Goal: Task Accomplishment & Management: Manage account settings

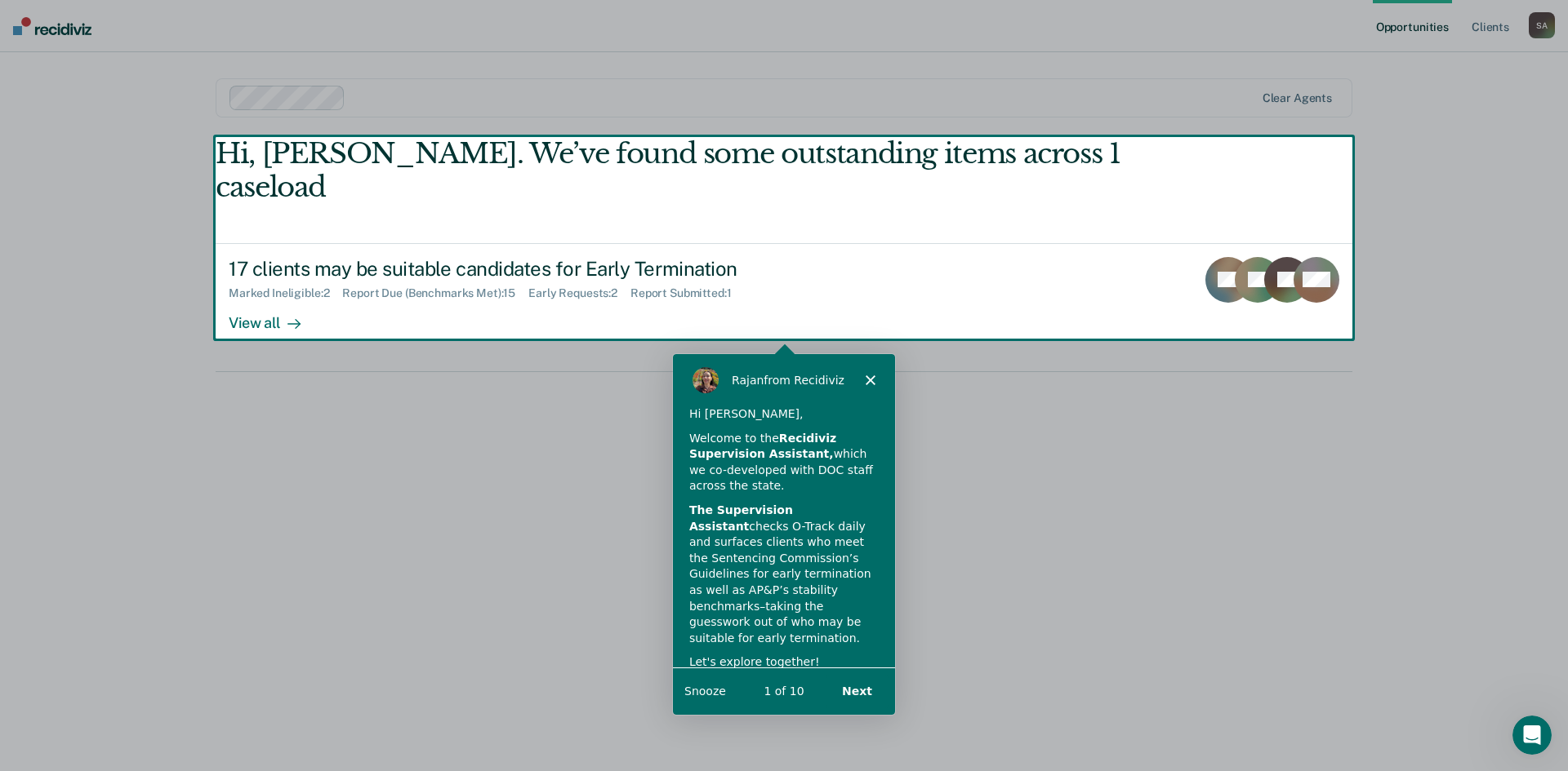
click at [695, 689] on button "Snooze" at bounding box center [704, 690] width 42 height 17
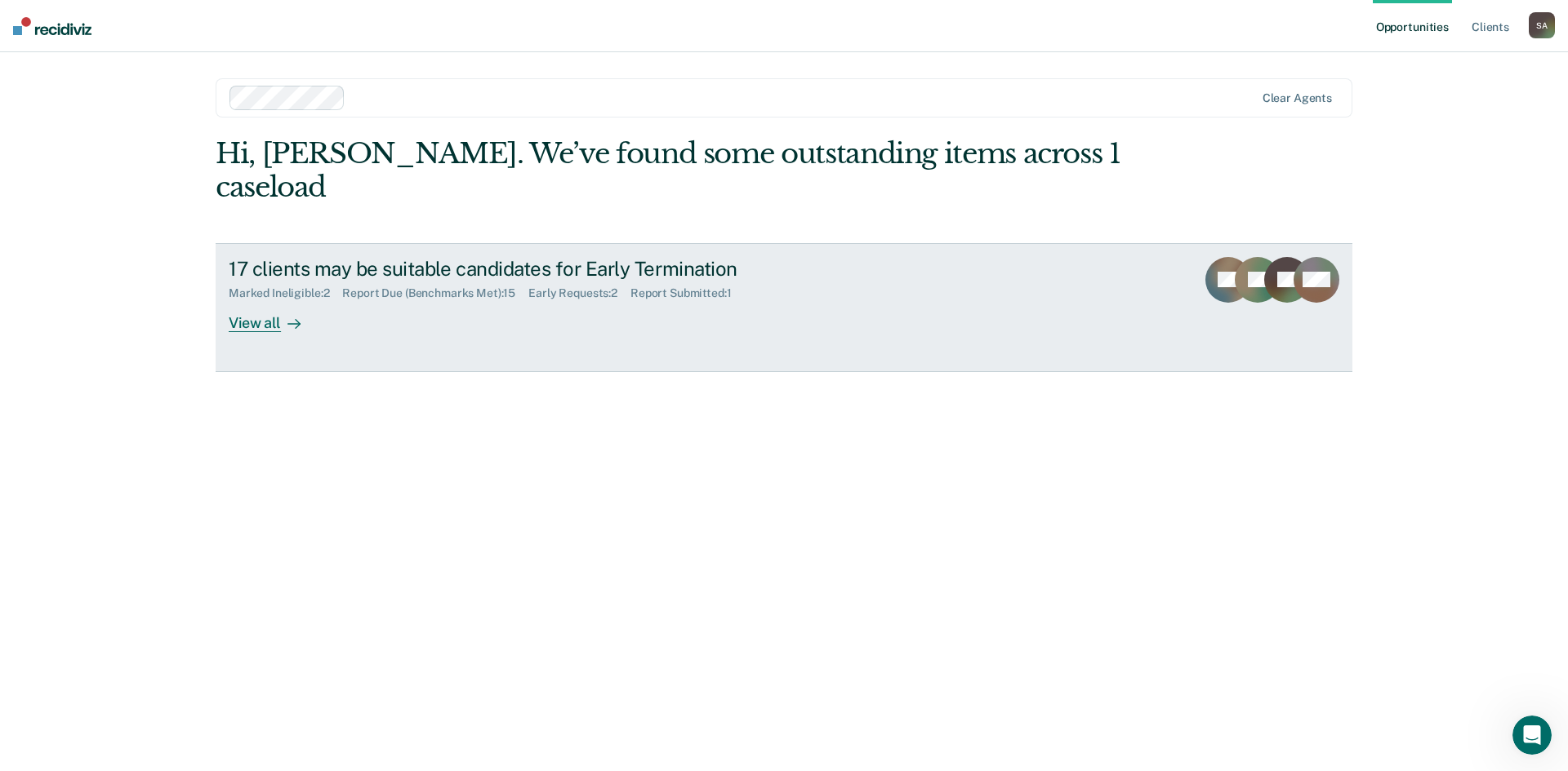
click at [275, 301] on div "View all" at bounding box center [274, 317] width 91 height 32
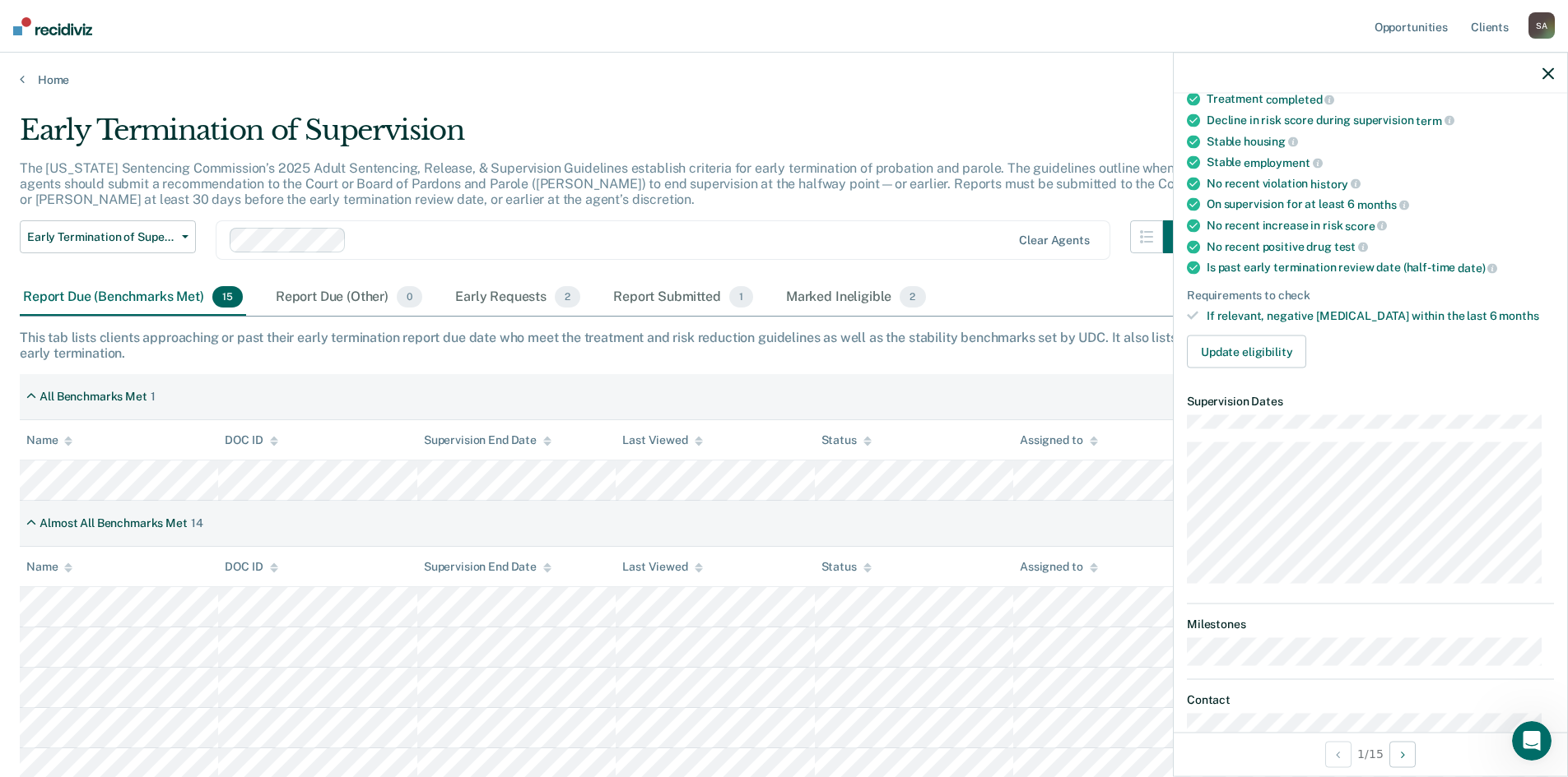
scroll to position [164, 0]
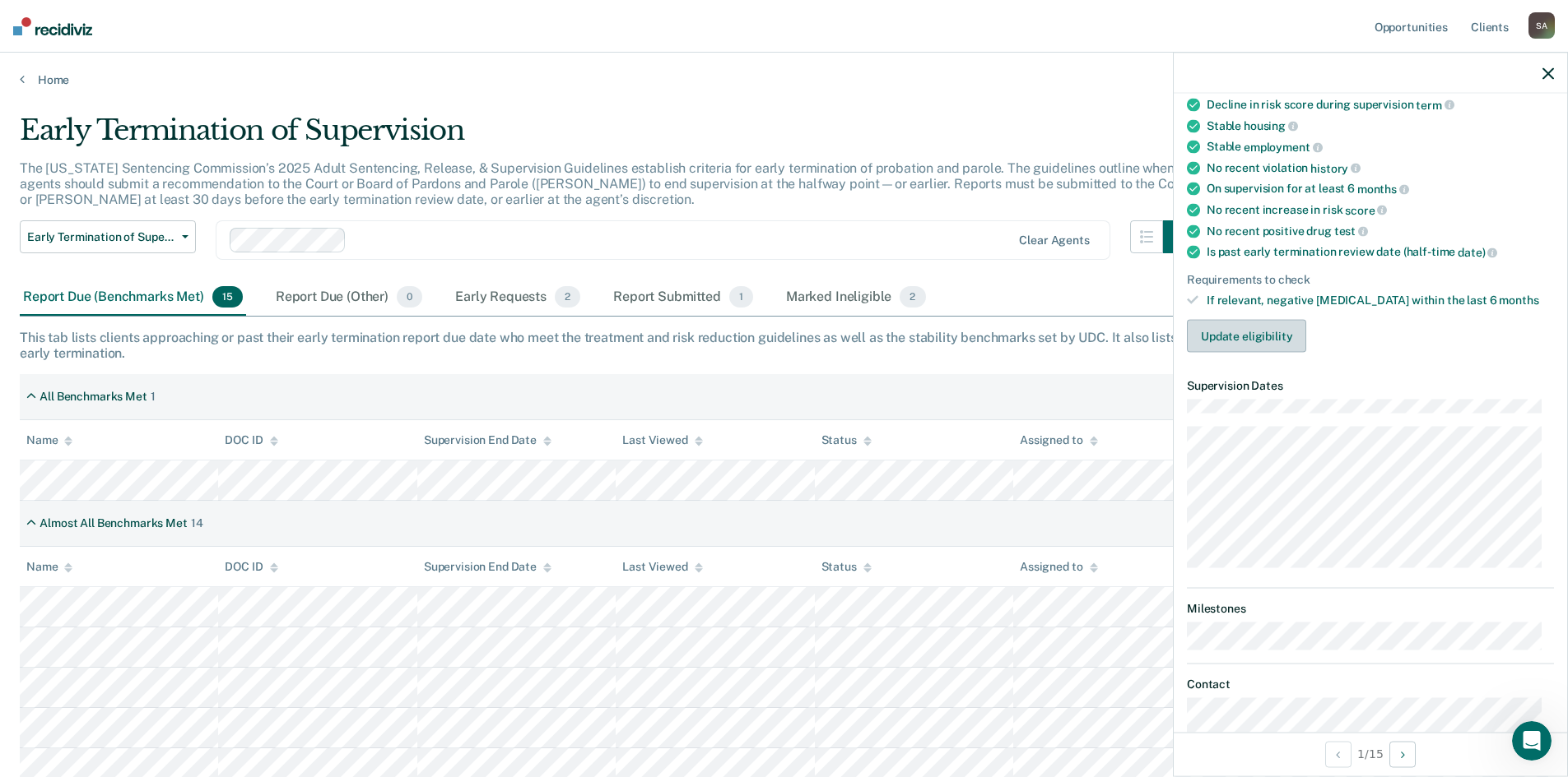
click at [1238, 337] on button "Update eligibility" at bounding box center [1246, 336] width 119 height 33
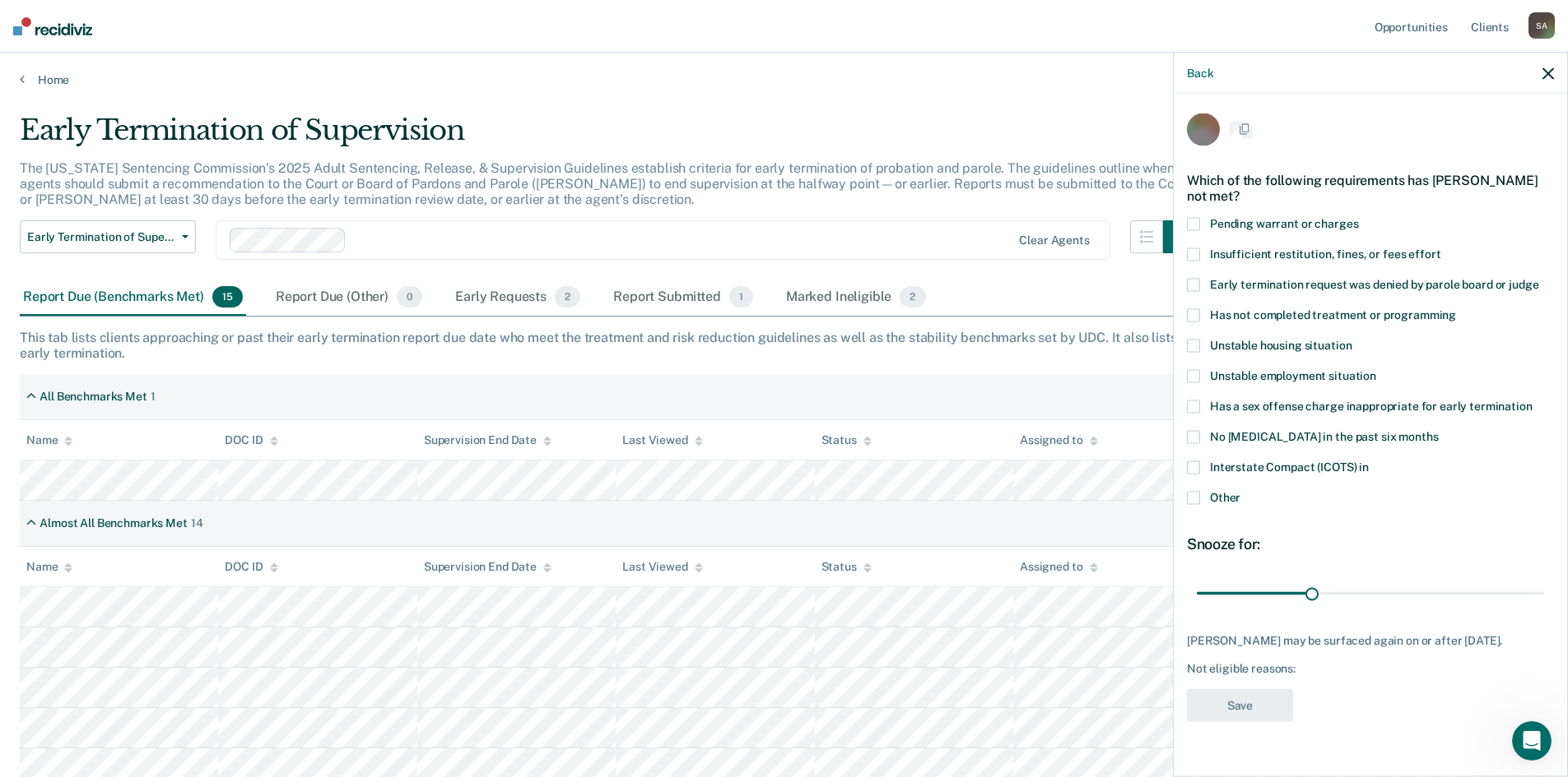
scroll to position [0, 0]
click at [1195, 406] on span at bounding box center [1193, 409] width 13 height 13
click at [1532, 403] on input "Has a sex offense charge inappropriate for early termination" at bounding box center [1532, 403] width 0 height 0
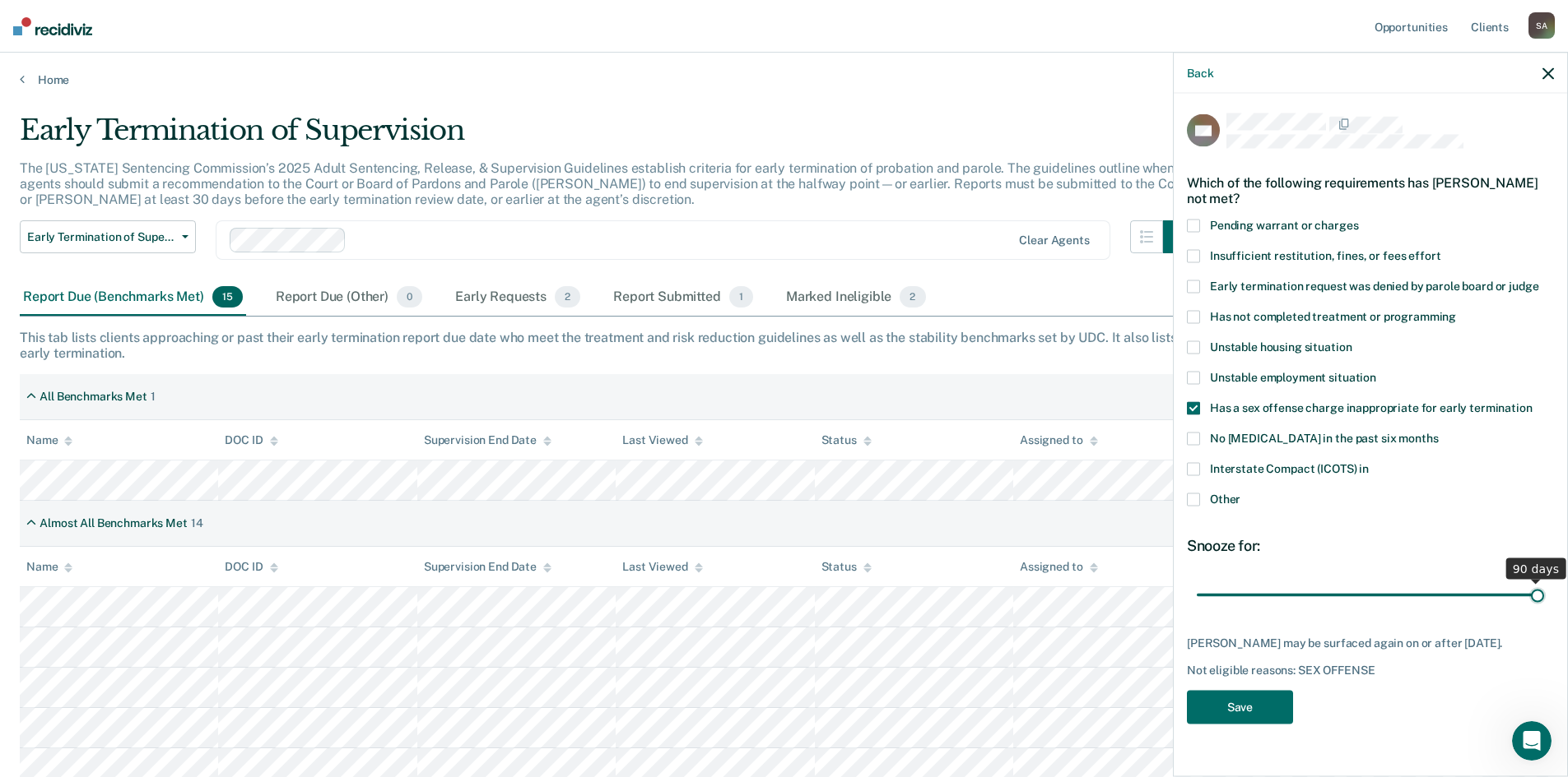
drag, startPoint x: 1308, startPoint y: 595, endPoint x: 1560, endPoint y: 584, distance: 252.2
type input "90"
click at [1544, 584] on input "range" at bounding box center [1371, 595] width 347 height 29
click at [1228, 713] on button "Save" at bounding box center [1239, 708] width 106 height 34
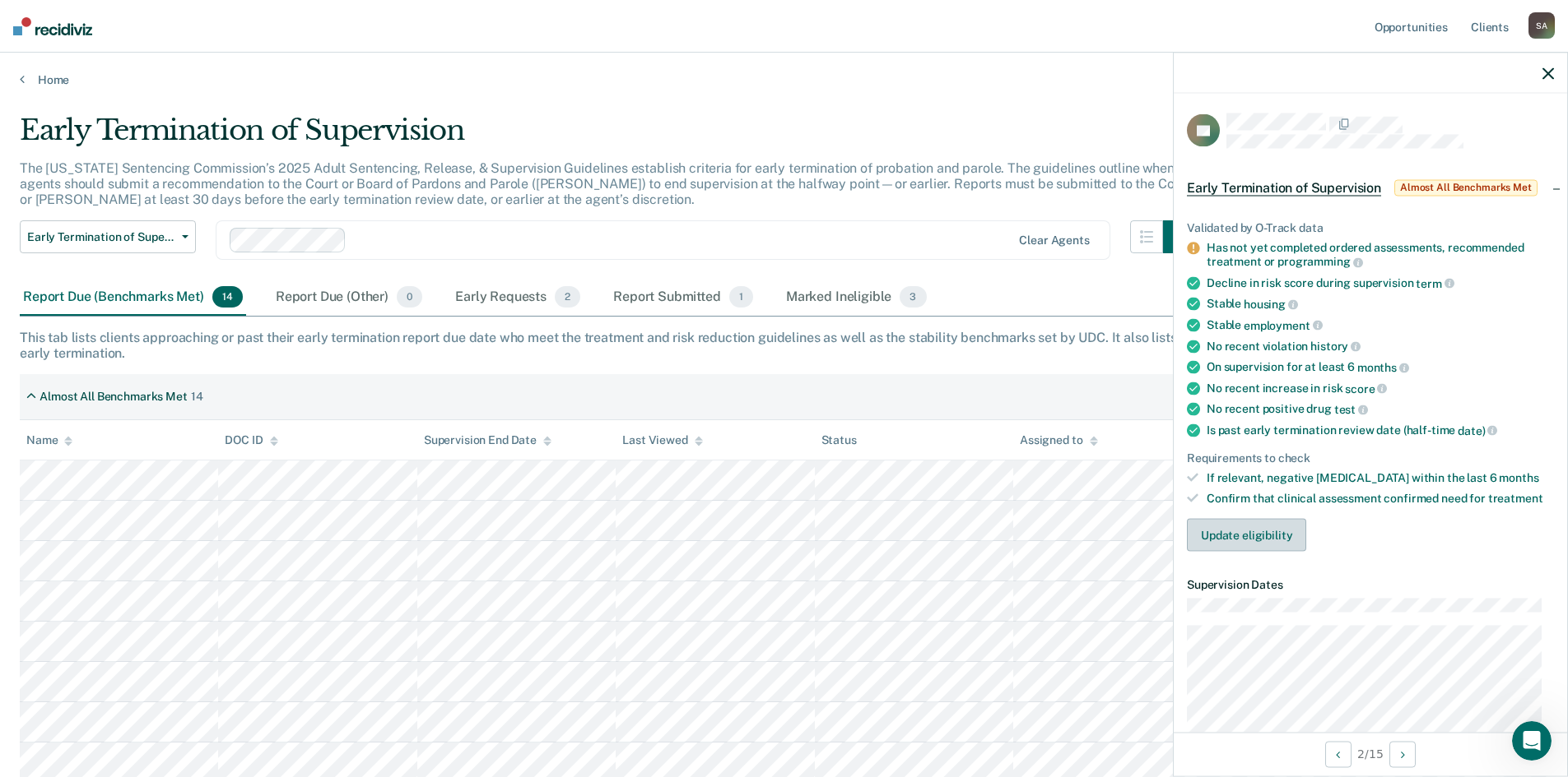
click at [1266, 533] on button "Update eligibility" at bounding box center [1246, 535] width 119 height 33
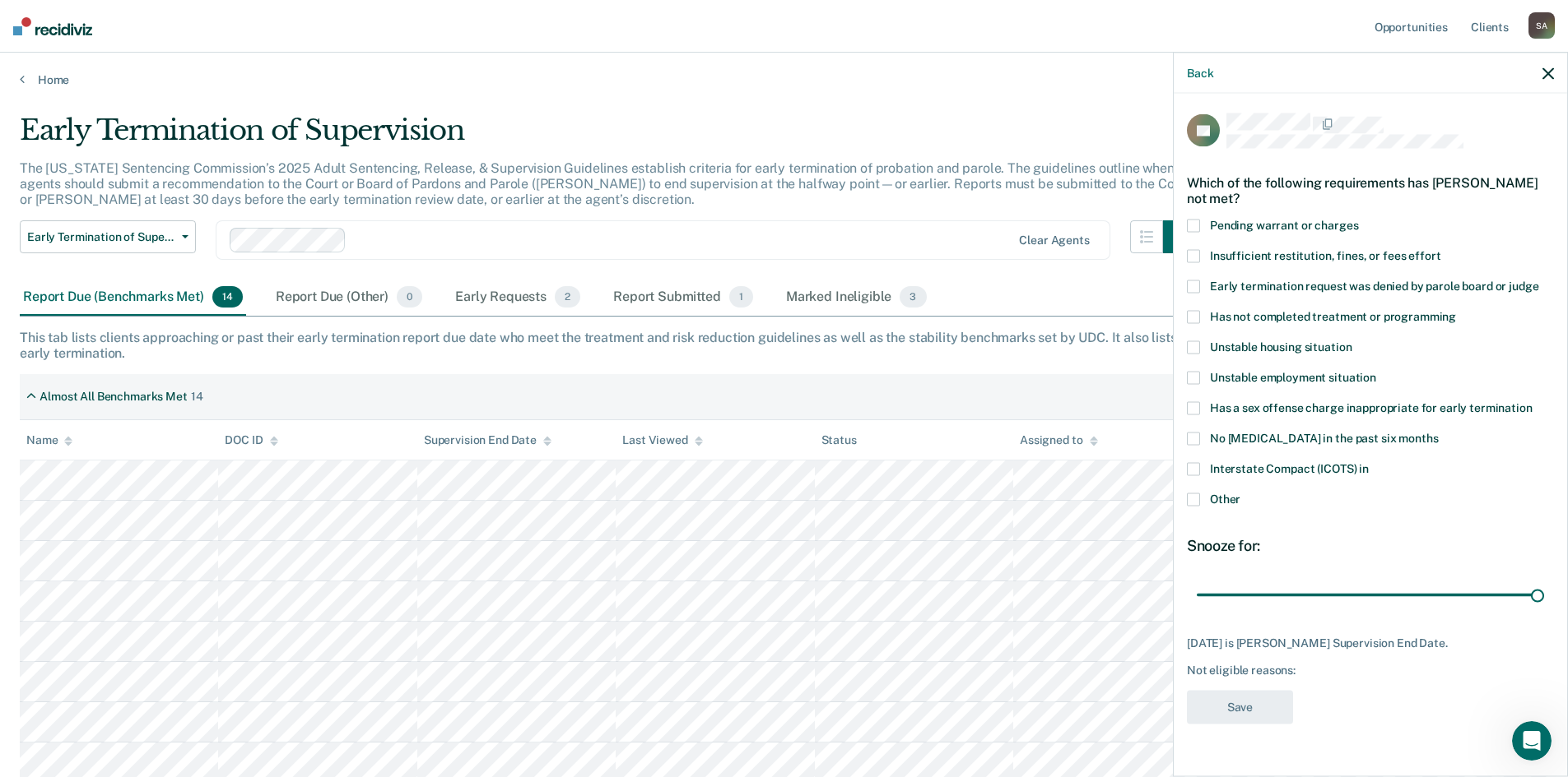
click at [1194, 318] on span at bounding box center [1193, 317] width 13 height 13
click at [1456, 311] on input "Has not completed treatment or programming" at bounding box center [1456, 311] width 0 height 0
click at [1238, 709] on button "Save" at bounding box center [1239, 708] width 106 height 34
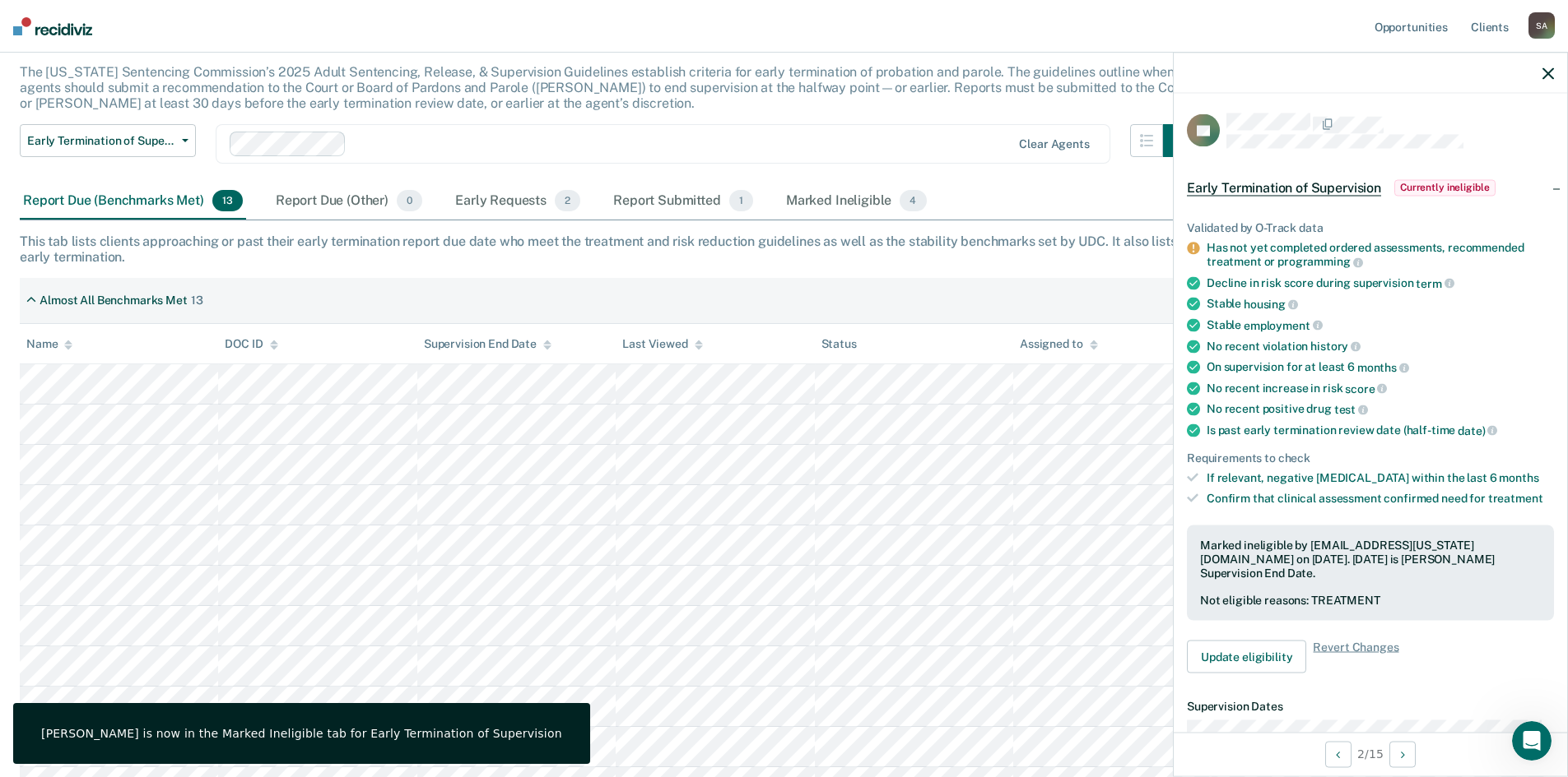
scroll to position [326, 0]
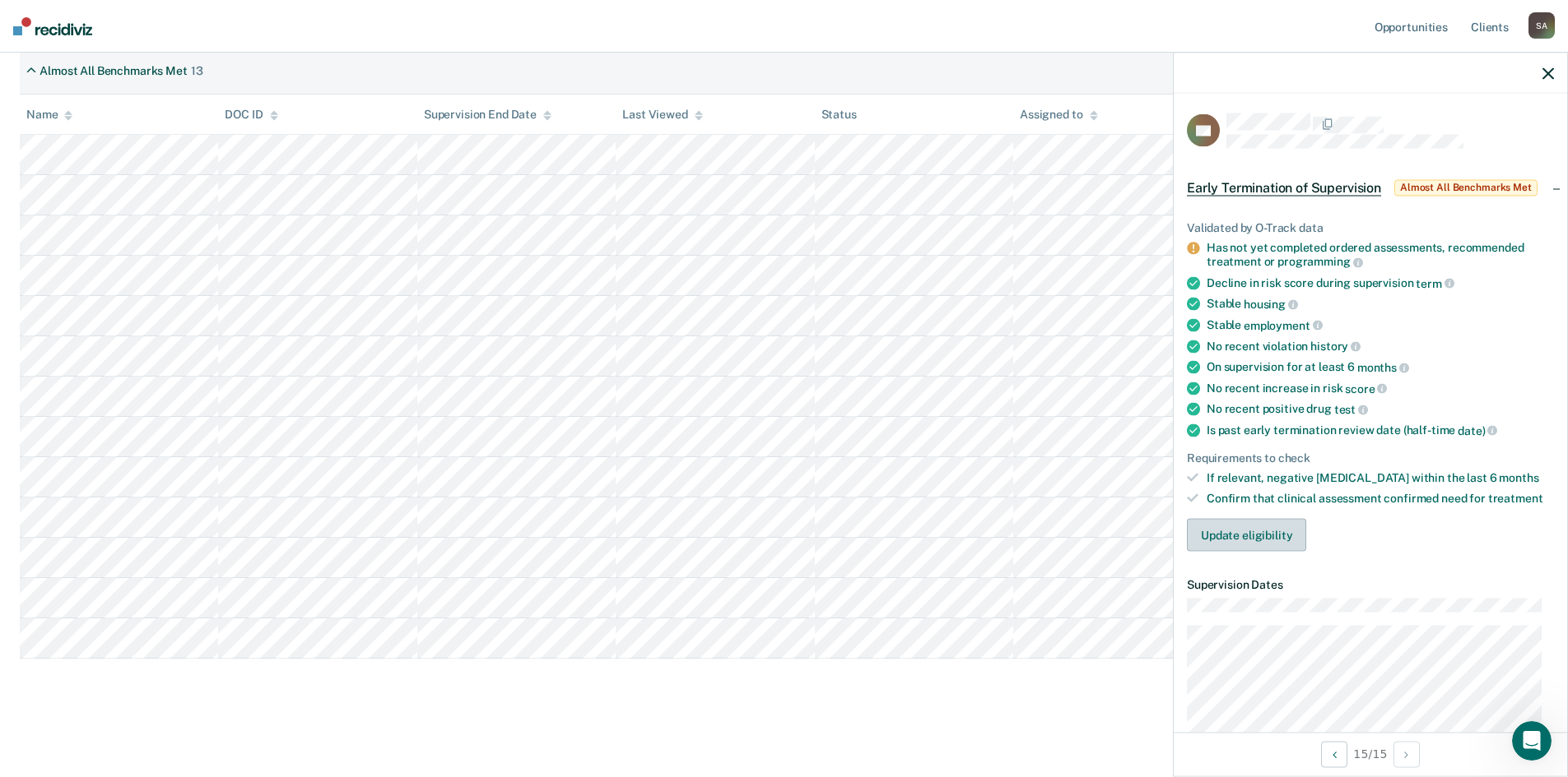
click at [1264, 539] on button "Update eligibility" at bounding box center [1246, 535] width 119 height 33
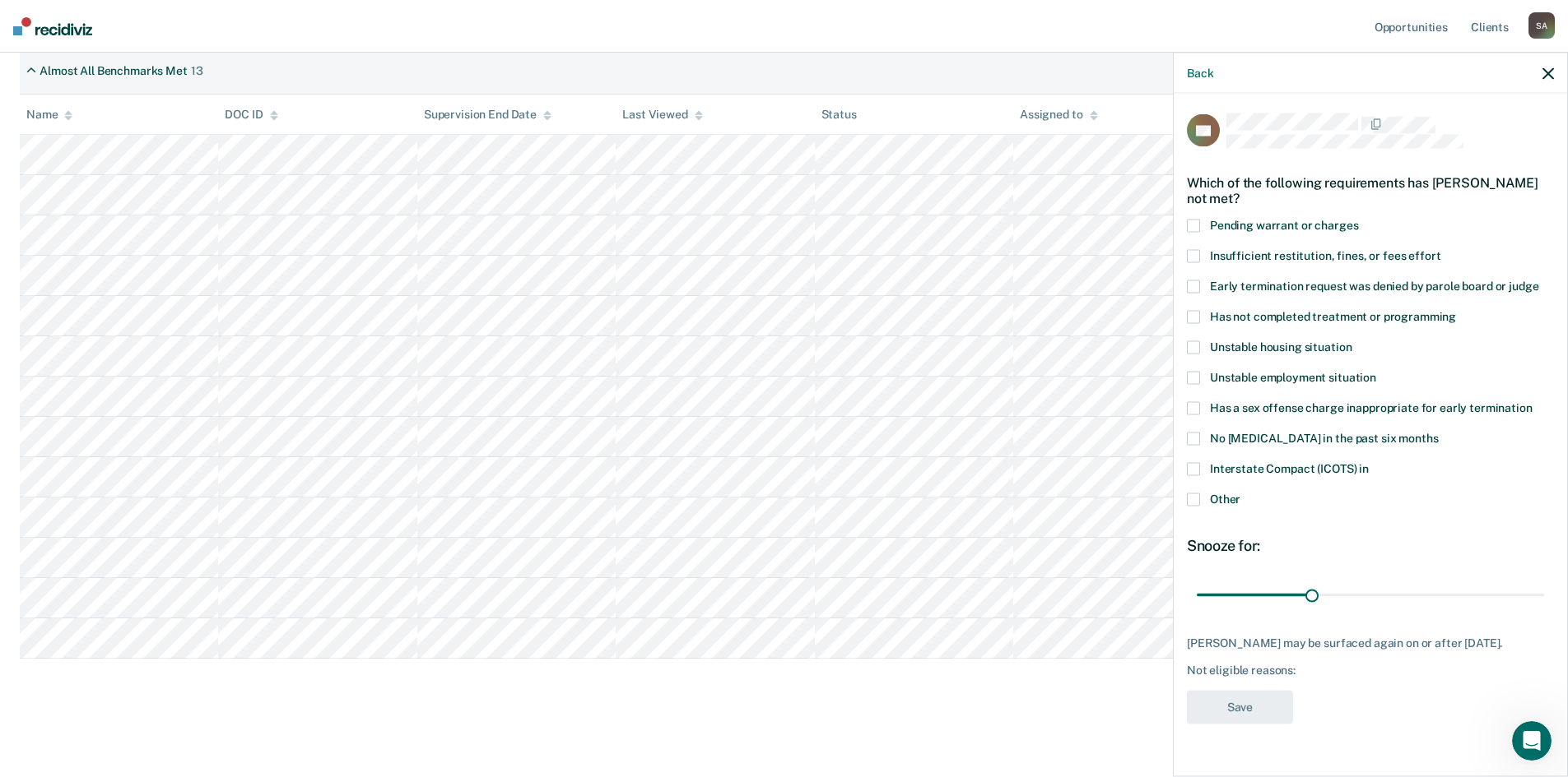
click at [1195, 313] on span at bounding box center [1193, 317] width 13 height 13
click at [1456, 311] on input "Has not completed treatment or programming" at bounding box center [1456, 311] width 0 height 0
drag, startPoint x: 1314, startPoint y: 596, endPoint x: 1566, endPoint y: 588, distance: 252.1
type input "90"
click at [1544, 591] on input "range" at bounding box center [1371, 595] width 347 height 29
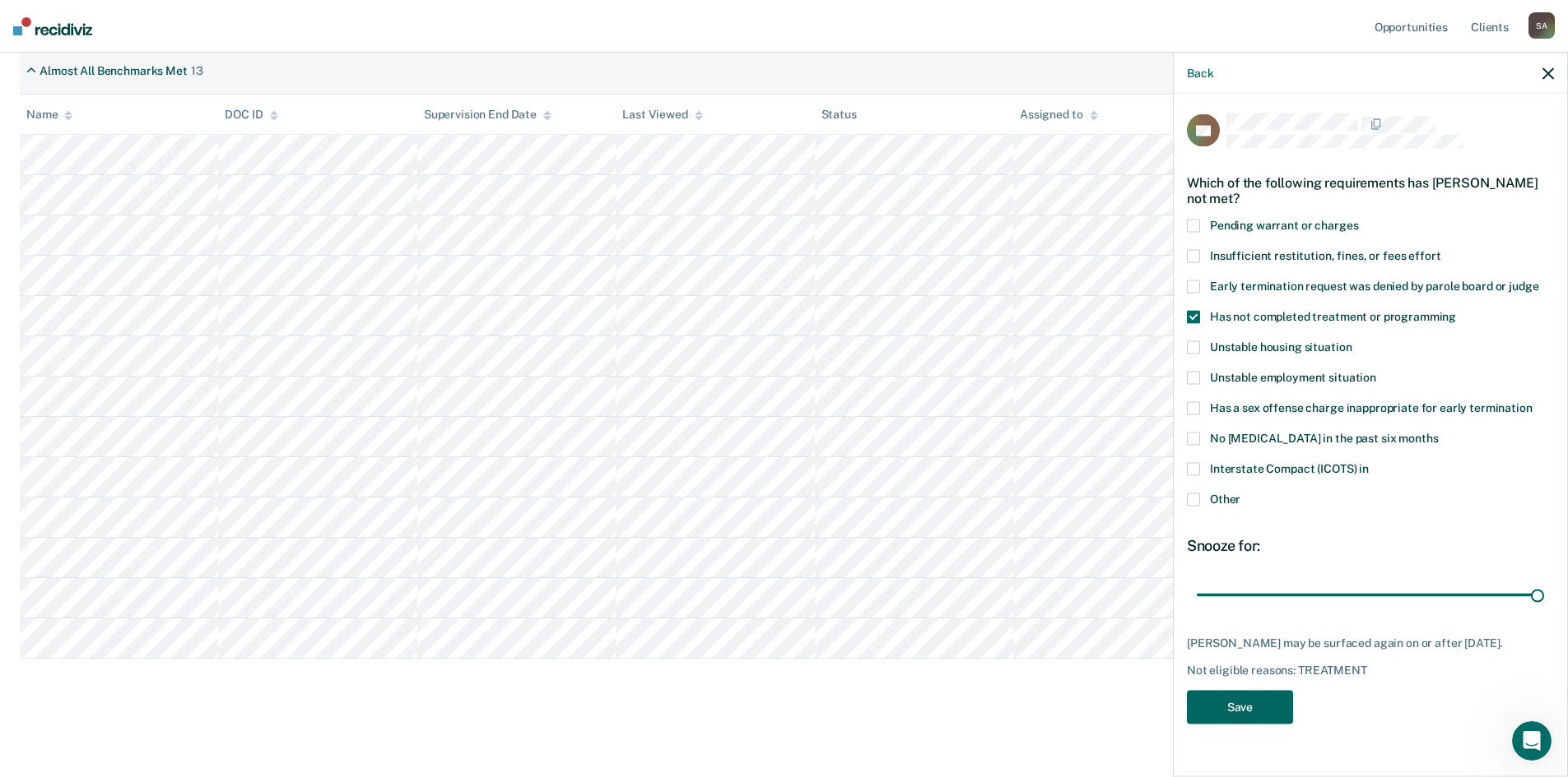
click at [1249, 724] on button "Save" at bounding box center [1239, 708] width 106 height 34
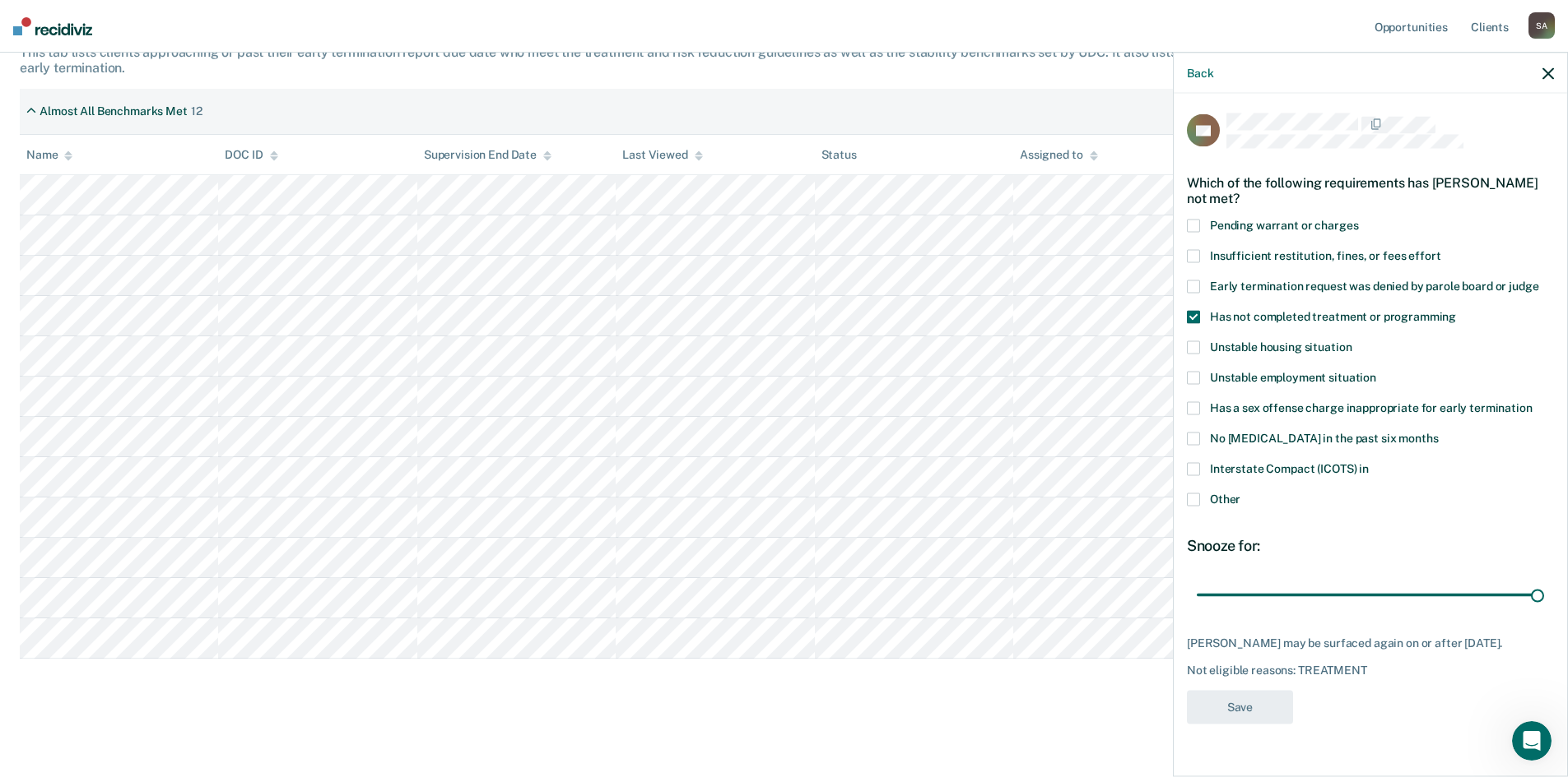
scroll to position [285, 0]
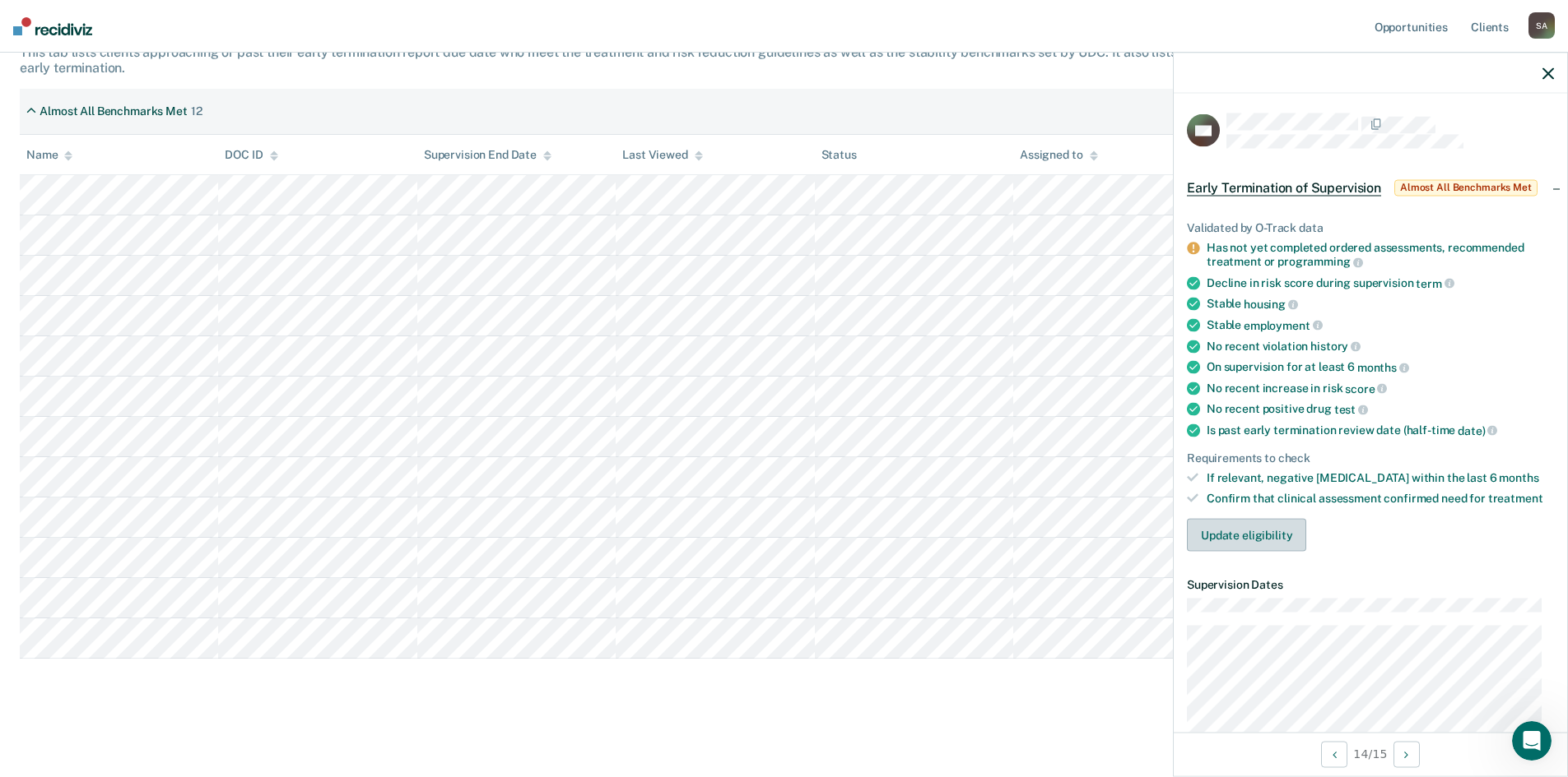
click at [1240, 539] on button "Update eligibility" at bounding box center [1246, 535] width 119 height 33
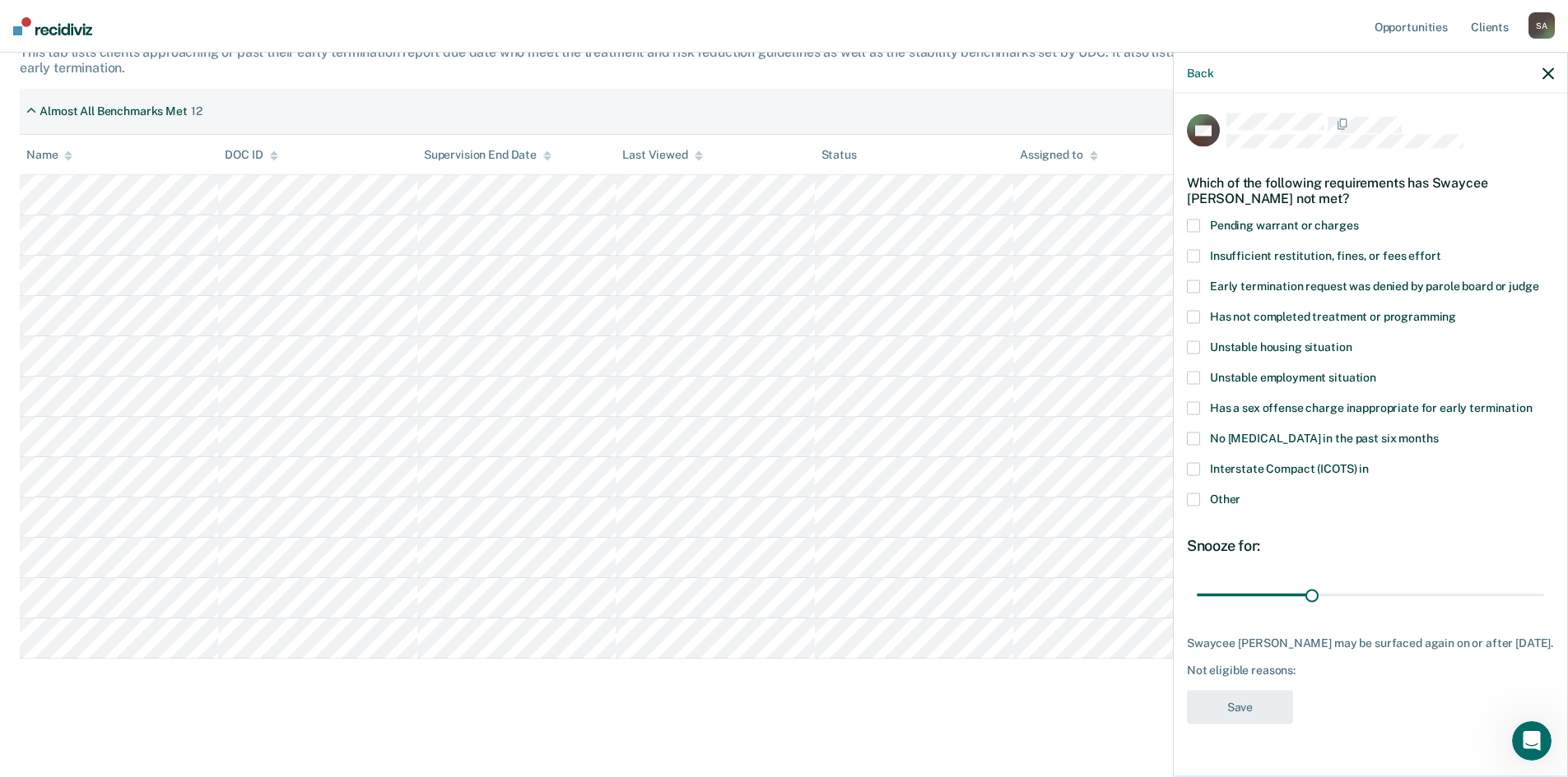
click at [1197, 404] on span at bounding box center [1193, 409] width 13 height 13
click at [1532, 403] on input "Has a sex offense charge inappropriate for early termination" at bounding box center [1532, 403] width 0 height 0
click at [1253, 703] on button "Save" at bounding box center [1239, 708] width 106 height 34
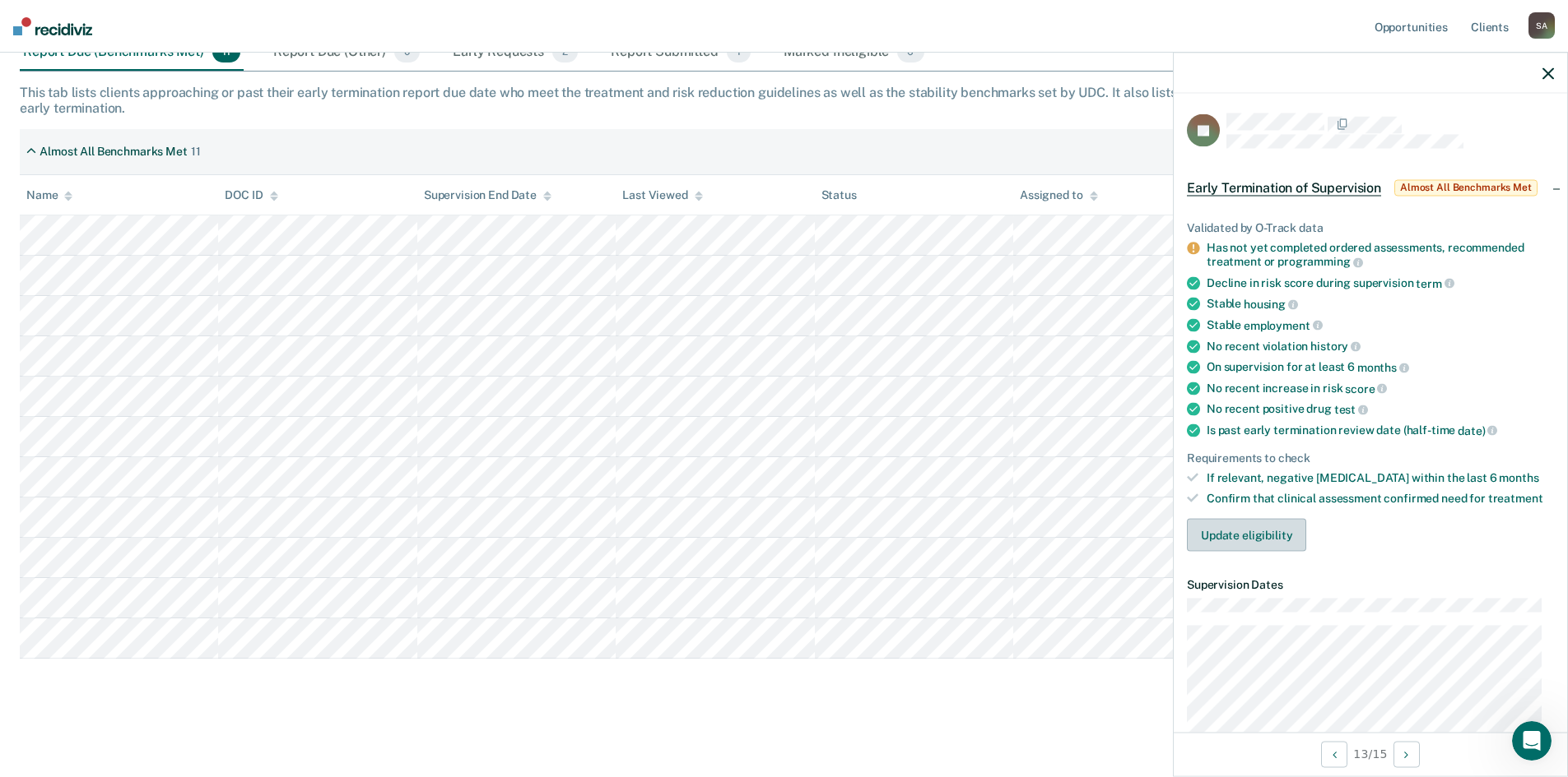
click at [1289, 540] on button "Update eligibility" at bounding box center [1246, 535] width 119 height 33
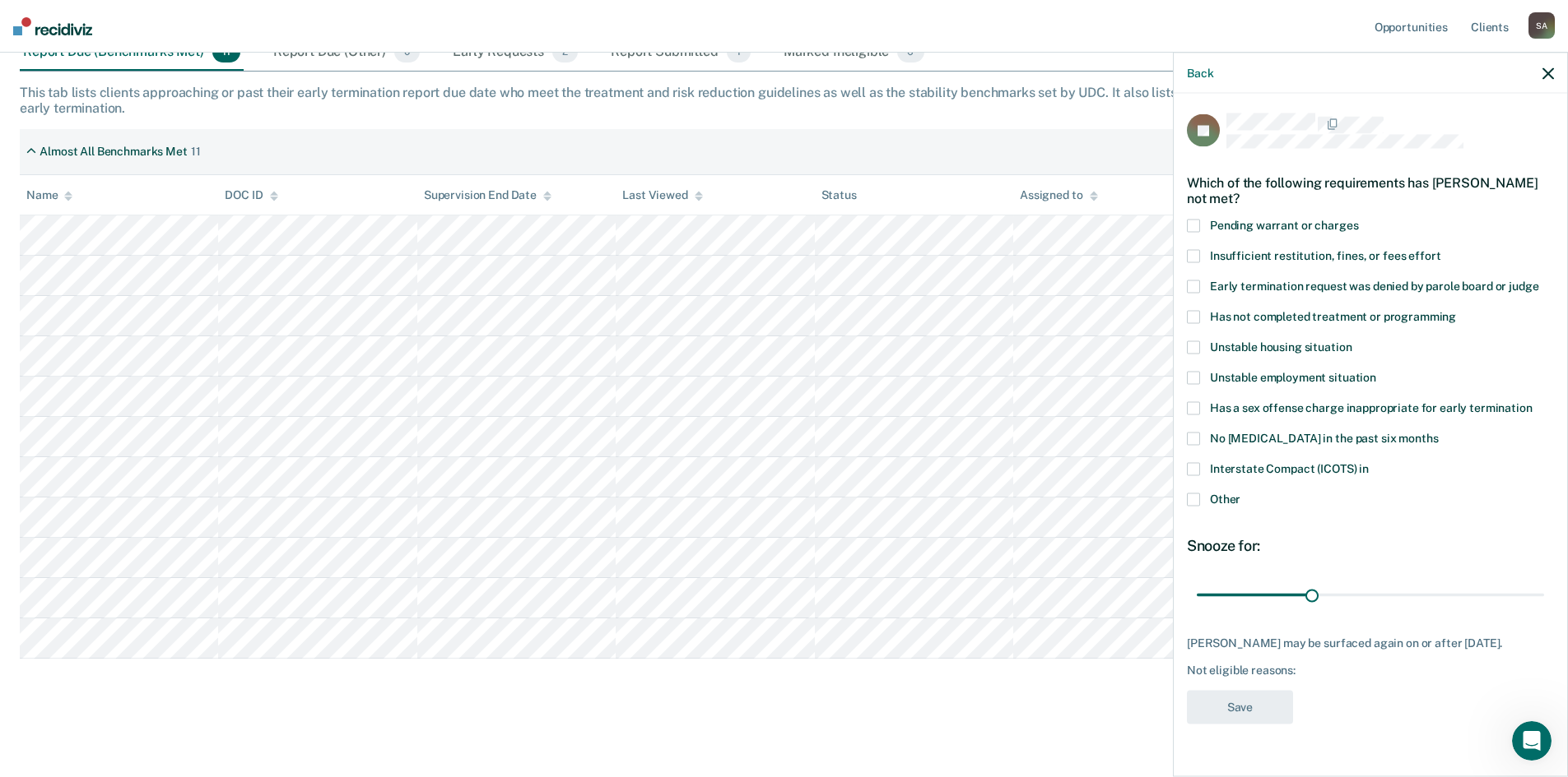
click at [1195, 409] on span at bounding box center [1193, 409] width 13 height 13
click at [1532, 403] on input "Has a sex offense charge inappropriate for early termination" at bounding box center [1532, 403] width 0 height 0
click at [1268, 700] on button "Save" at bounding box center [1239, 708] width 106 height 34
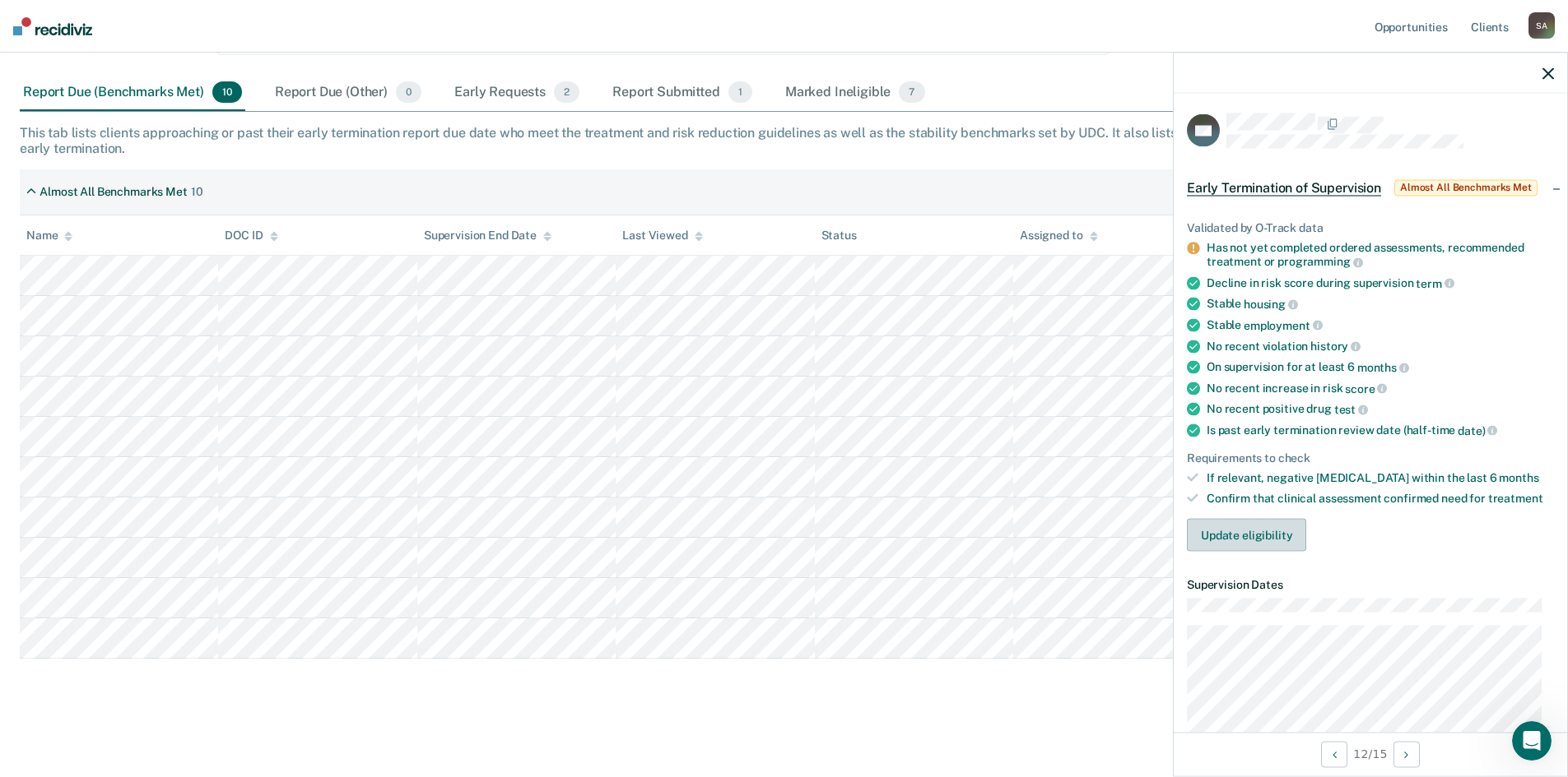
click at [1240, 533] on button "Update eligibility" at bounding box center [1246, 535] width 119 height 33
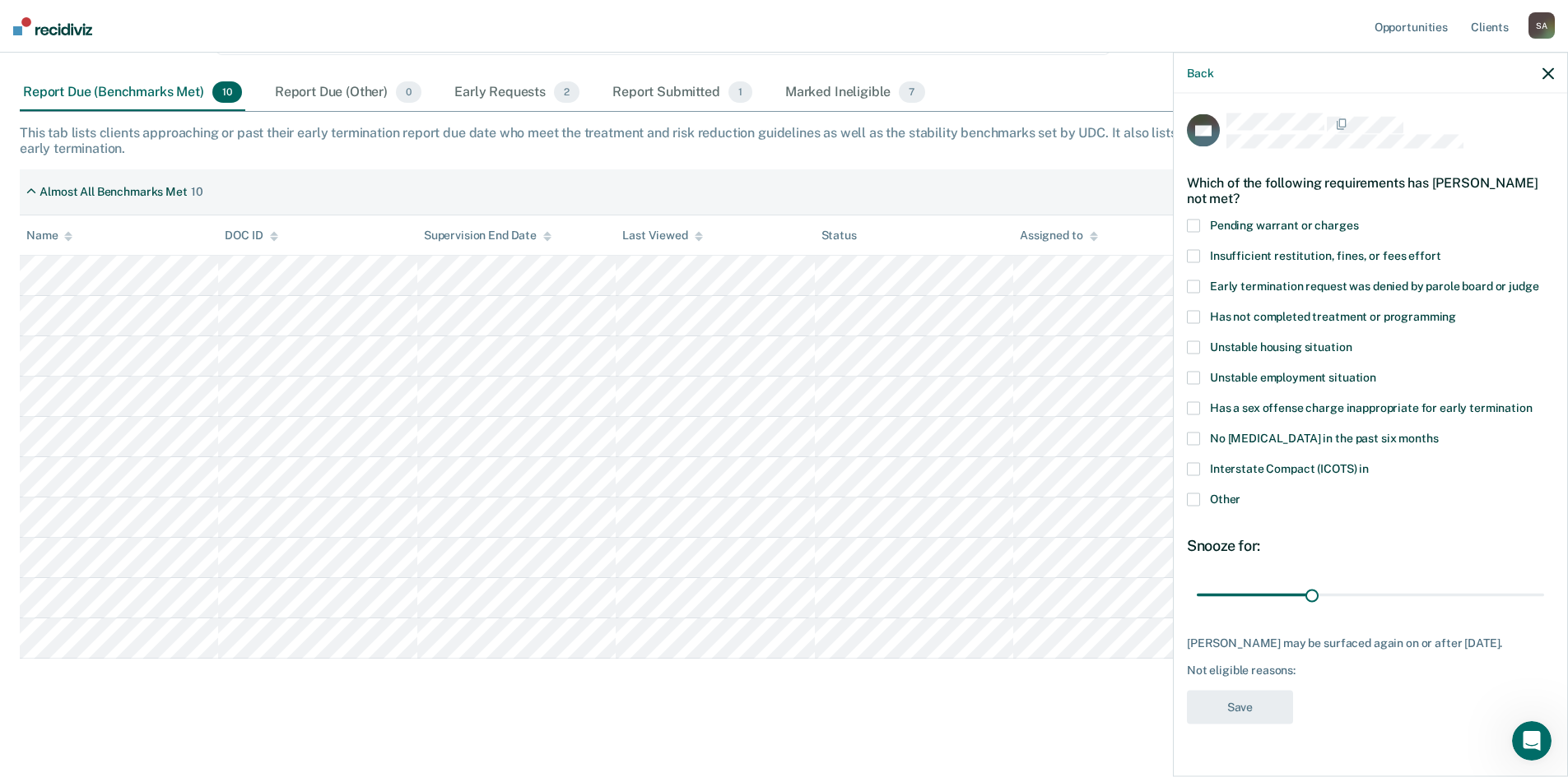
drag, startPoint x: 1193, startPoint y: 318, endPoint x: 1206, endPoint y: 331, distance: 18.4
click at [1192, 318] on span at bounding box center [1193, 317] width 13 height 13
click at [1456, 311] on input "Has not completed treatment or programming" at bounding box center [1456, 311] width 0 height 0
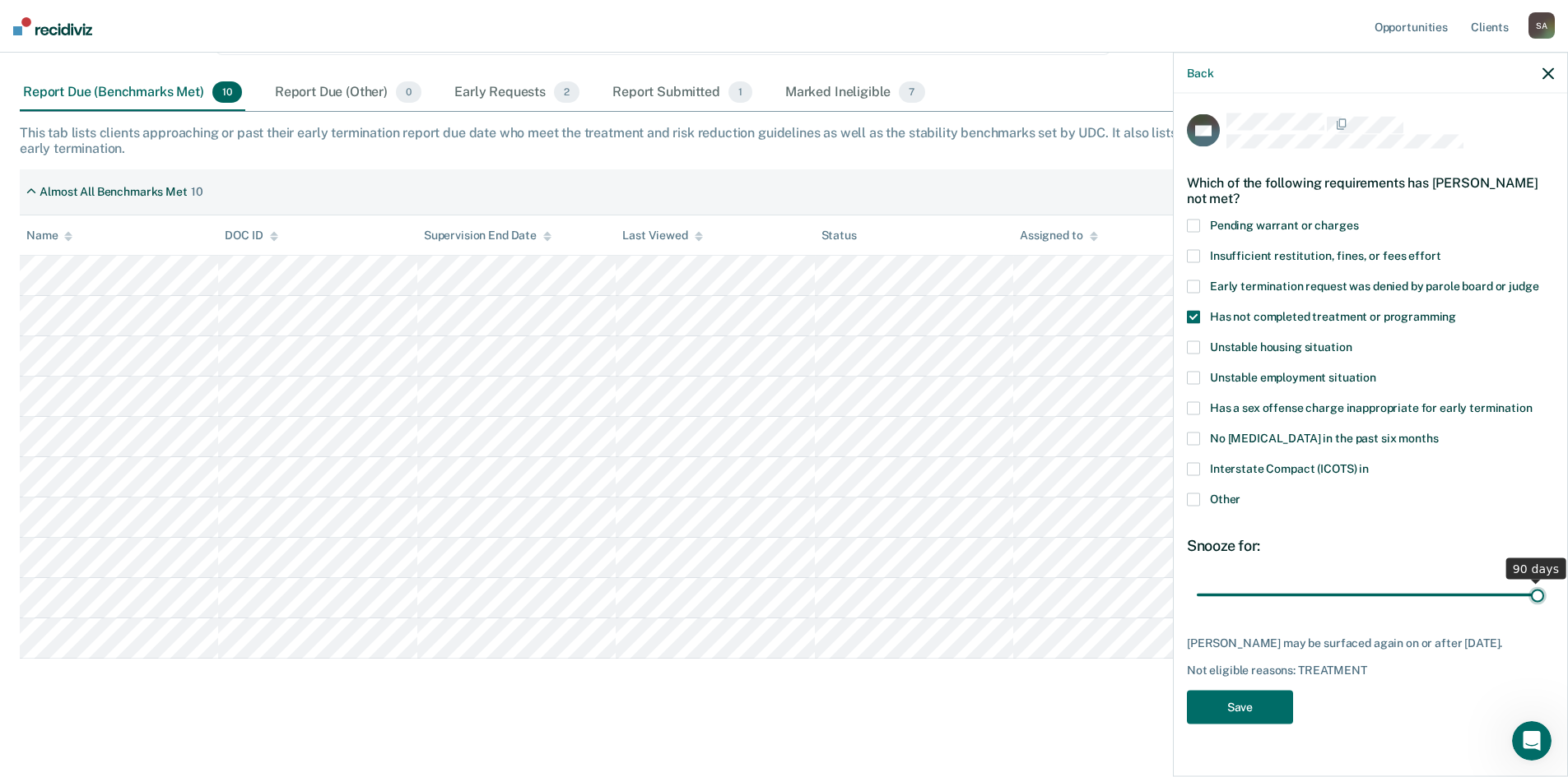
drag, startPoint x: 1314, startPoint y: 598, endPoint x: 1579, endPoint y: 597, distance: 265.0
type input "90"
click at [1544, 597] on input "range" at bounding box center [1371, 595] width 347 height 29
click at [1220, 716] on button "Save" at bounding box center [1239, 708] width 106 height 34
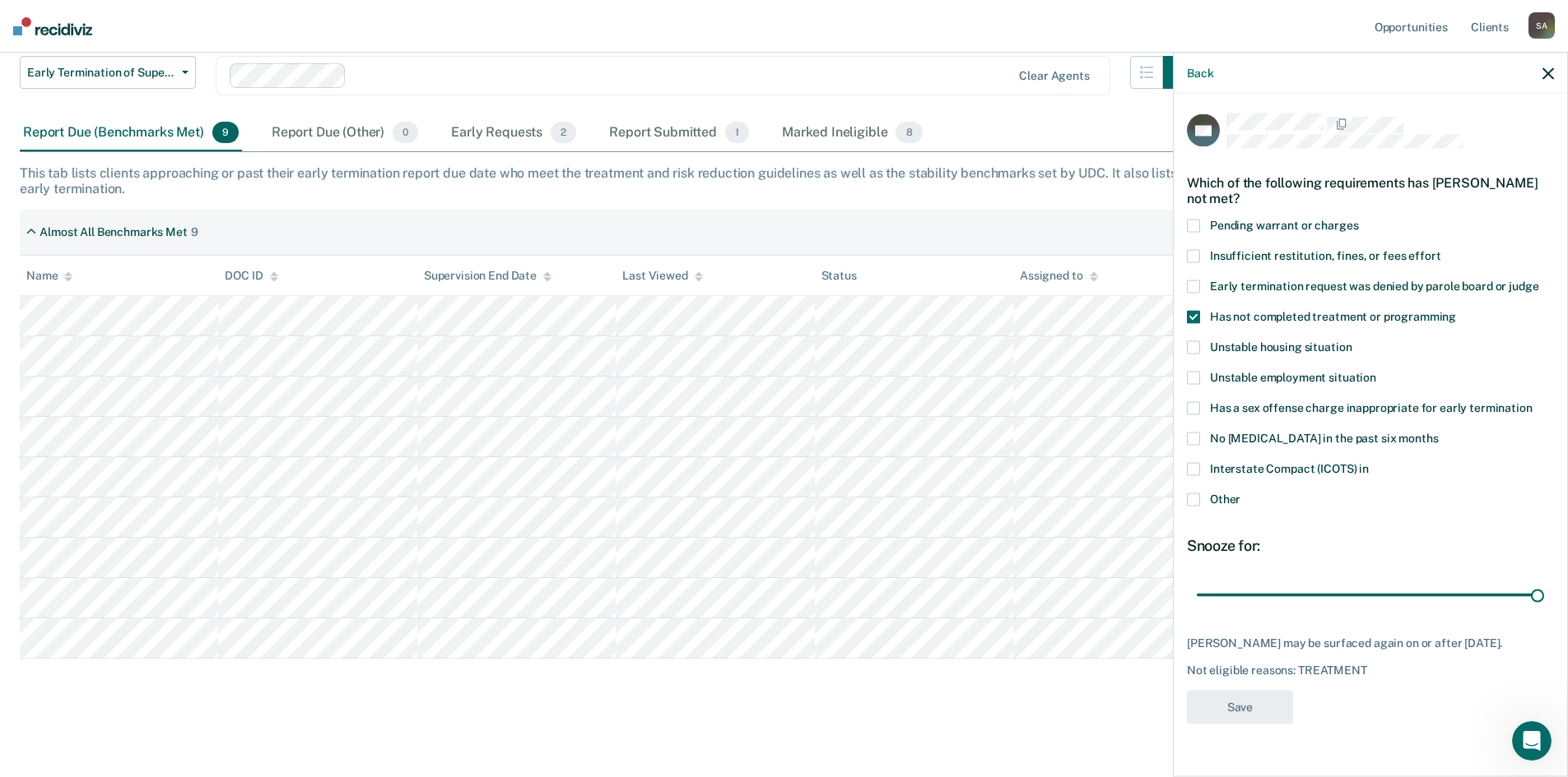
scroll to position [164, 0]
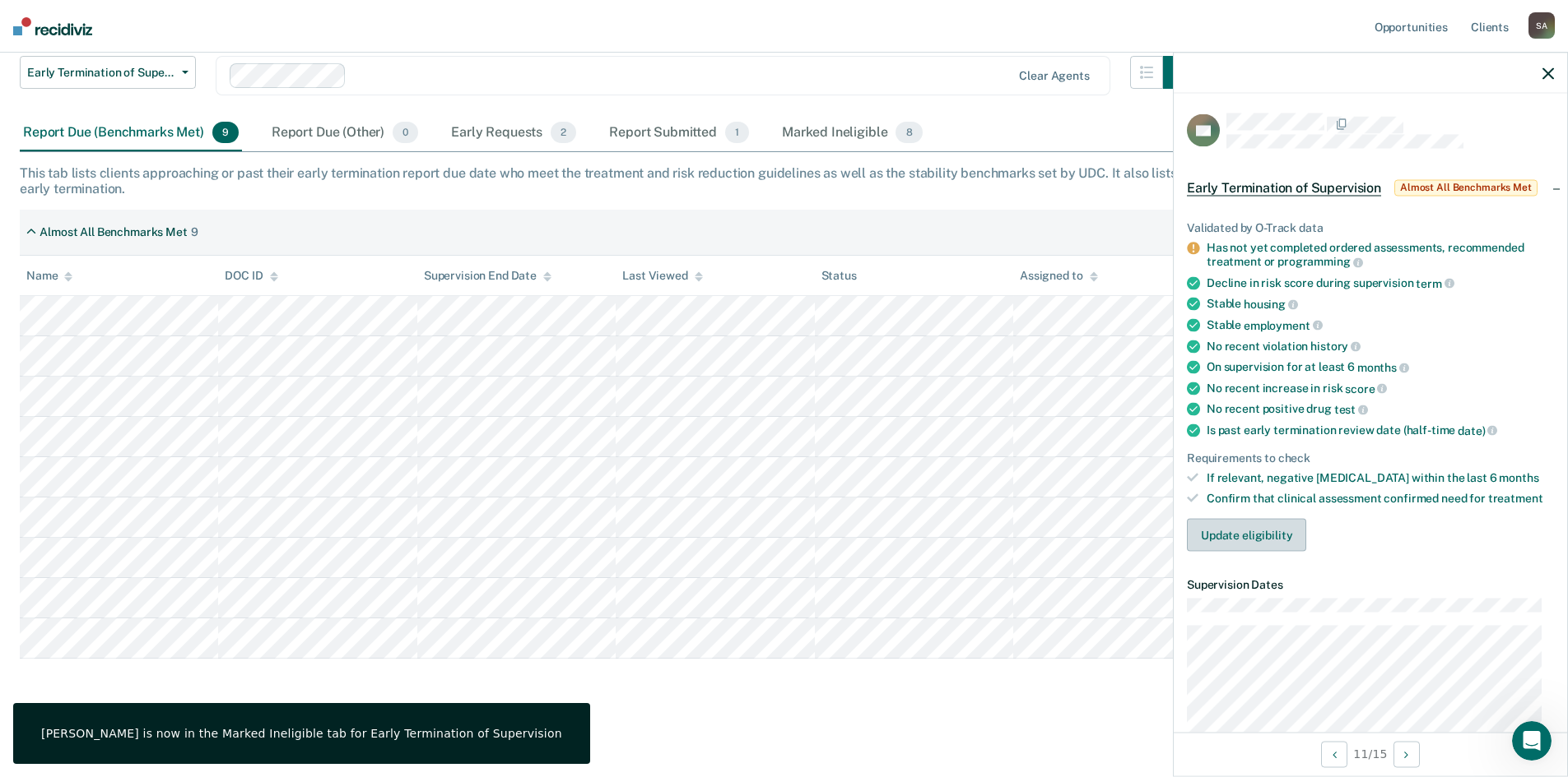
click at [1239, 539] on button "Update eligibility" at bounding box center [1246, 535] width 119 height 33
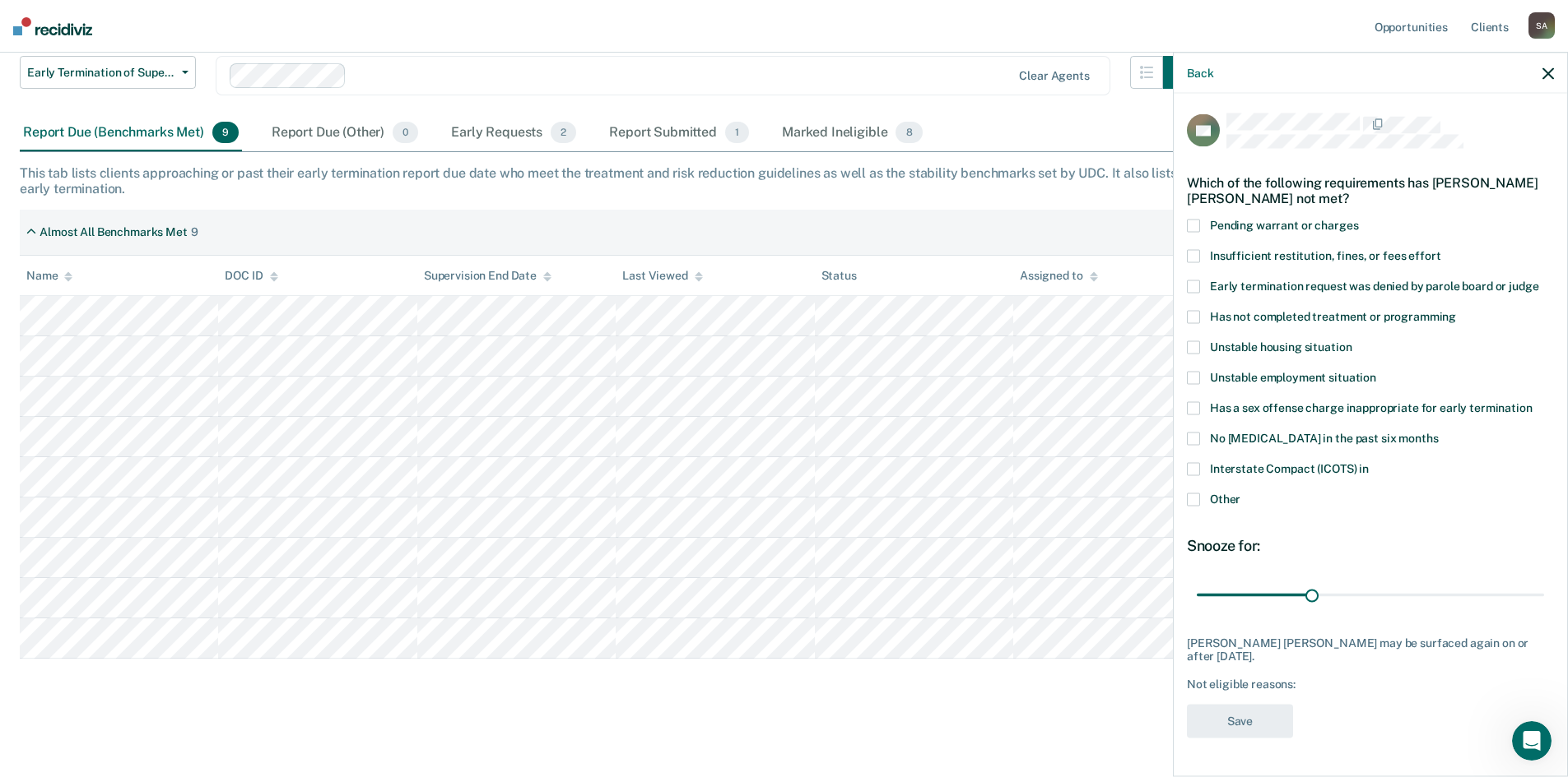
click at [1191, 317] on span at bounding box center [1193, 317] width 13 height 13
click at [1456, 311] on input "Has not completed treatment or programming" at bounding box center [1456, 311] width 0 height 0
drag, startPoint x: 1310, startPoint y: 593, endPoint x: 1579, endPoint y: 616, distance: 270.0
type input "90"
click at [1544, 610] on input "range" at bounding box center [1371, 595] width 347 height 29
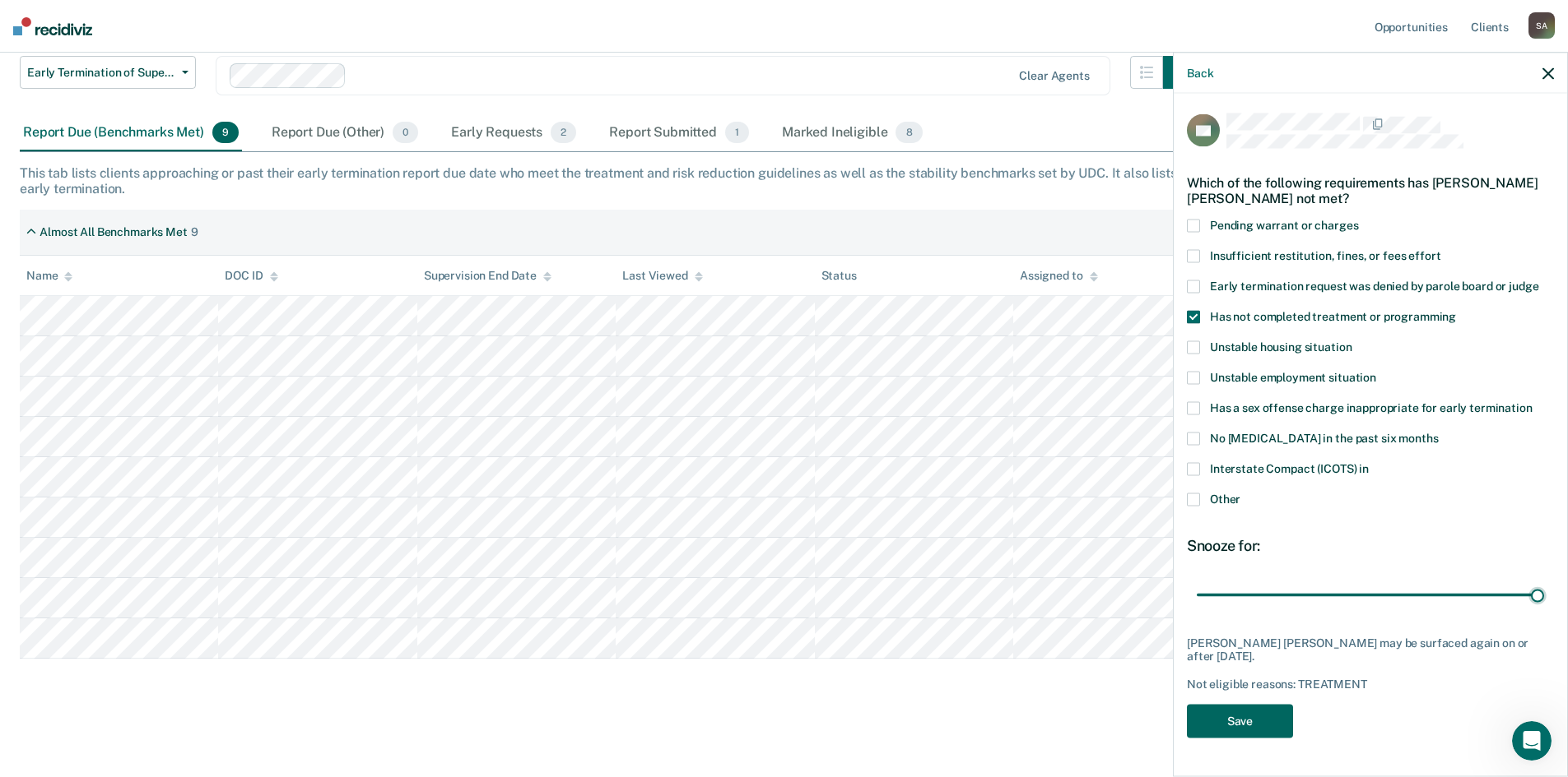
click at [1224, 724] on button "Save" at bounding box center [1239, 721] width 106 height 34
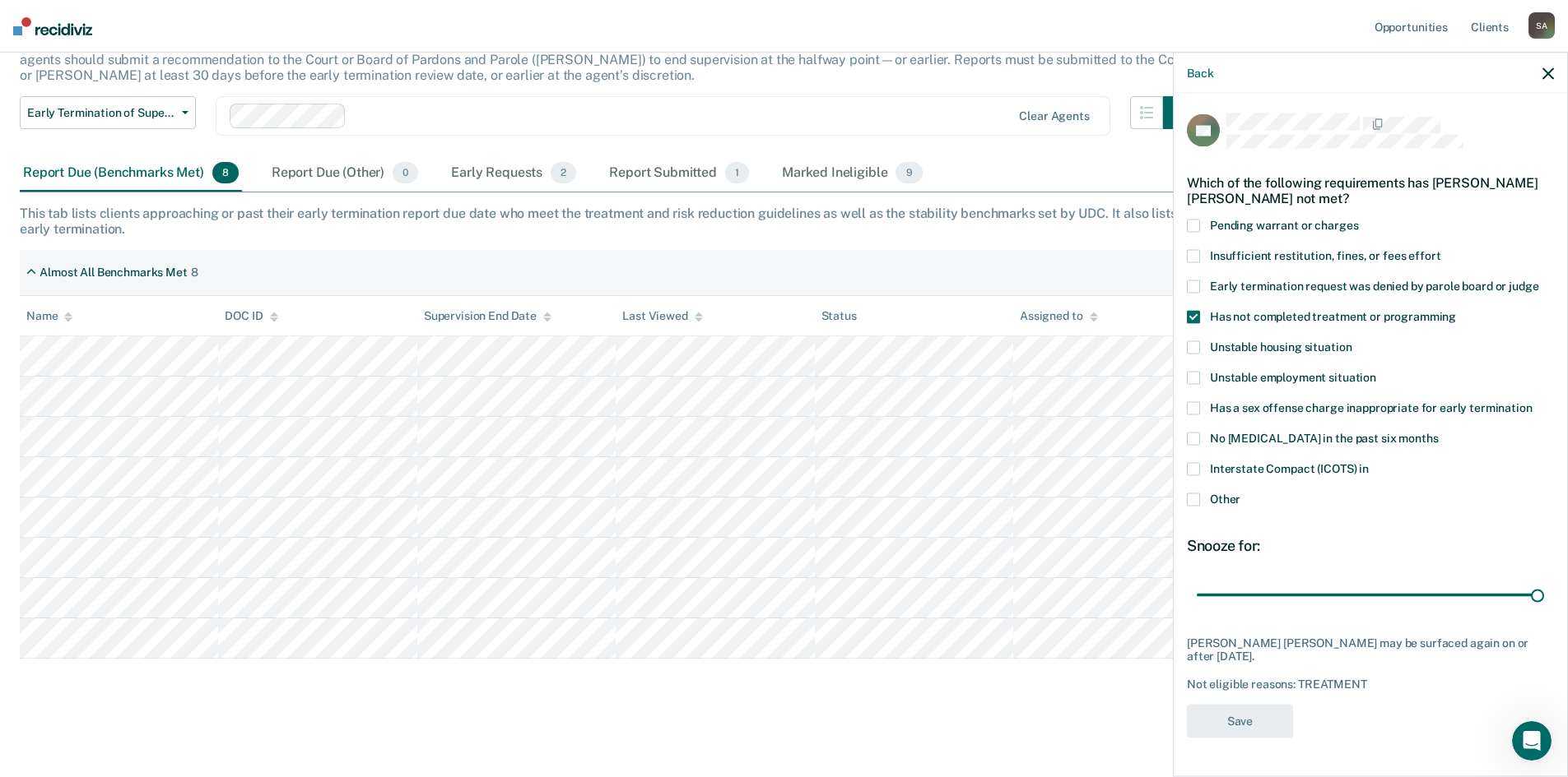
scroll to position [124, 0]
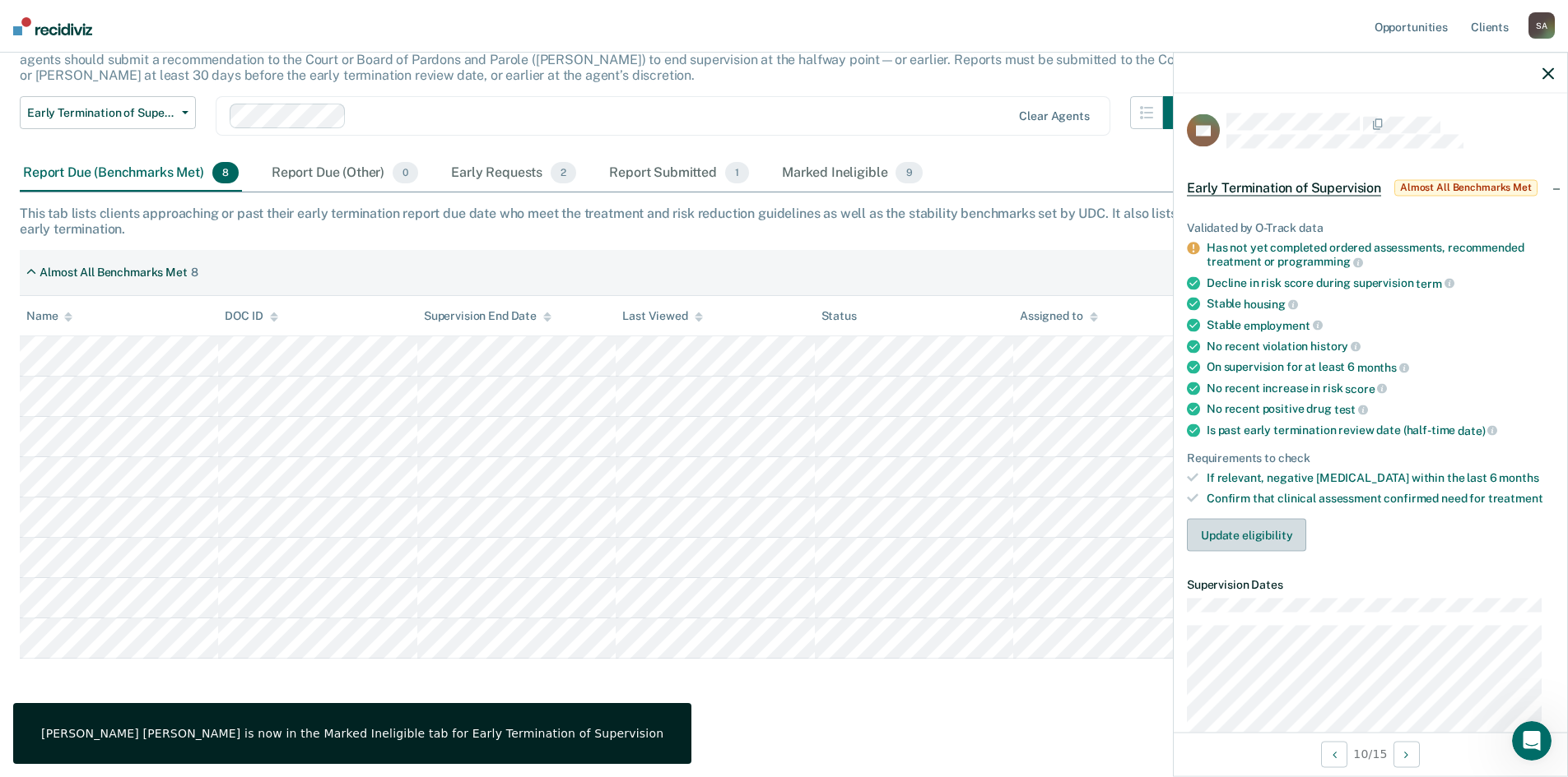
click at [1237, 533] on button "Update eligibility" at bounding box center [1246, 535] width 119 height 33
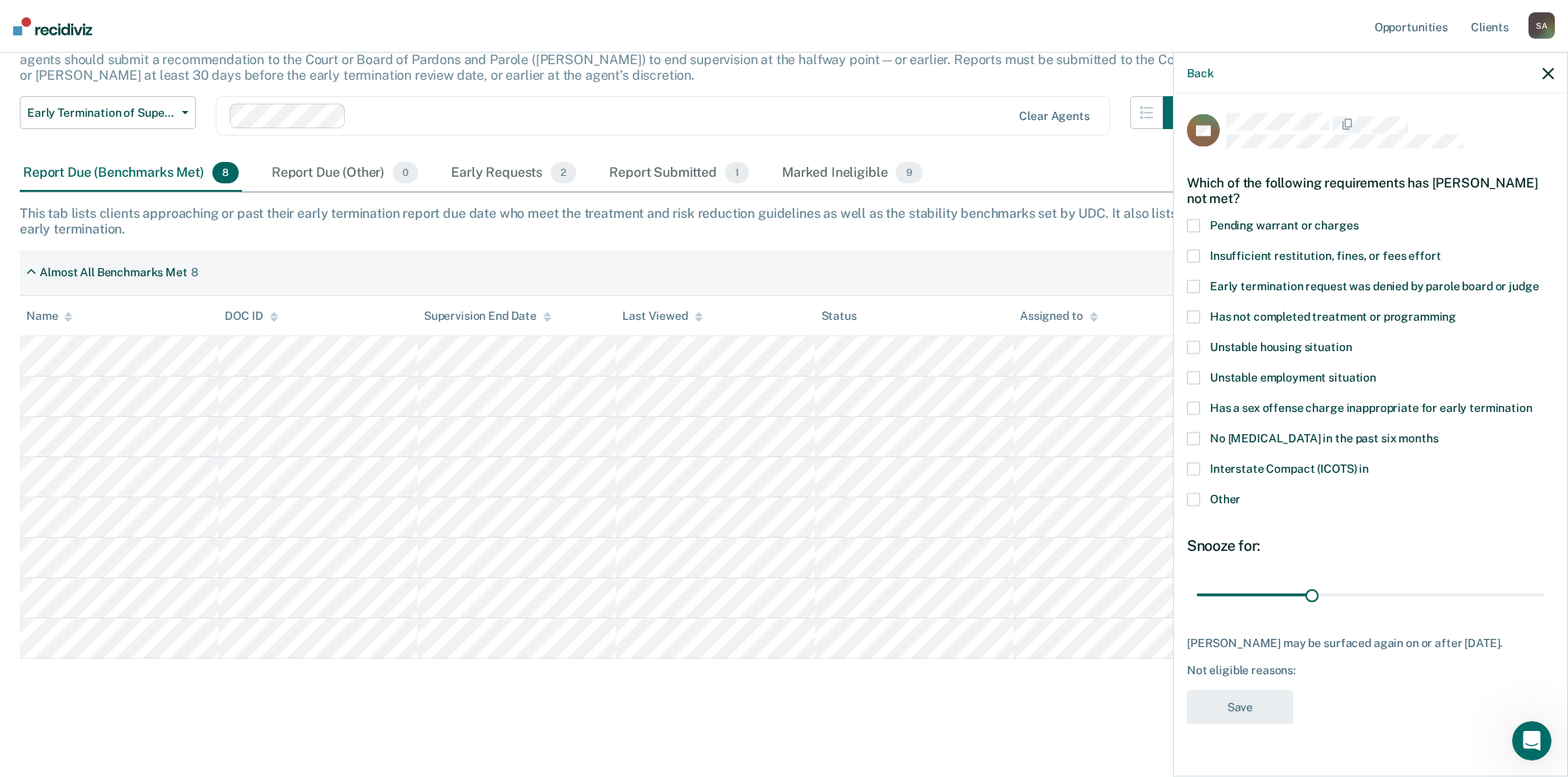
click at [1193, 312] on span at bounding box center [1193, 317] width 13 height 13
click at [1456, 311] on input "Has not completed treatment or programming" at bounding box center [1456, 311] width 0 height 0
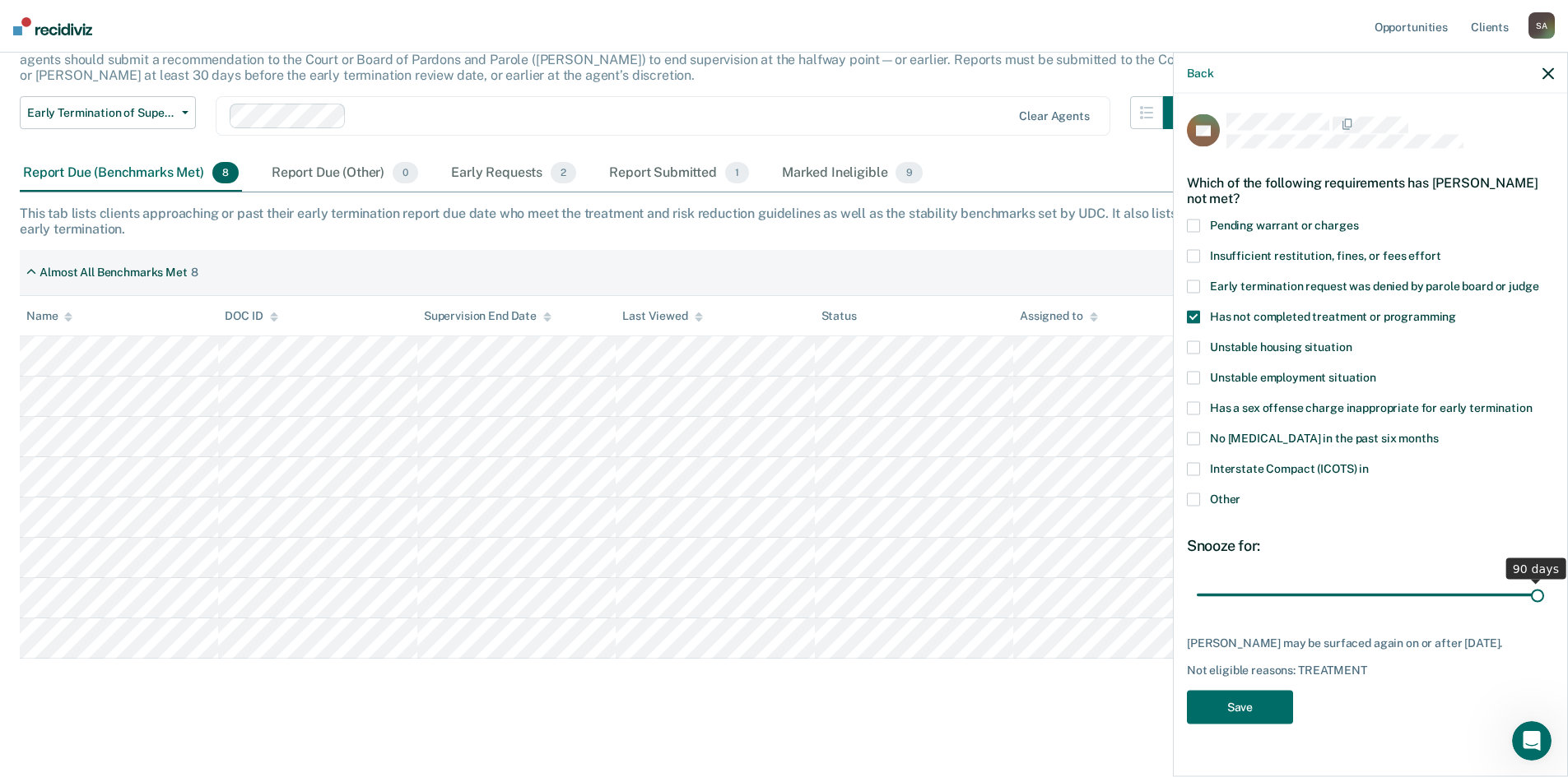
drag, startPoint x: 1310, startPoint y: 595, endPoint x: 1578, endPoint y: 658, distance: 275.3
type input "90"
click at [1544, 610] on input "range" at bounding box center [1371, 595] width 347 height 29
click at [1268, 709] on button "Save" at bounding box center [1239, 708] width 106 height 34
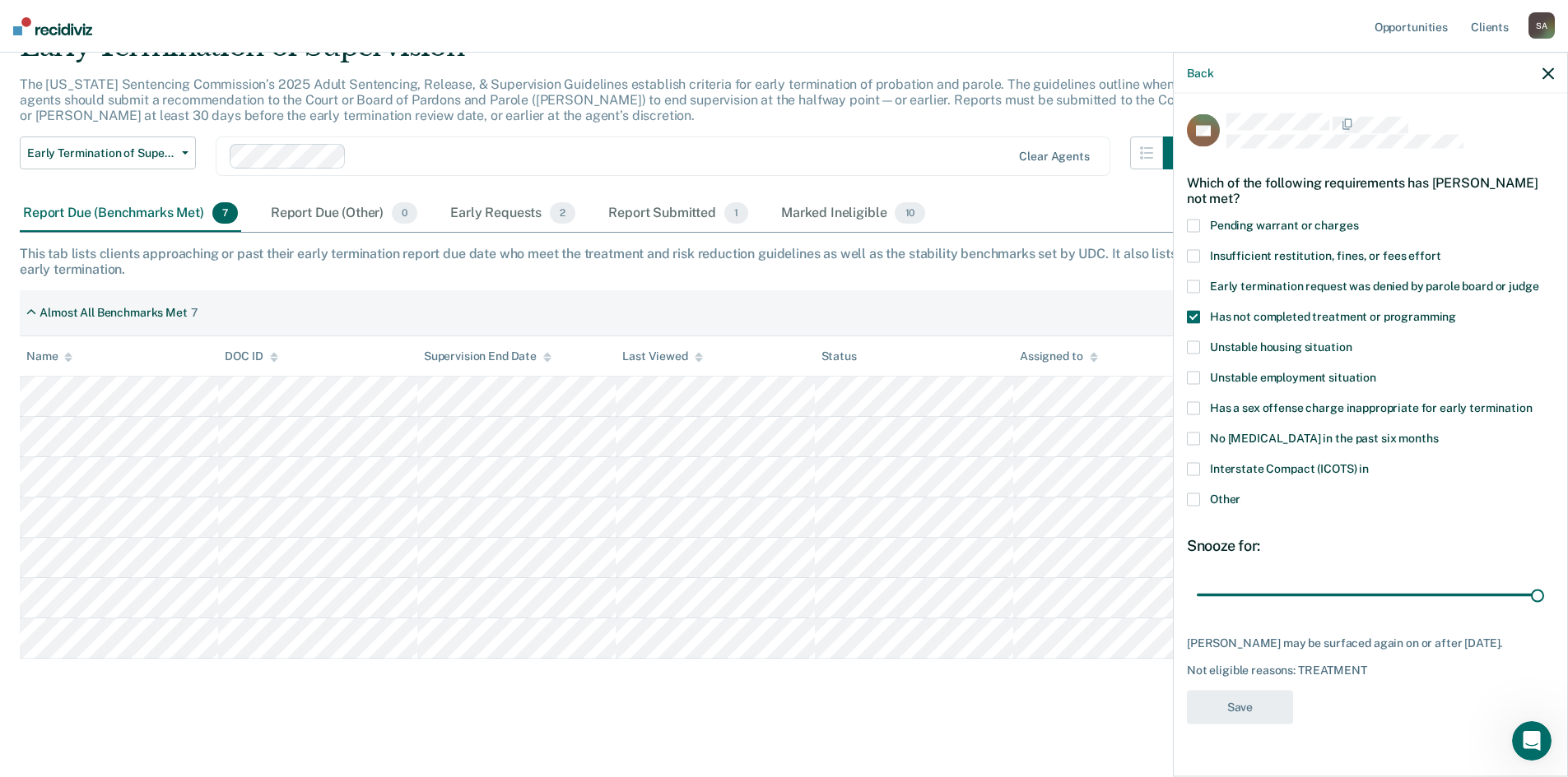
scroll to position [84, 0]
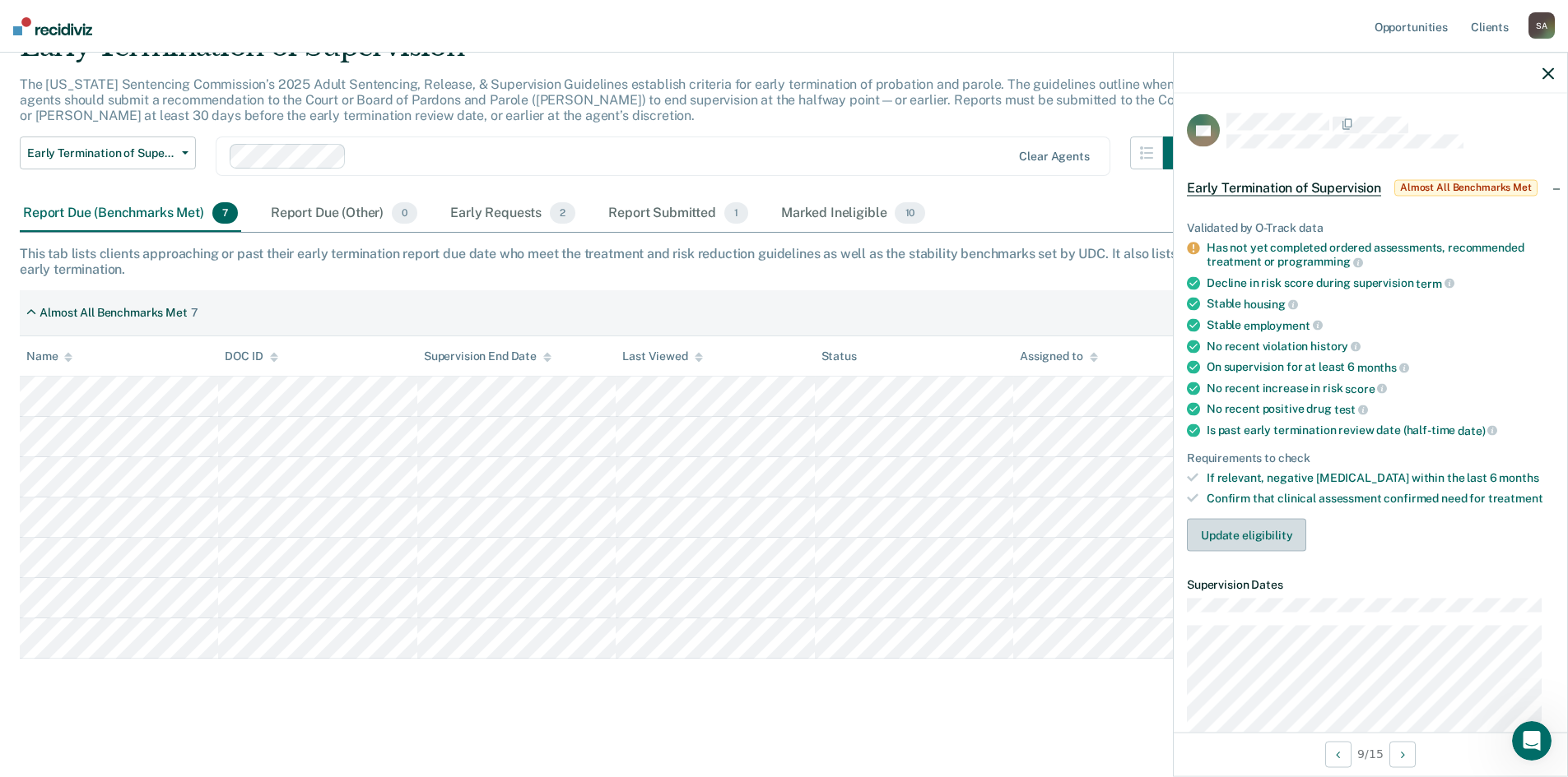
click at [1256, 533] on button "Update eligibility" at bounding box center [1246, 535] width 119 height 33
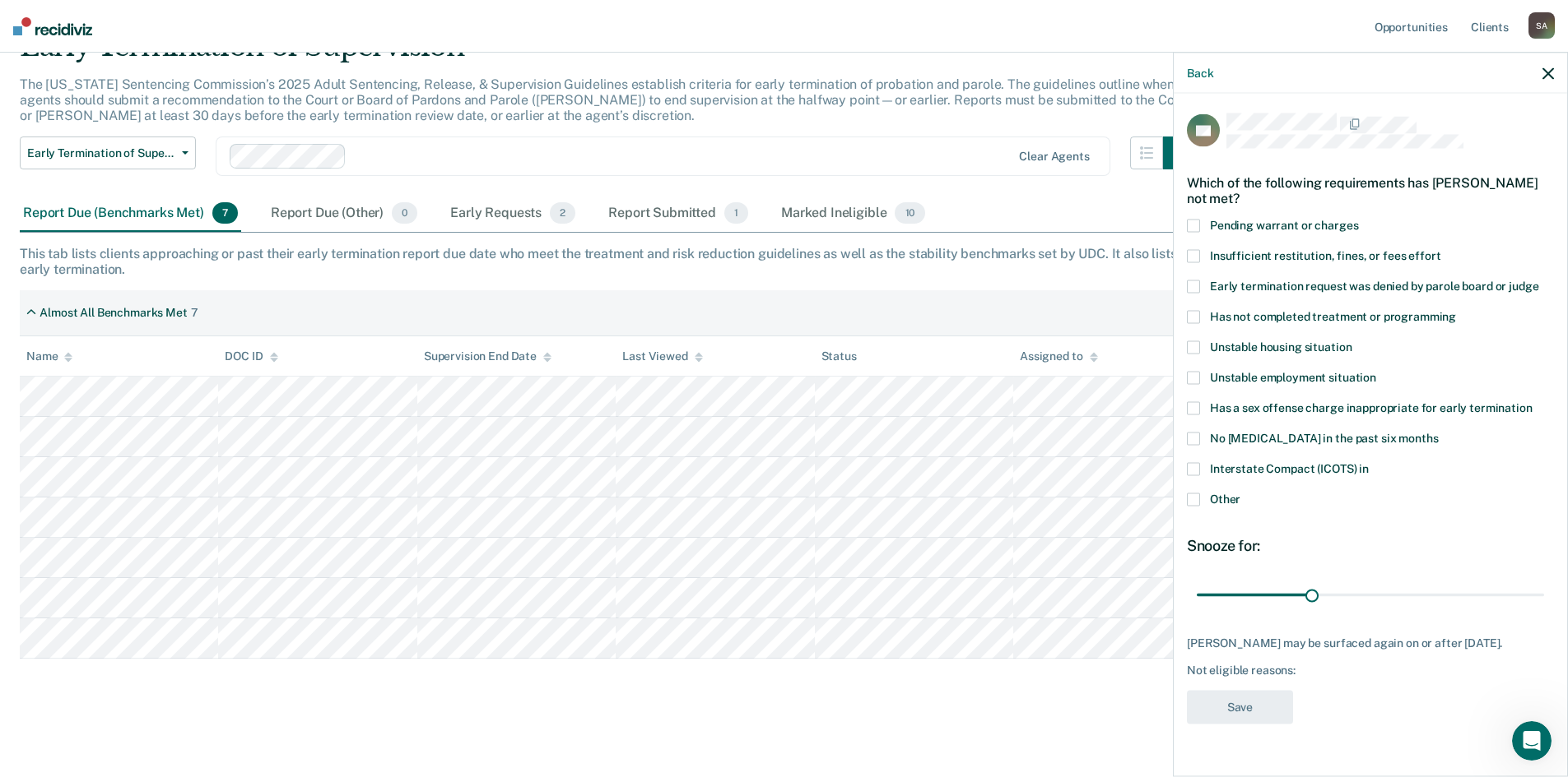
click at [1198, 313] on span at bounding box center [1193, 317] width 13 height 13
click at [1456, 311] on input "Has not completed treatment or programming" at bounding box center [1456, 311] width 0 height 0
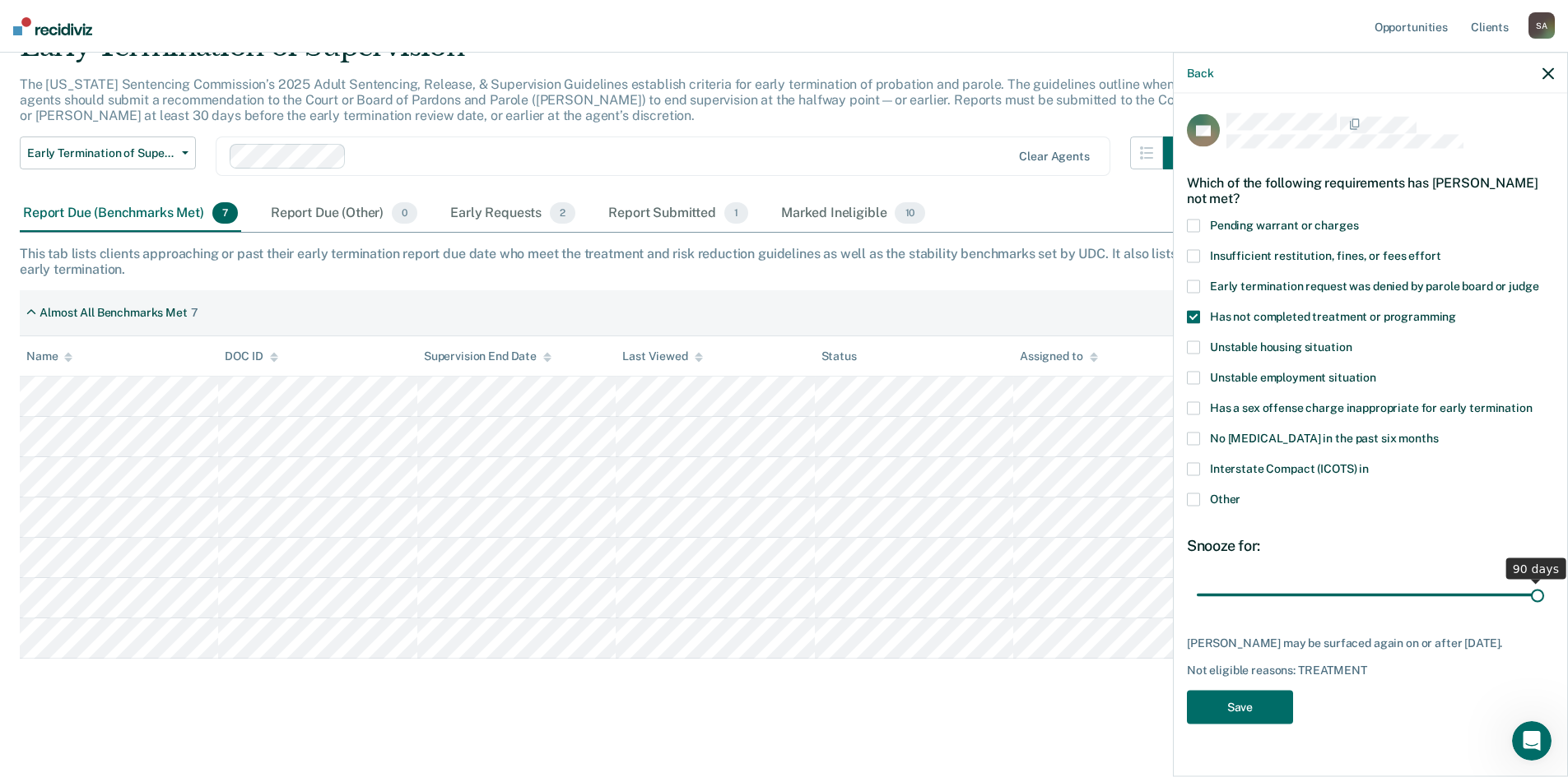
drag, startPoint x: 1313, startPoint y: 596, endPoint x: 1579, endPoint y: 618, distance: 266.9
type input "90"
click at [1544, 610] on input "range" at bounding box center [1371, 595] width 347 height 29
click at [1224, 721] on button "Save" at bounding box center [1239, 708] width 106 height 34
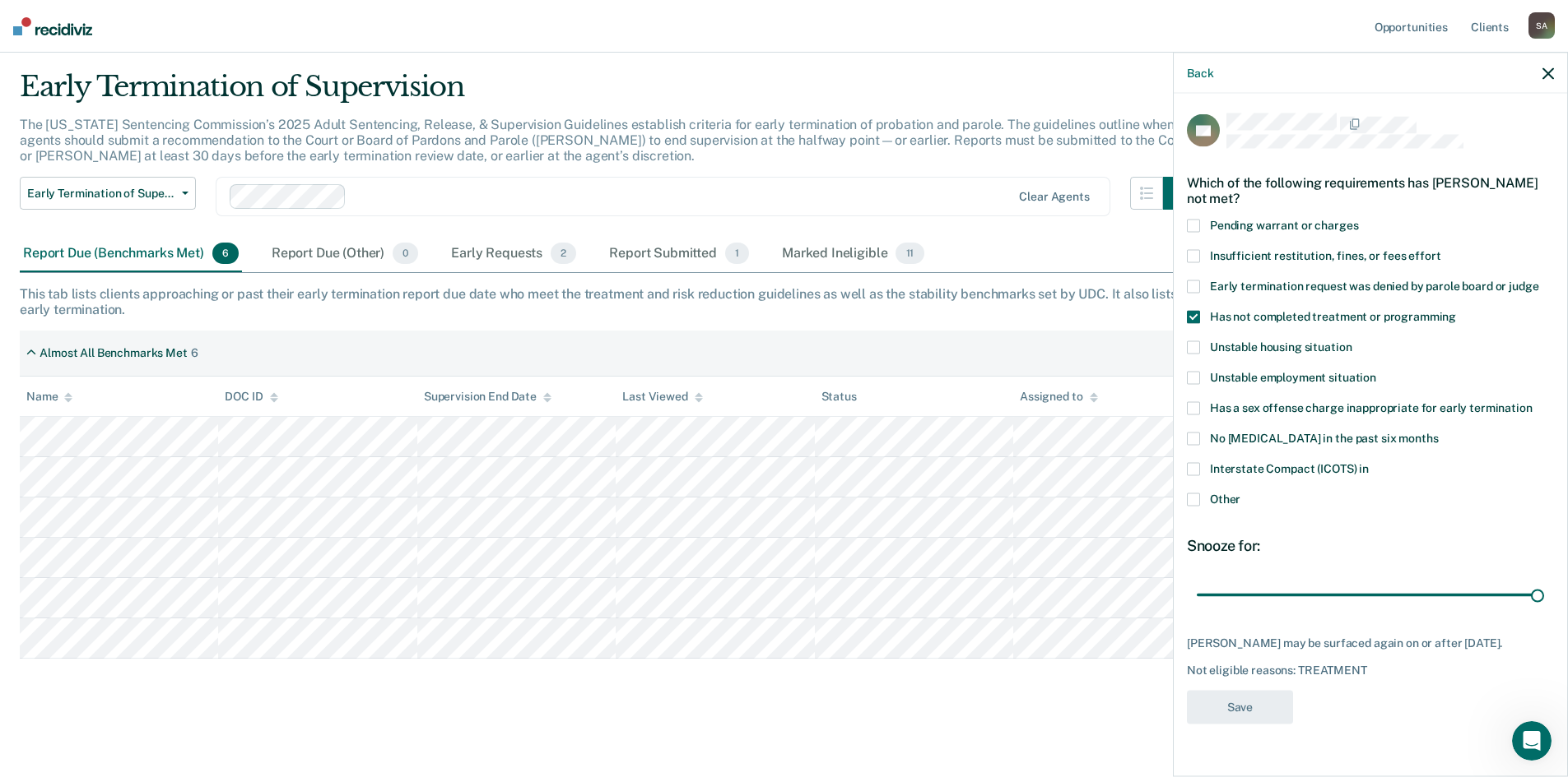
scroll to position [43, 0]
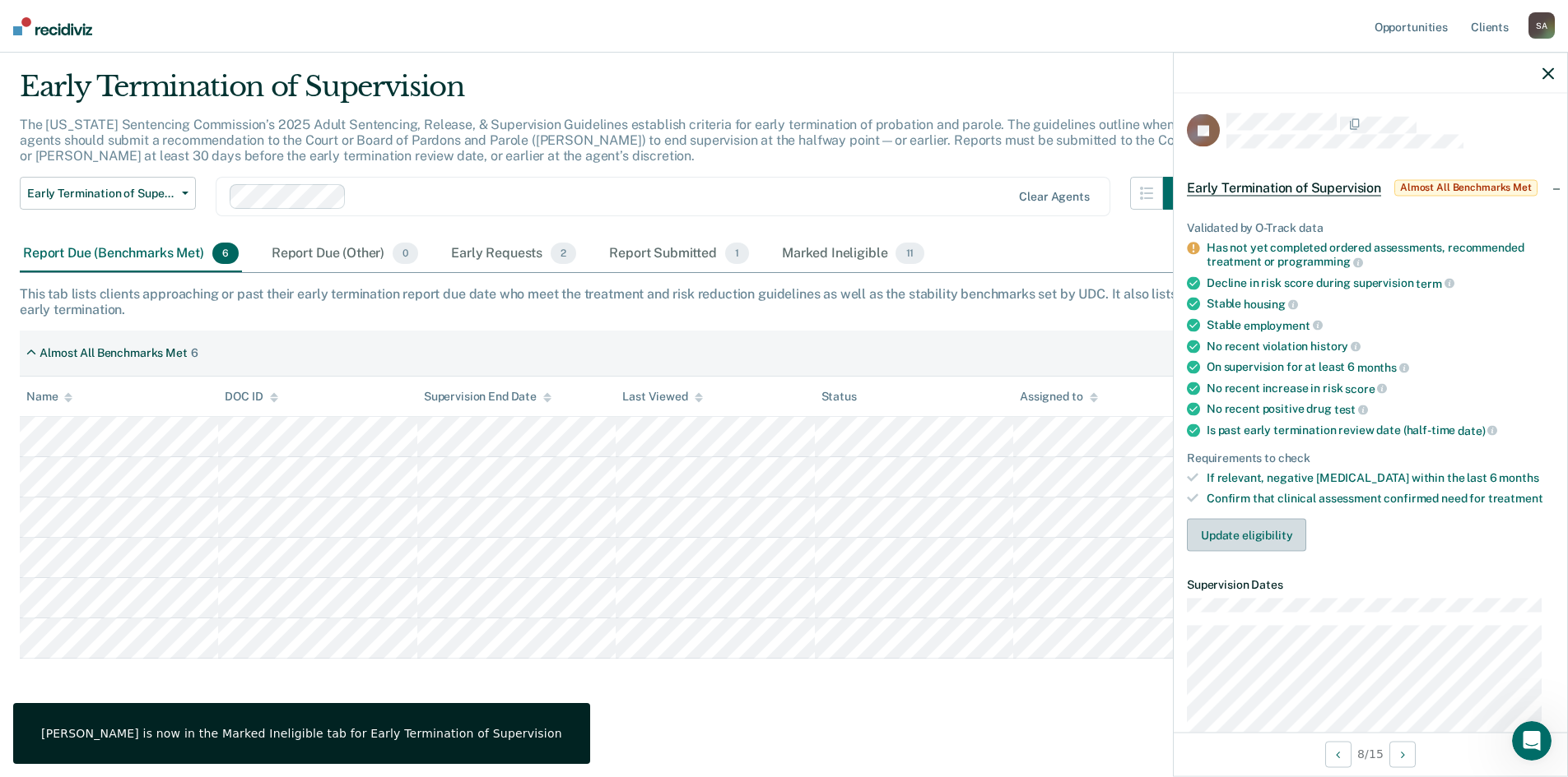
click at [1261, 532] on button "Update eligibility" at bounding box center [1246, 535] width 119 height 33
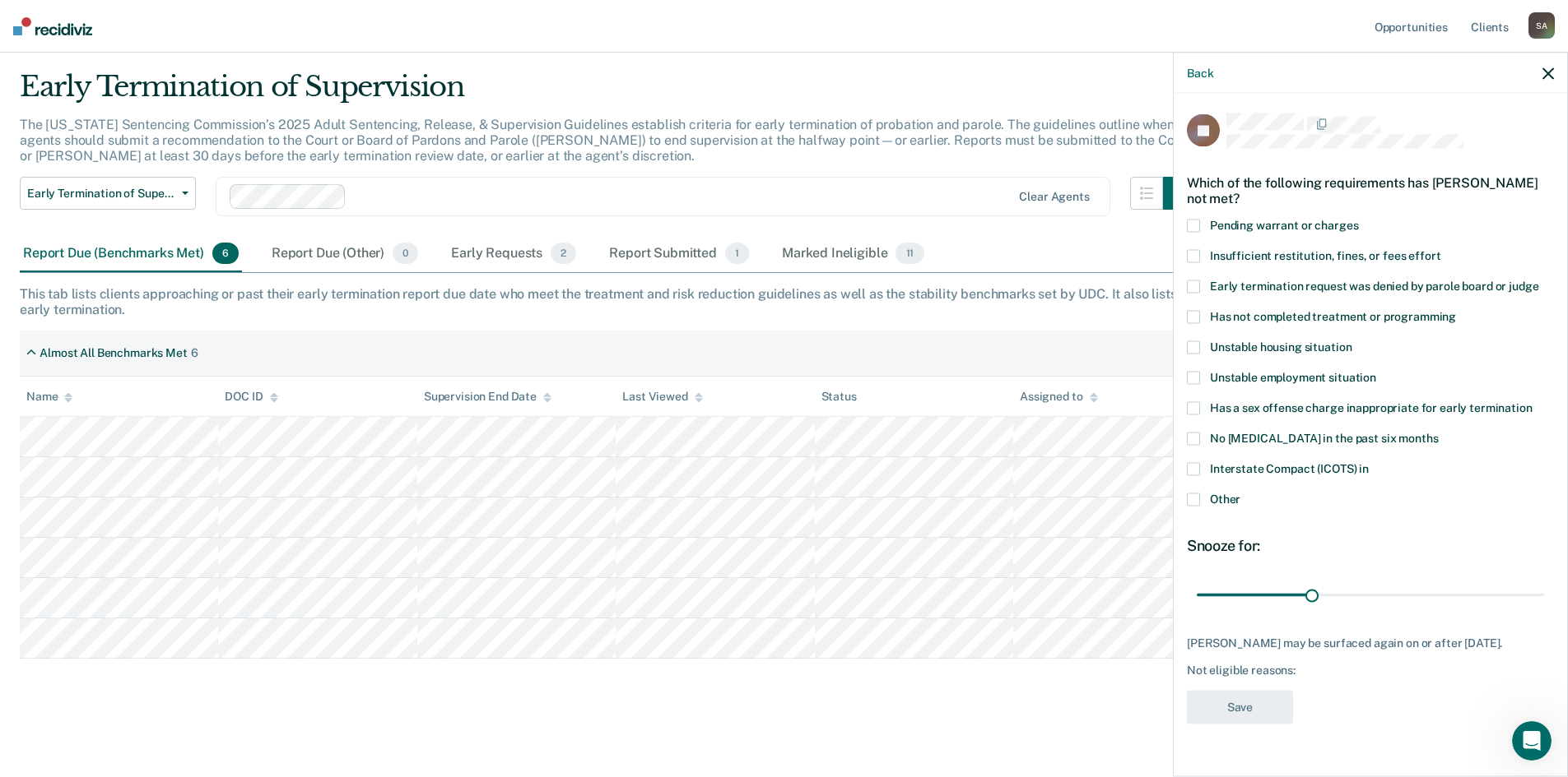
click at [1192, 314] on span at bounding box center [1193, 317] width 13 height 13
click at [1456, 311] on input "Has not completed treatment or programming" at bounding box center [1456, 311] width 0 height 0
drag, startPoint x: 1313, startPoint y: 594, endPoint x: 1575, endPoint y: 607, distance: 262.3
type input "90"
click at [1544, 608] on input "range" at bounding box center [1371, 595] width 347 height 29
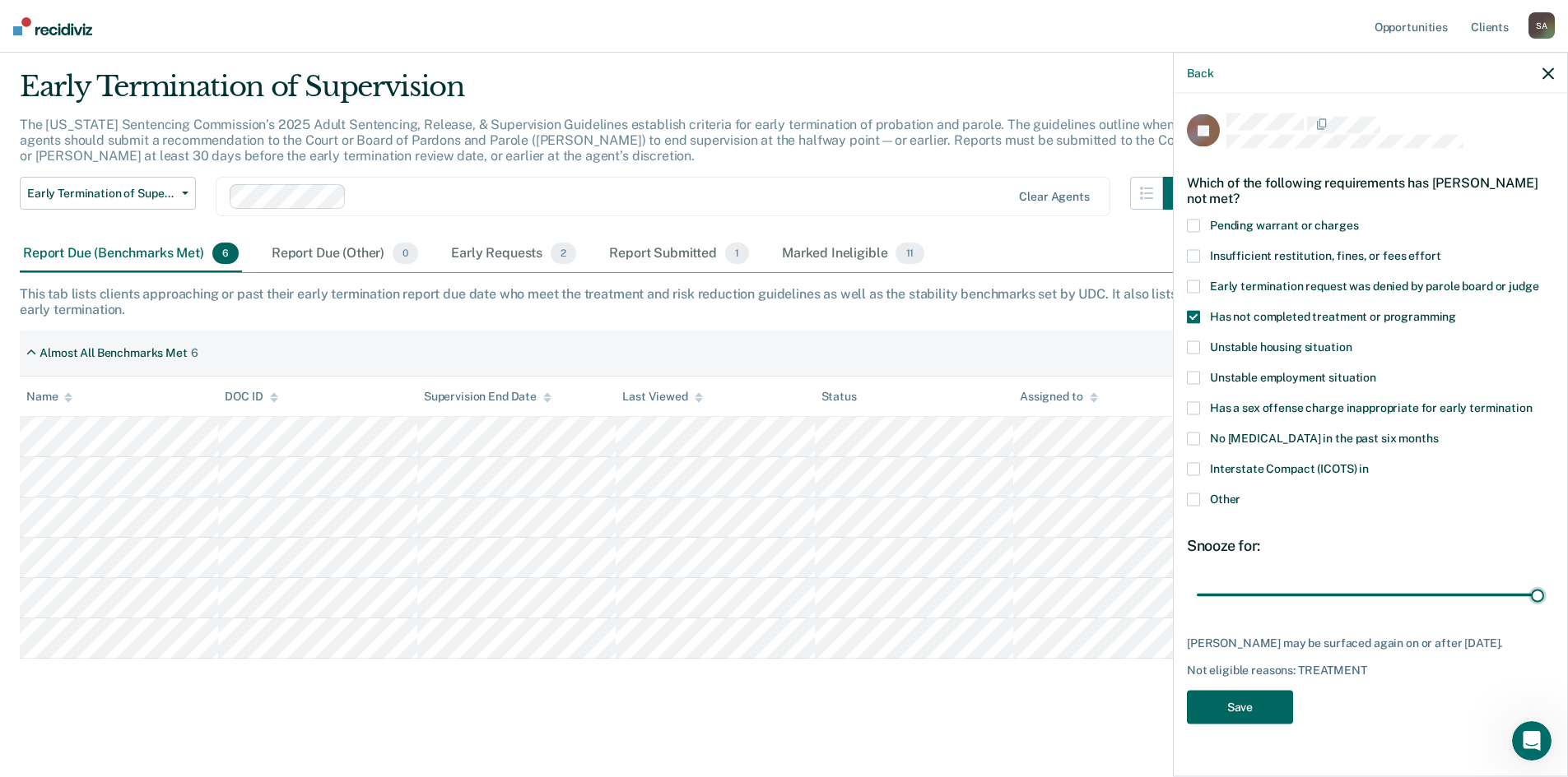
click at [1207, 712] on button "Save" at bounding box center [1239, 708] width 106 height 34
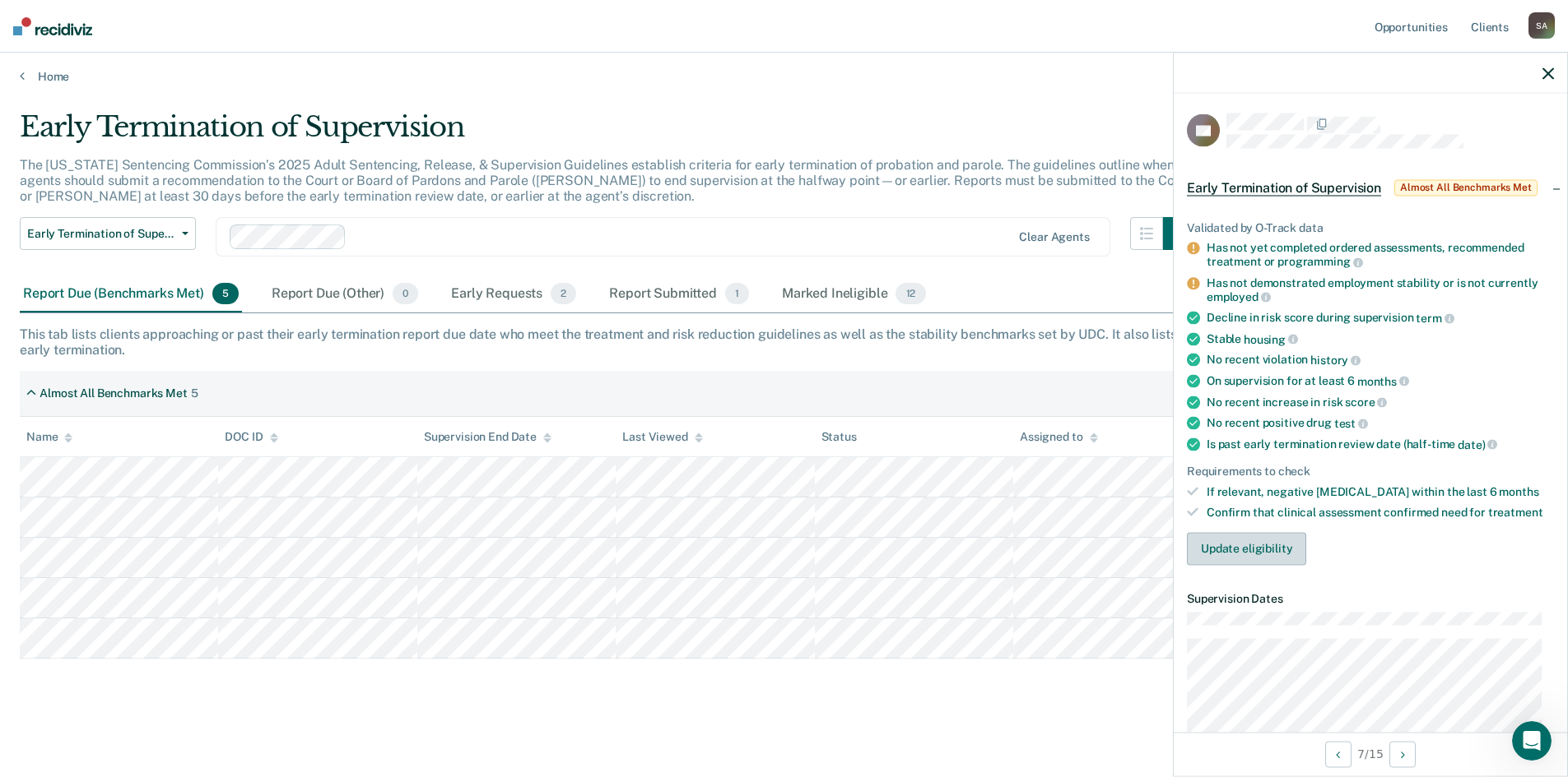
click at [1249, 543] on button "Update eligibility" at bounding box center [1246, 548] width 119 height 33
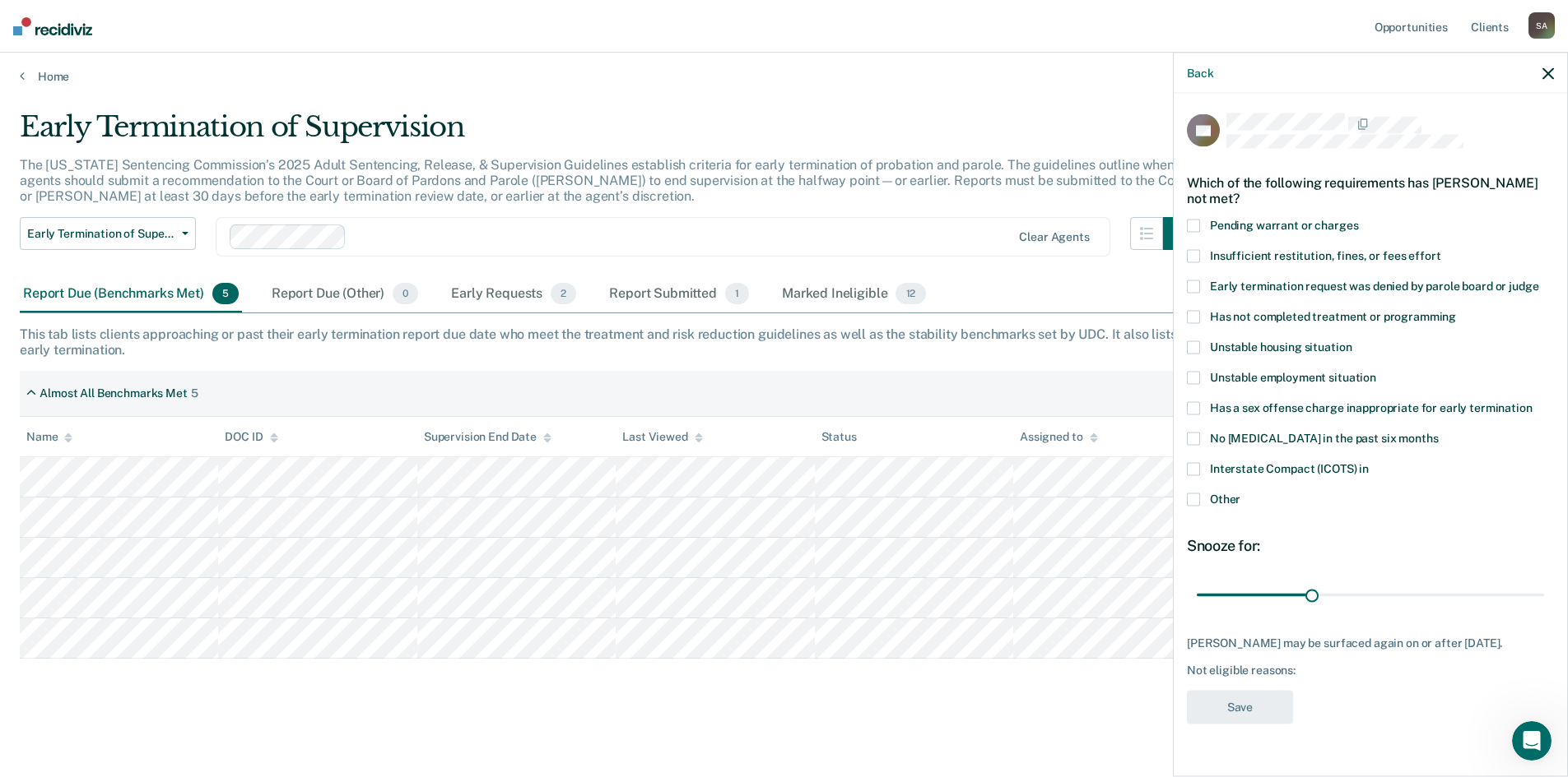
click at [1195, 314] on span at bounding box center [1193, 317] width 13 height 13
click at [1456, 311] on input "Has not completed treatment or programming" at bounding box center [1456, 311] width 0 height 0
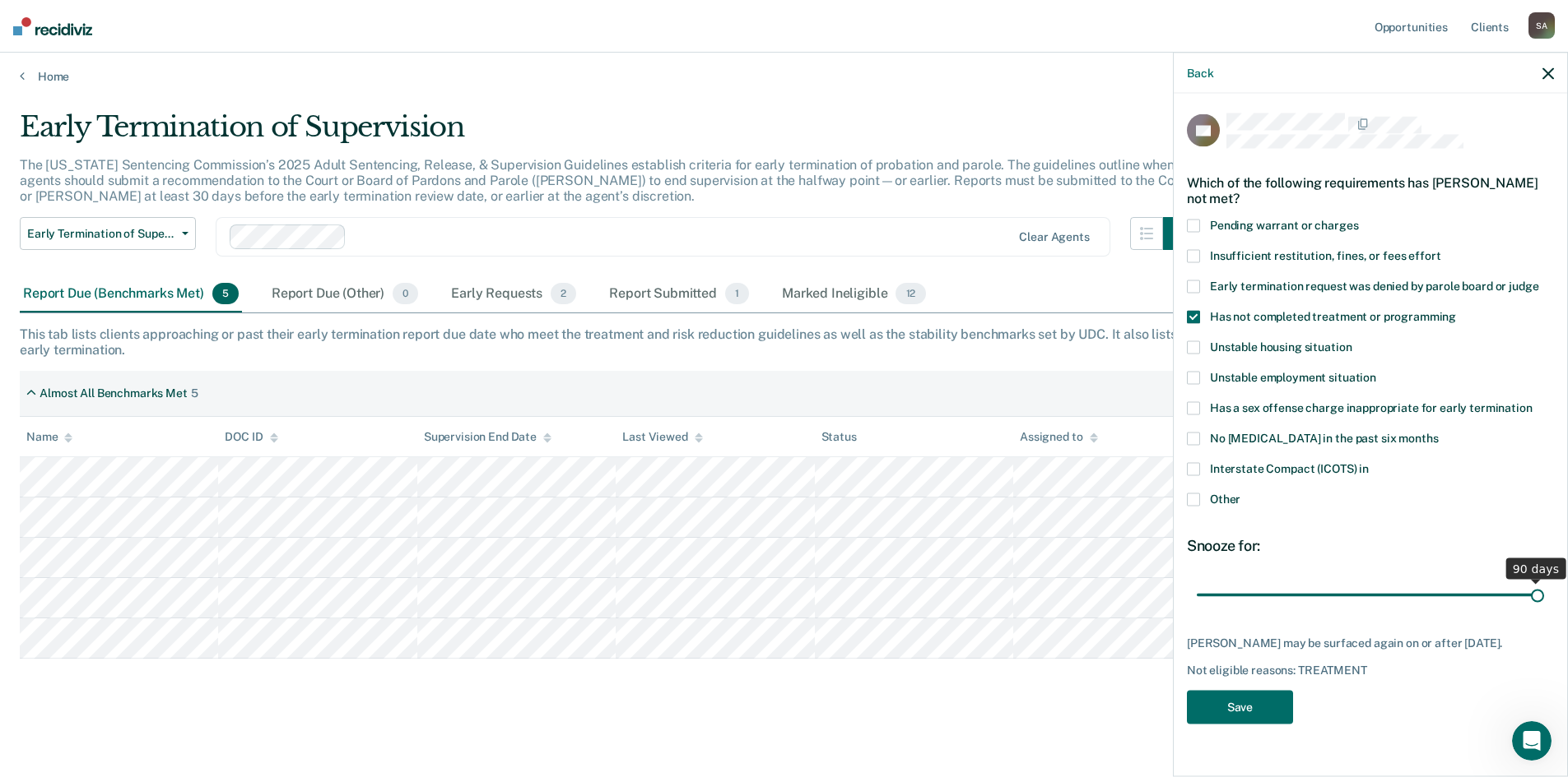
drag, startPoint x: 1319, startPoint y: 596, endPoint x: 1579, endPoint y: 642, distance: 264.0
type input "90"
click at [1544, 610] on input "range" at bounding box center [1371, 595] width 347 height 29
click at [1259, 724] on button "Save" at bounding box center [1239, 708] width 106 height 34
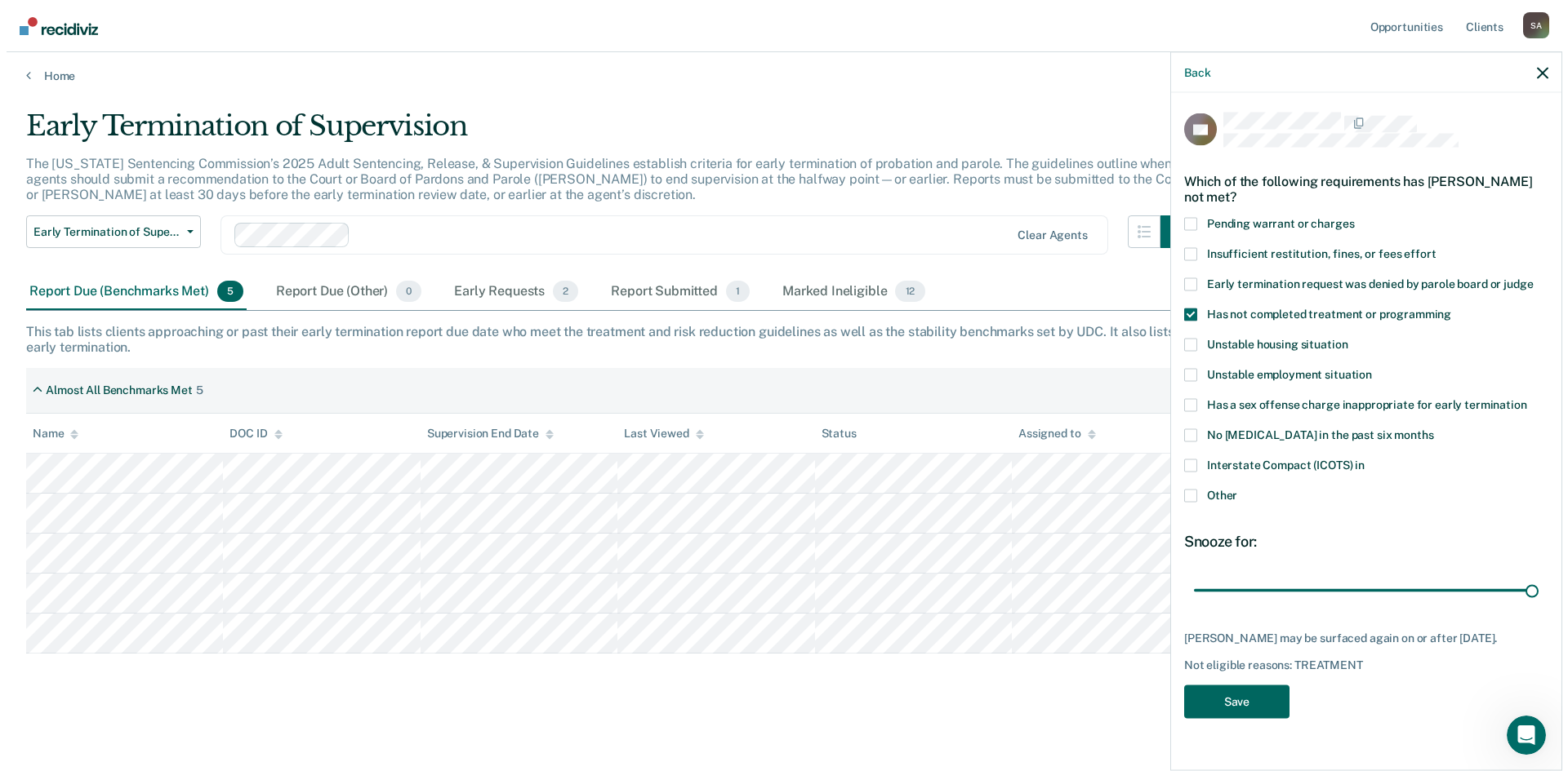
scroll to position [0, 0]
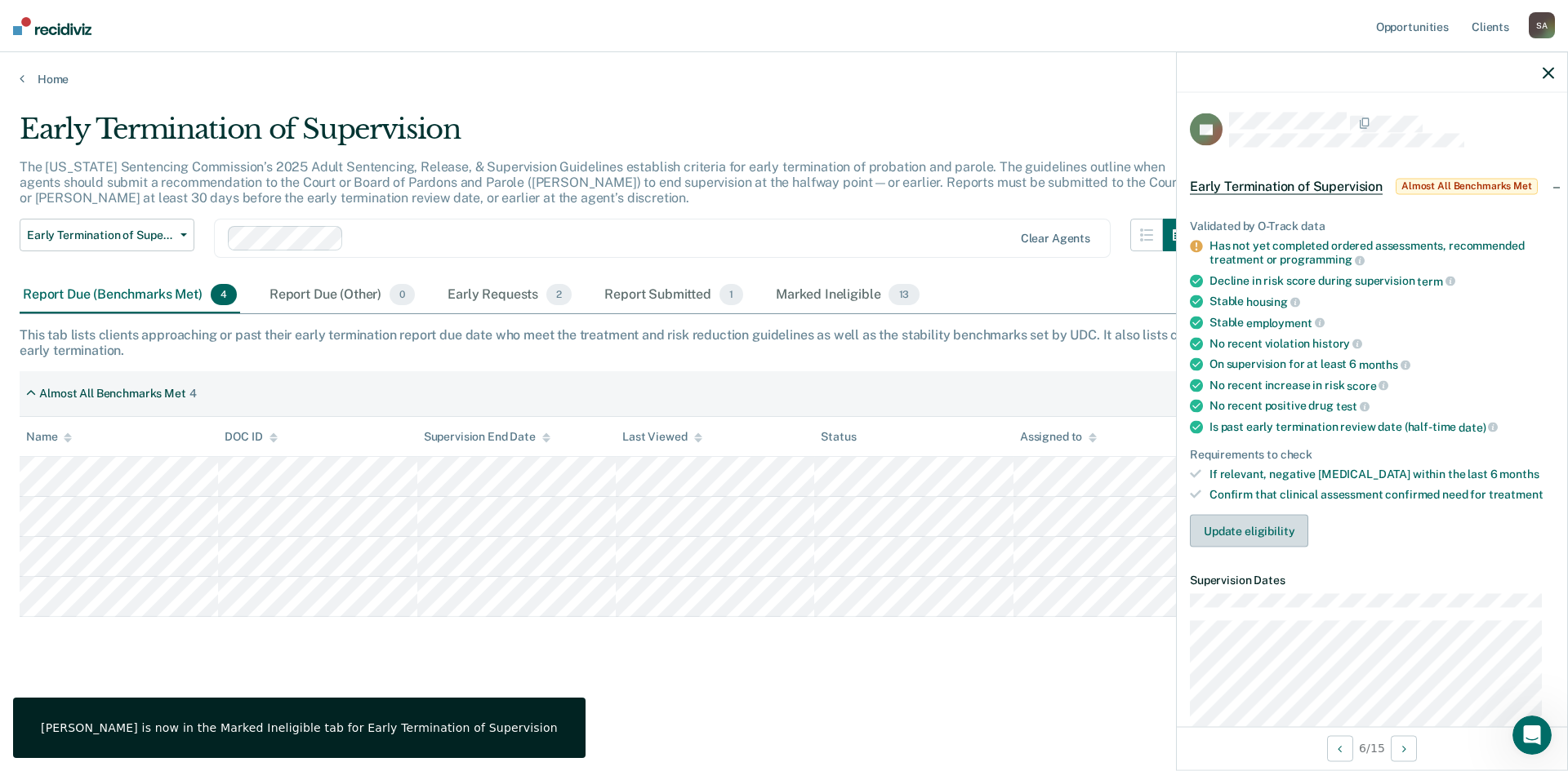
click at [1234, 525] on button "Update eligibility" at bounding box center [1248, 531] width 118 height 33
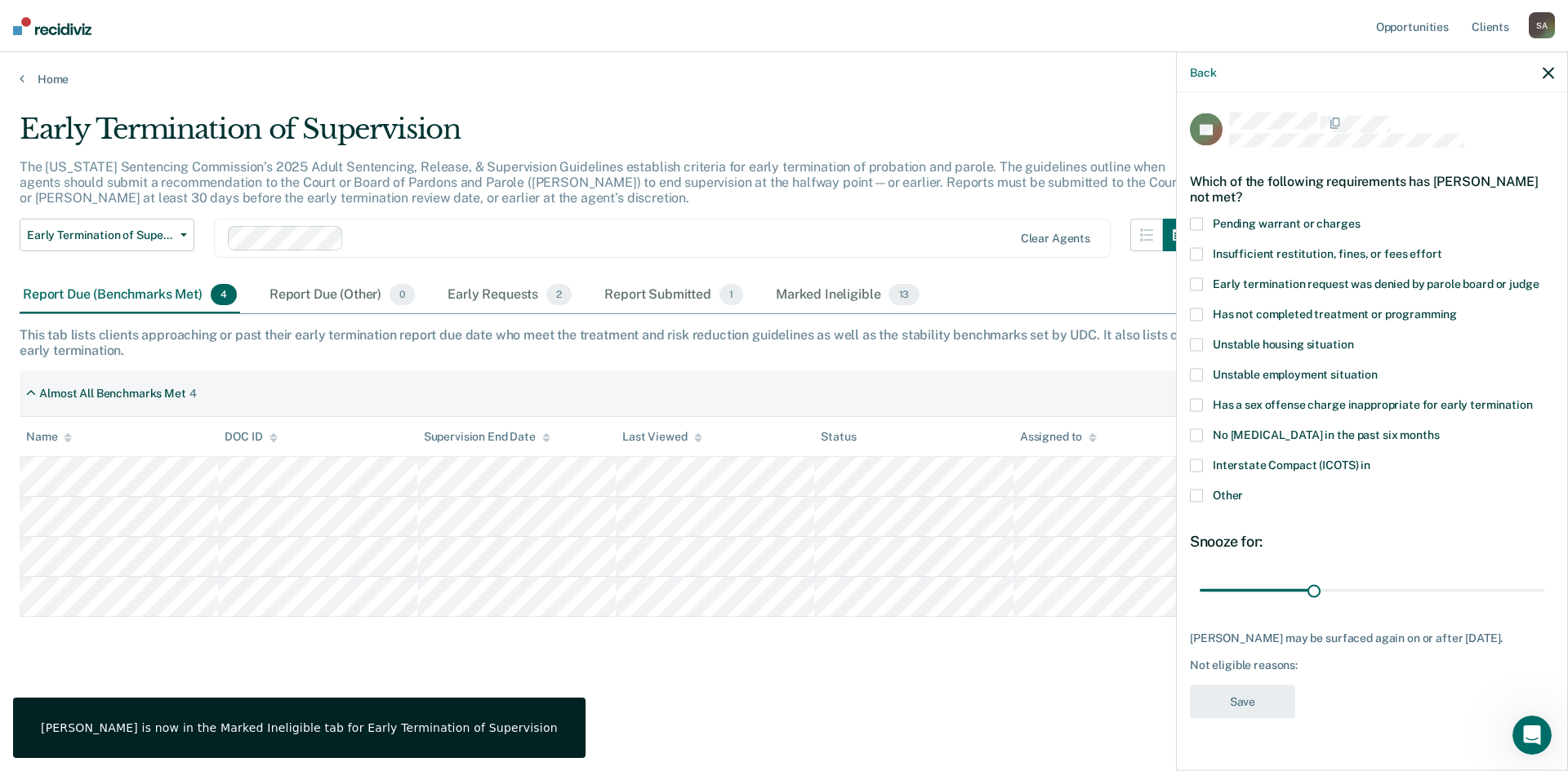
click at [1194, 313] on span at bounding box center [1196, 315] width 13 height 13
click at [1457, 308] on input "Has not completed treatment or programming" at bounding box center [1457, 308] width 0 height 0
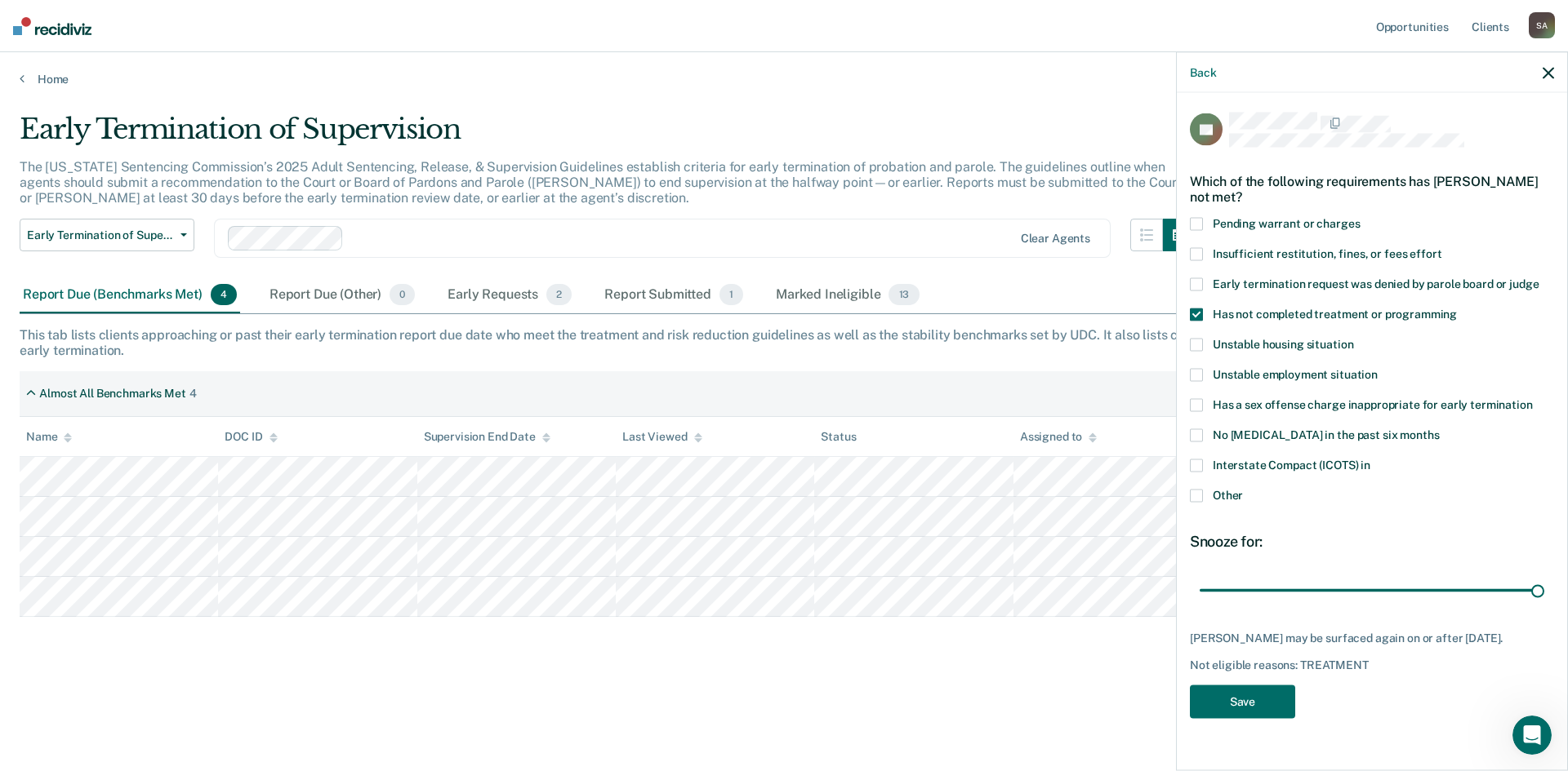
drag, startPoint x: 1311, startPoint y: 594, endPoint x: 1557, endPoint y: 636, distance: 249.6
type input "90"
click at [1545, 605] on input "range" at bounding box center [1372, 590] width 345 height 29
click at [1260, 697] on button "Save" at bounding box center [1242, 702] width 105 height 34
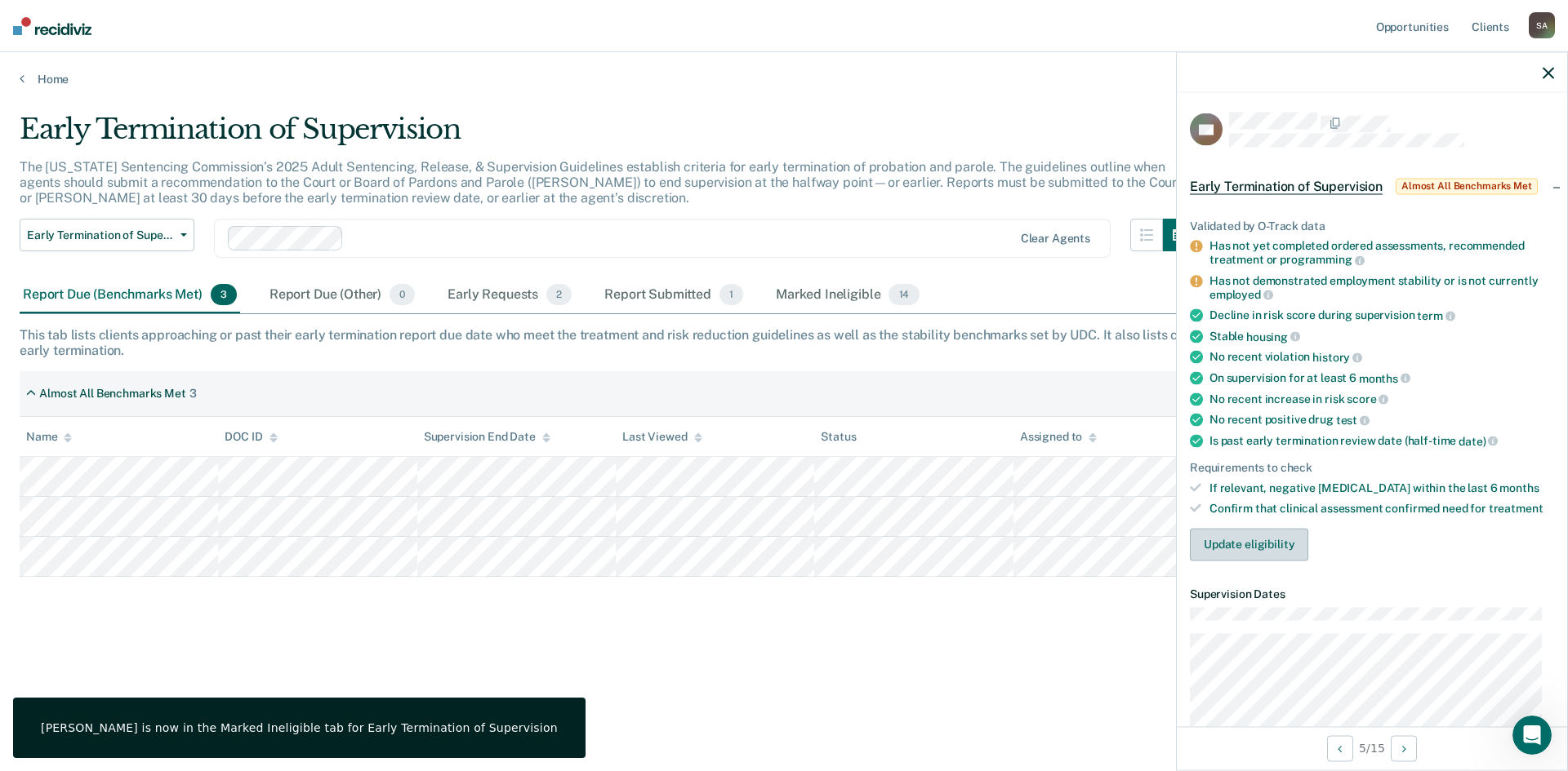
click at [1231, 536] on button "Update eligibility" at bounding box center [1248, 544] width 118 height 33
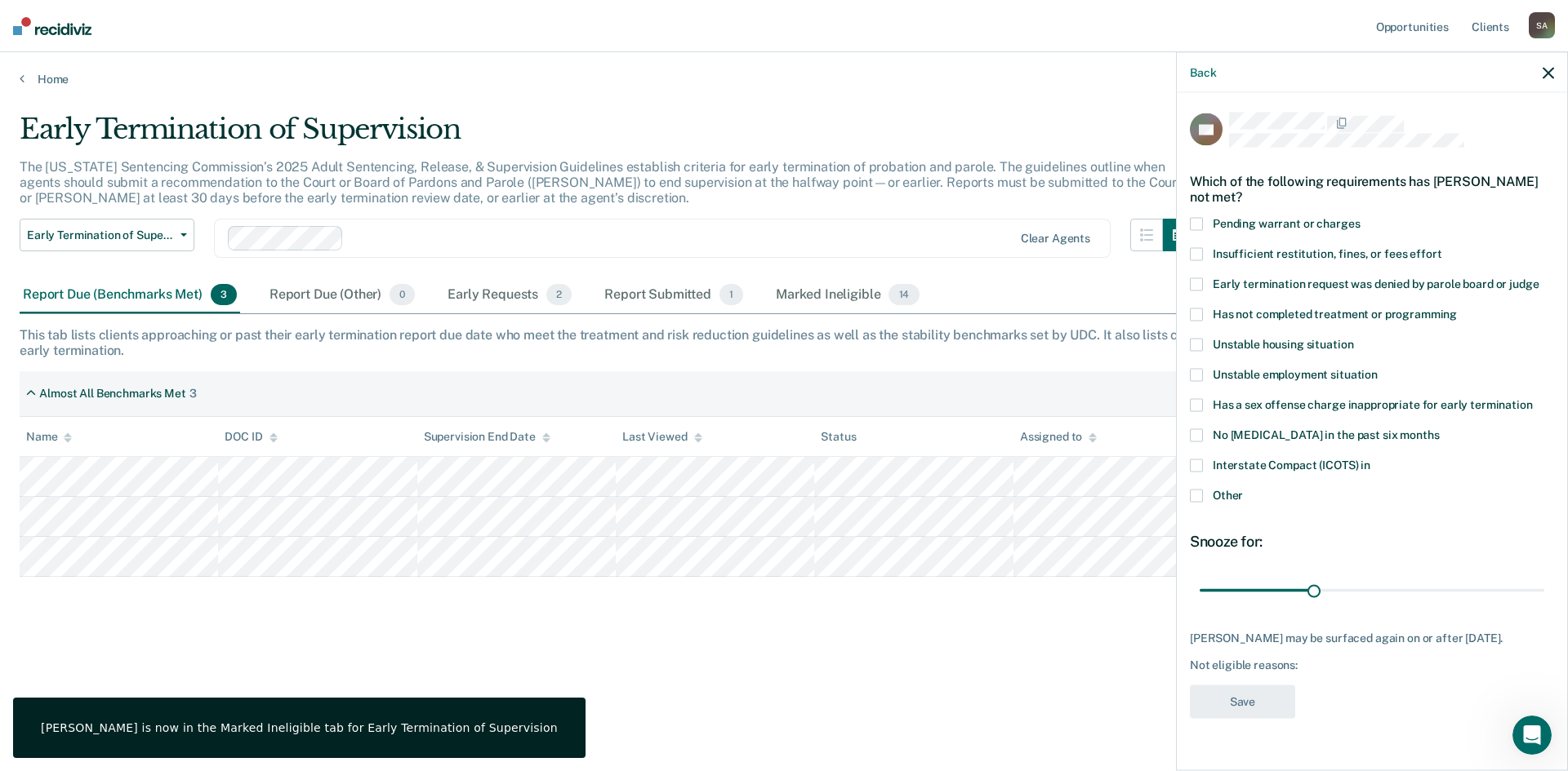
click at [1195, 311] on span at bounding box center [1196, 315] width 13 height 13
click at [1457, 308] on input "Has not completed treatment or programming" at bounding box center [1457, 308] width 0 height 0
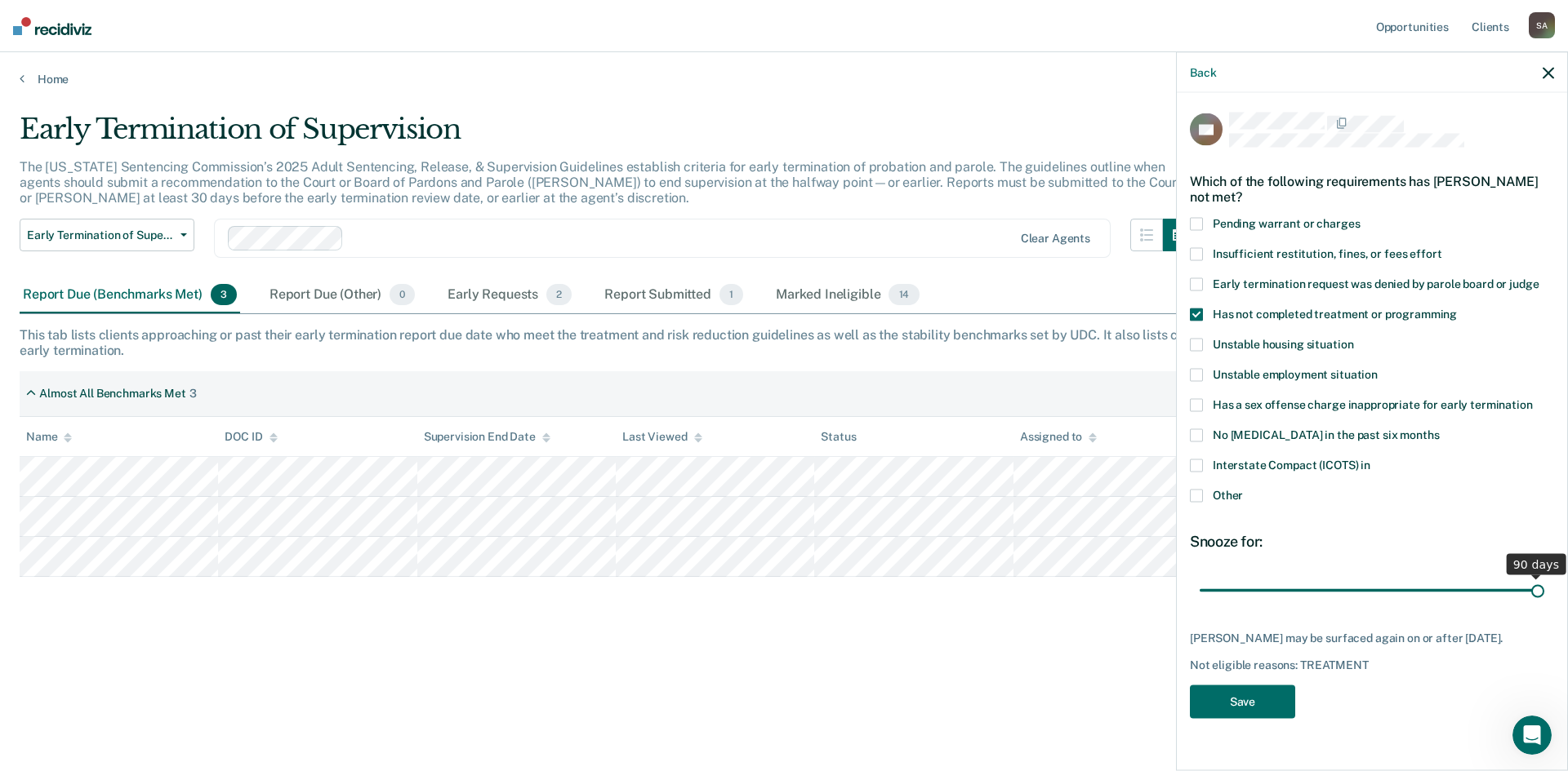
drag, startPoint x: 1314, startPoint y: 592, endPoint x: 1567, endPoint y: 631, distance: 256.0
type input "90"
click at [1545, 605] on input "range" at bounding box center [1372, 590] width 345 height 29
click at [1248, 693] on button "Save" at bounding box center [1242, 702] width 105 height 34
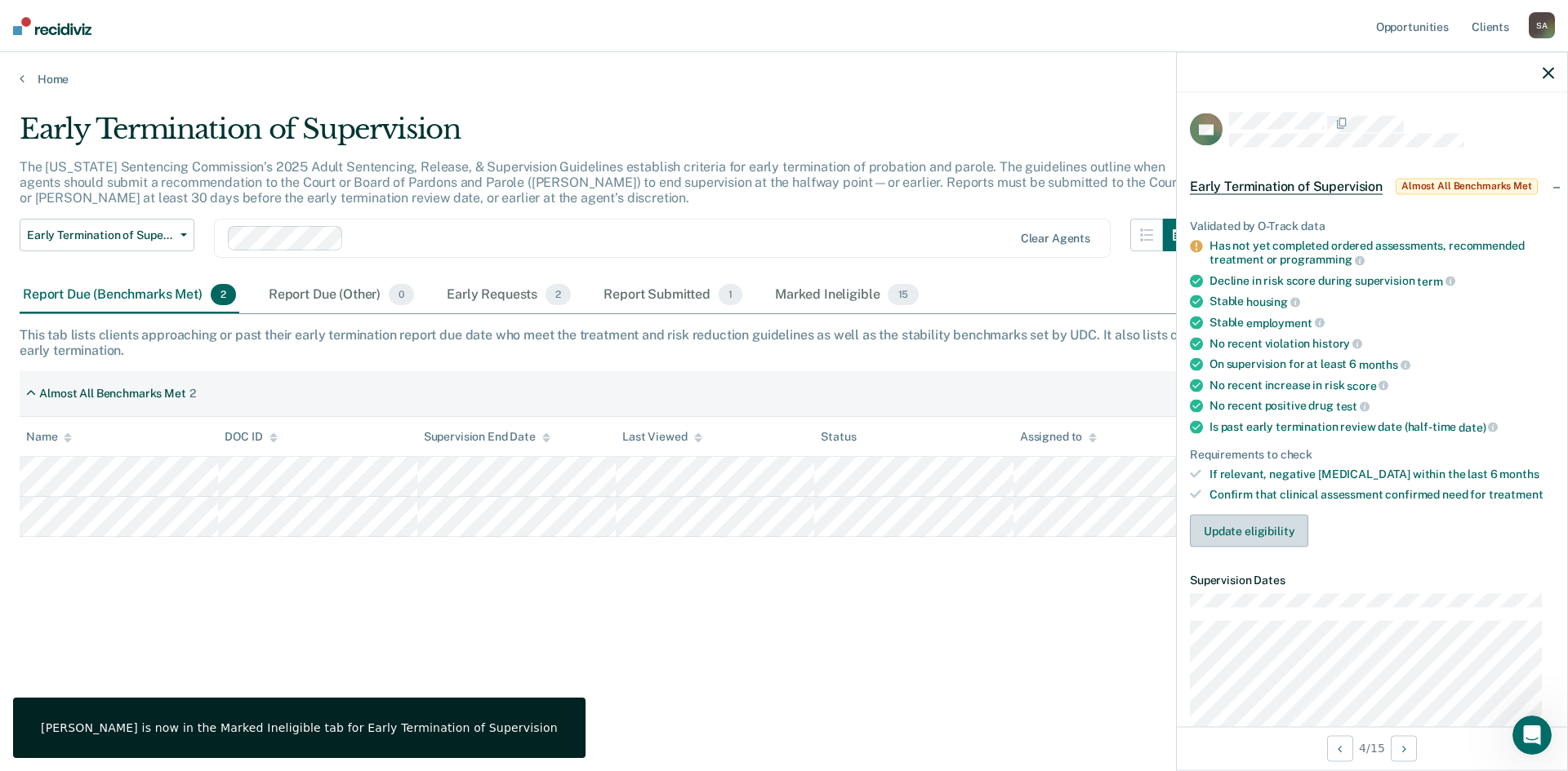
click at [1242, 539] on button "Update eligibility" at bounding box center [1248, 531] width 118 height 33
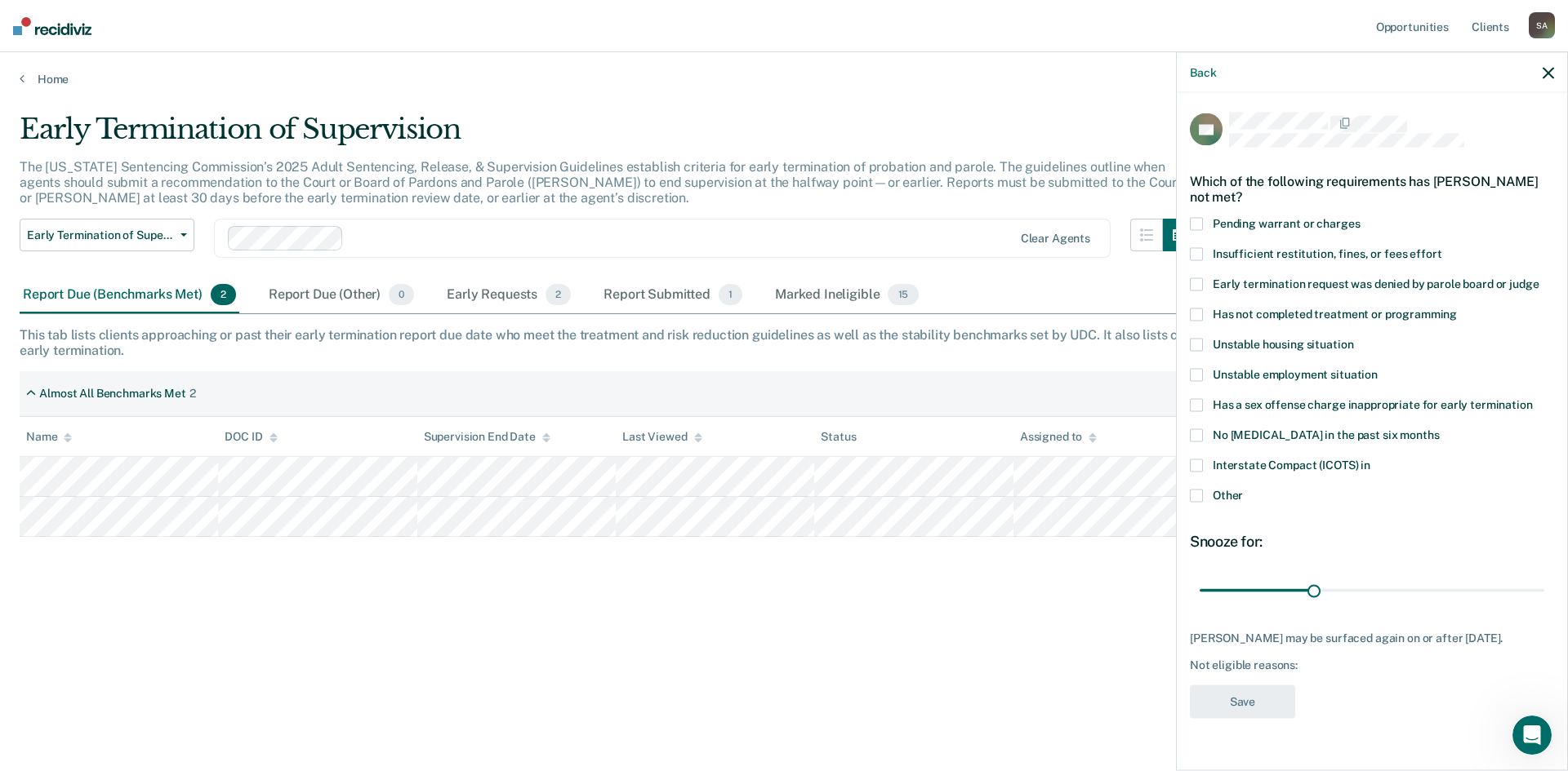
click at [1199, 312] on span at bounding box center [1196, 315] width 13 height 13
click at [1457, 308] on input "Has not completed treatment or programming" at bounding box center [1457, 308] width 0 height 0
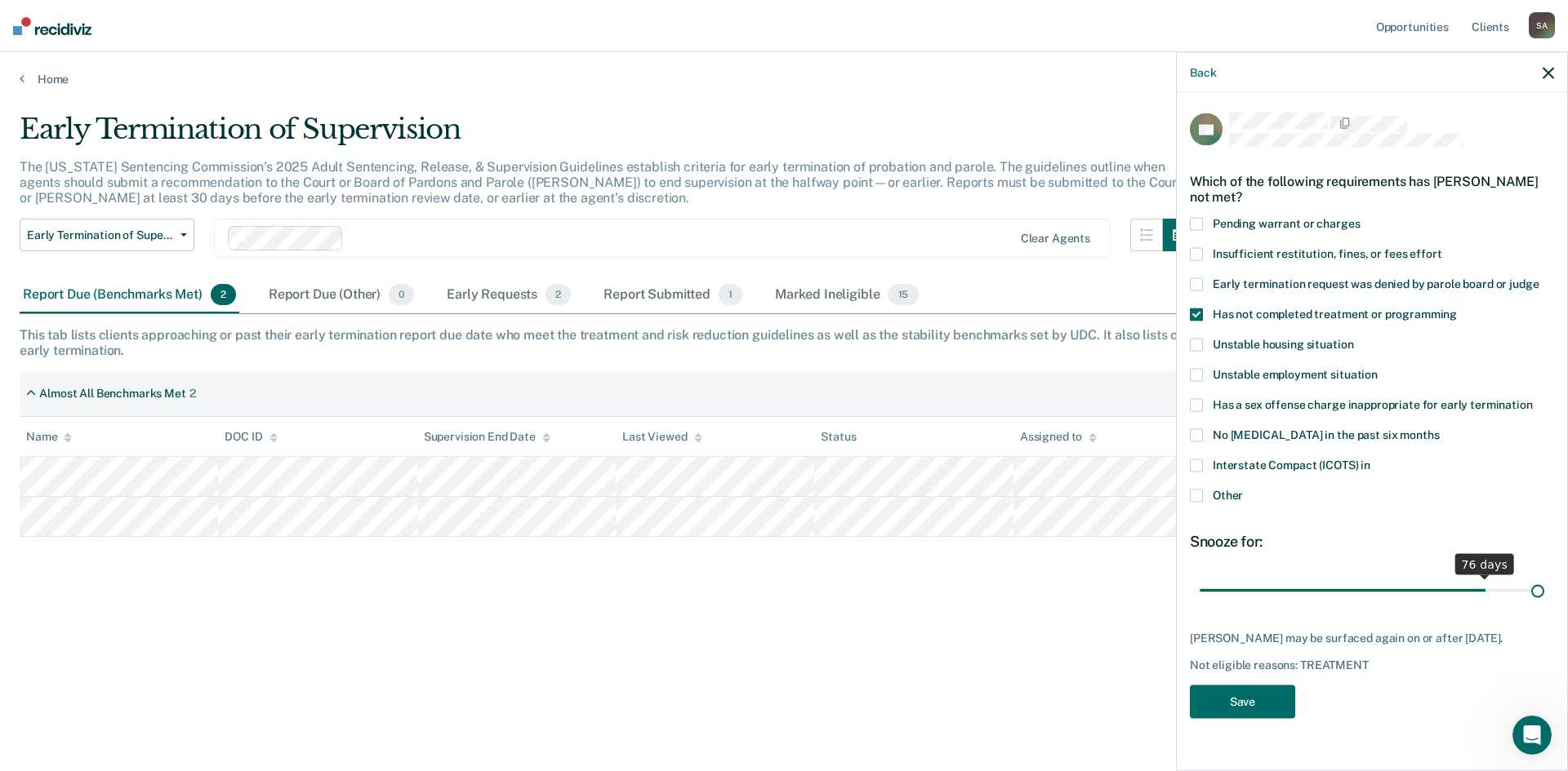
drag, startPoint x: 1309, startPoint y: 585, endPoint x: 1567, endPoint y: 612, distance: 259.4
type input "90"
click at [1545, 605] on input "range" at bounding box center [1372, 590] width 345 height 29
click at [1234, 702] on button "Save" at bounding box center [1242, 702] width 105 height 34
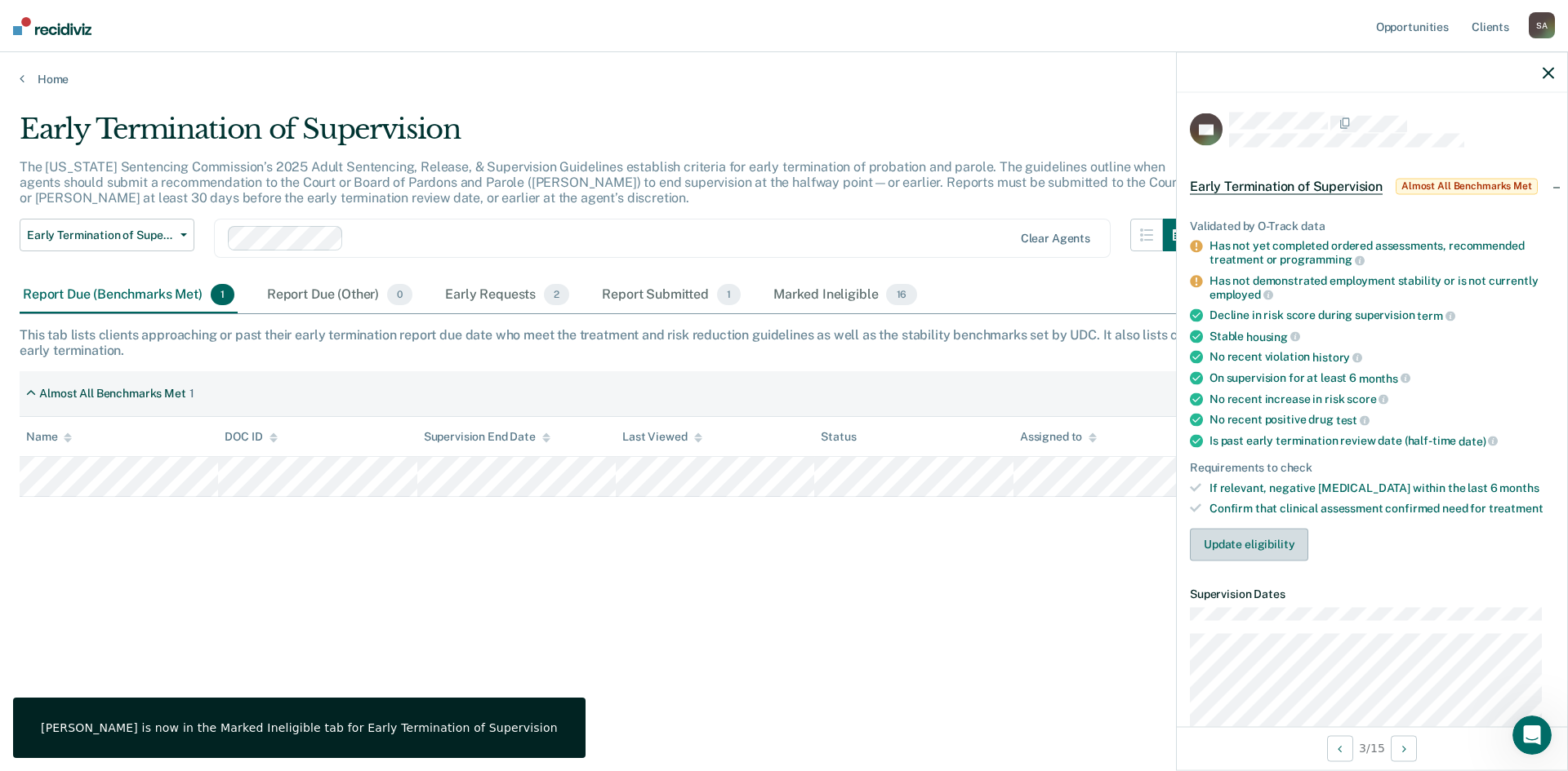
click at [1237, 547] on button "Update eligibility" at bounding box center [1248, 544] width 118 height 33
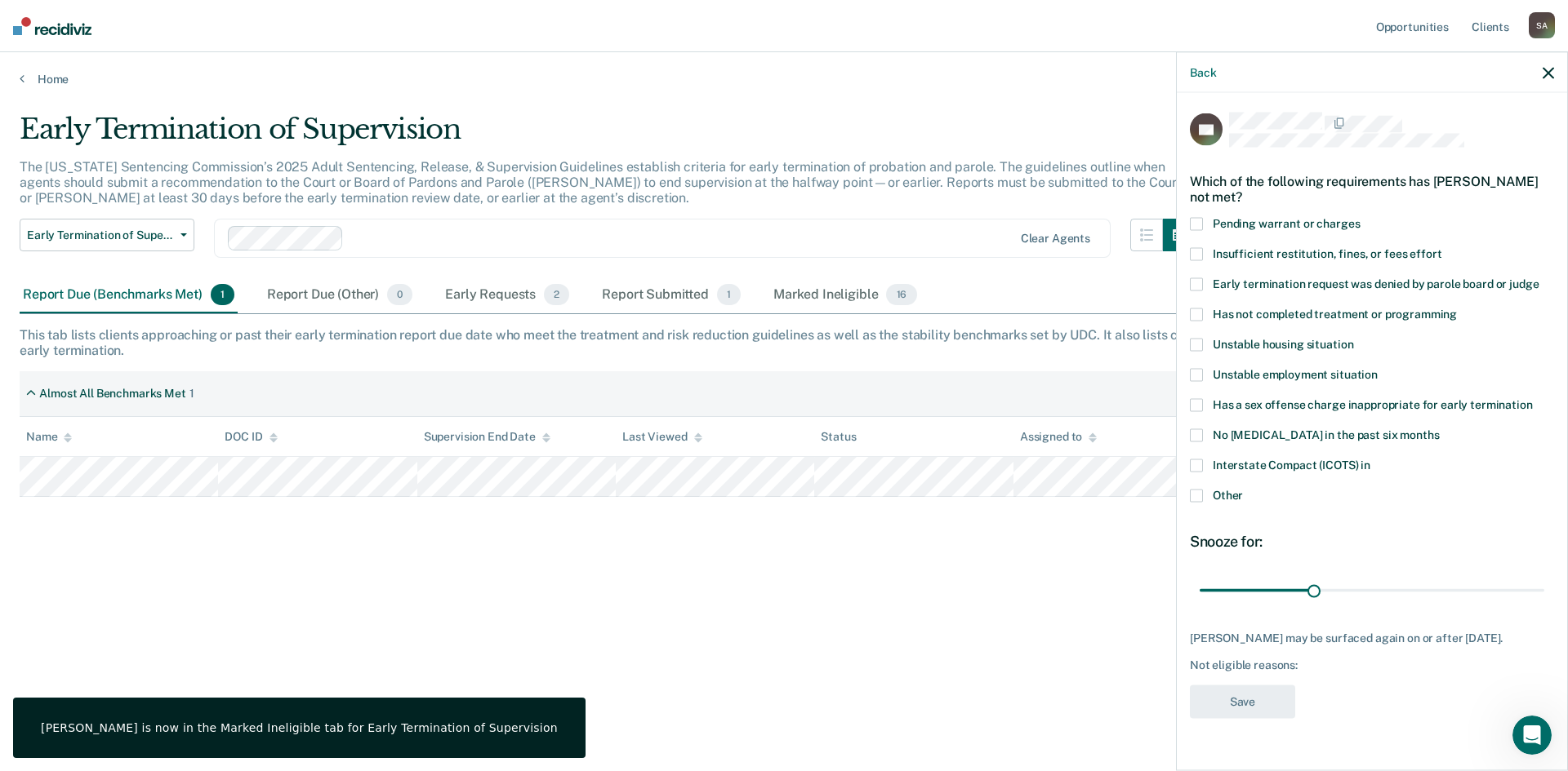
click at [1196, 316] on span at bounding box center [1196, 315] width 13 height 13
click at [1457, 308] on input "Has not completed treatment or programming" at bounding box center [1457, 308] width 0 height 0
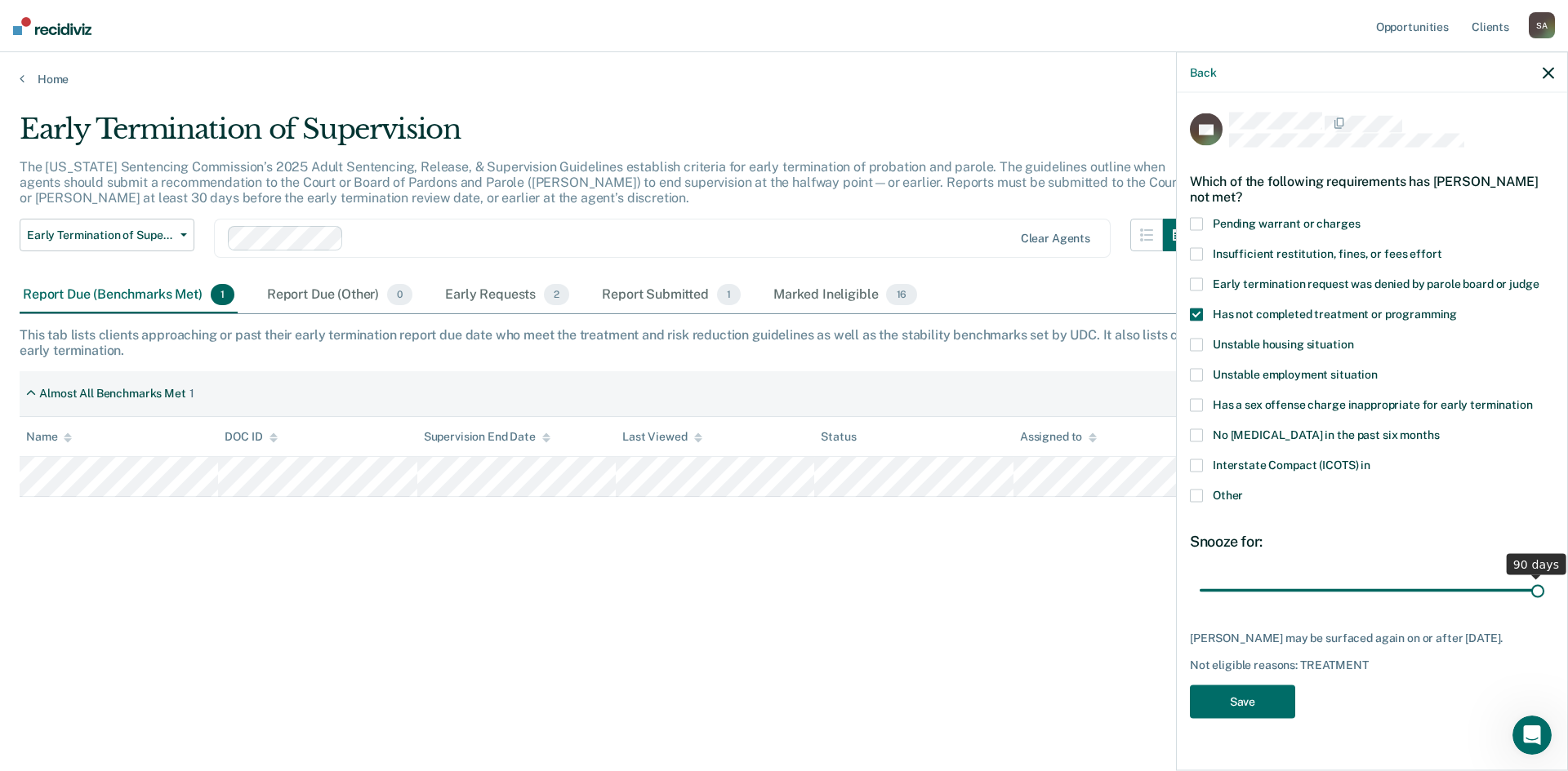
drag, startPoint x: 1316, startPoint y: 590, endPoint x: 1567, endPoint y: 615, distance: 252.2
type input "90"
click at [1545, 605] on input "range" at bounding box center [1372, 590] width 345 height 29
click at [1261, 703] on button "Save" at bounding box center [1242, 702] width 105 height 34
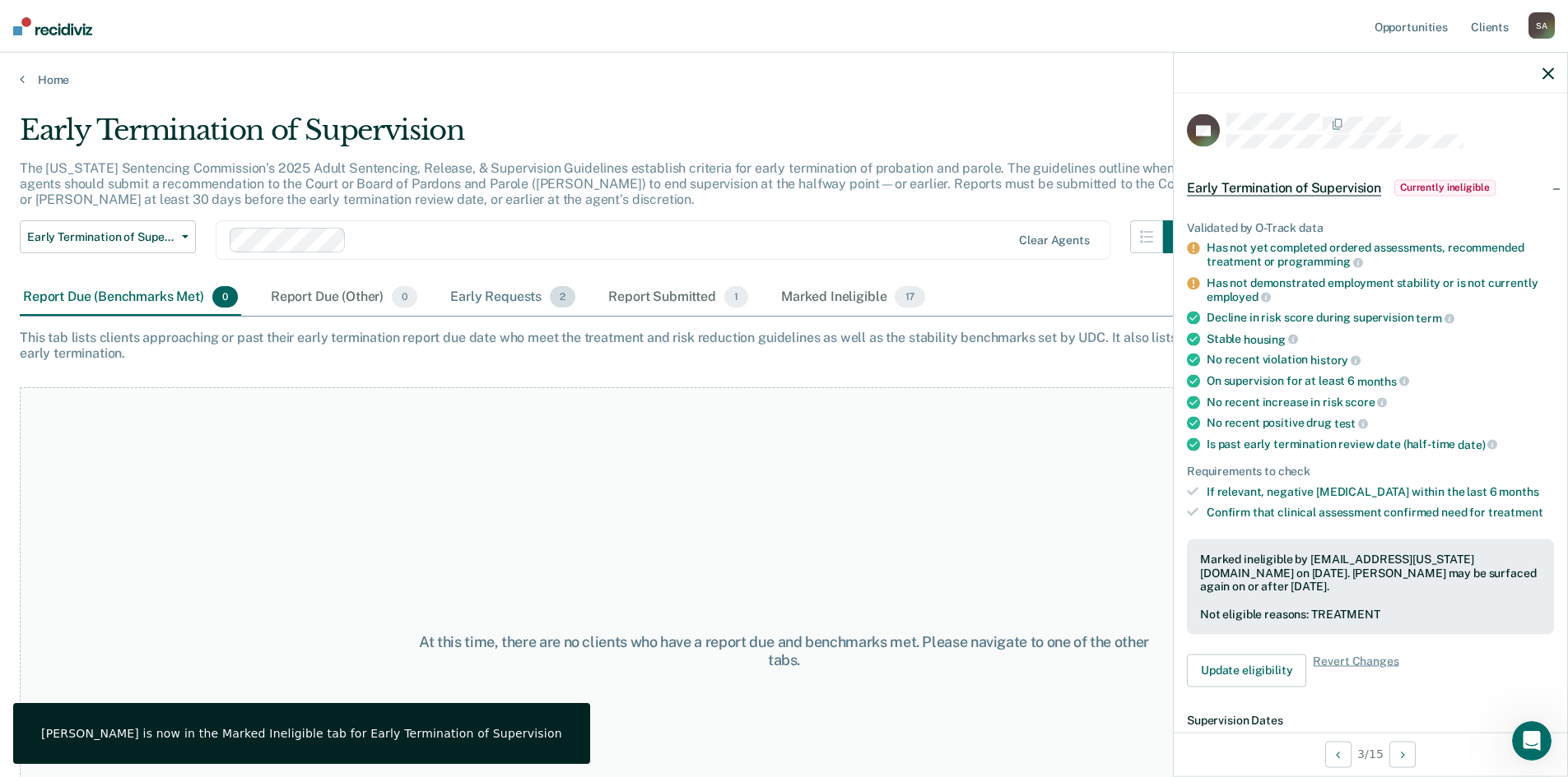
click at [537, 301] on div "Early Requests 2" at bounding box center [513, 297] width 131 height 37
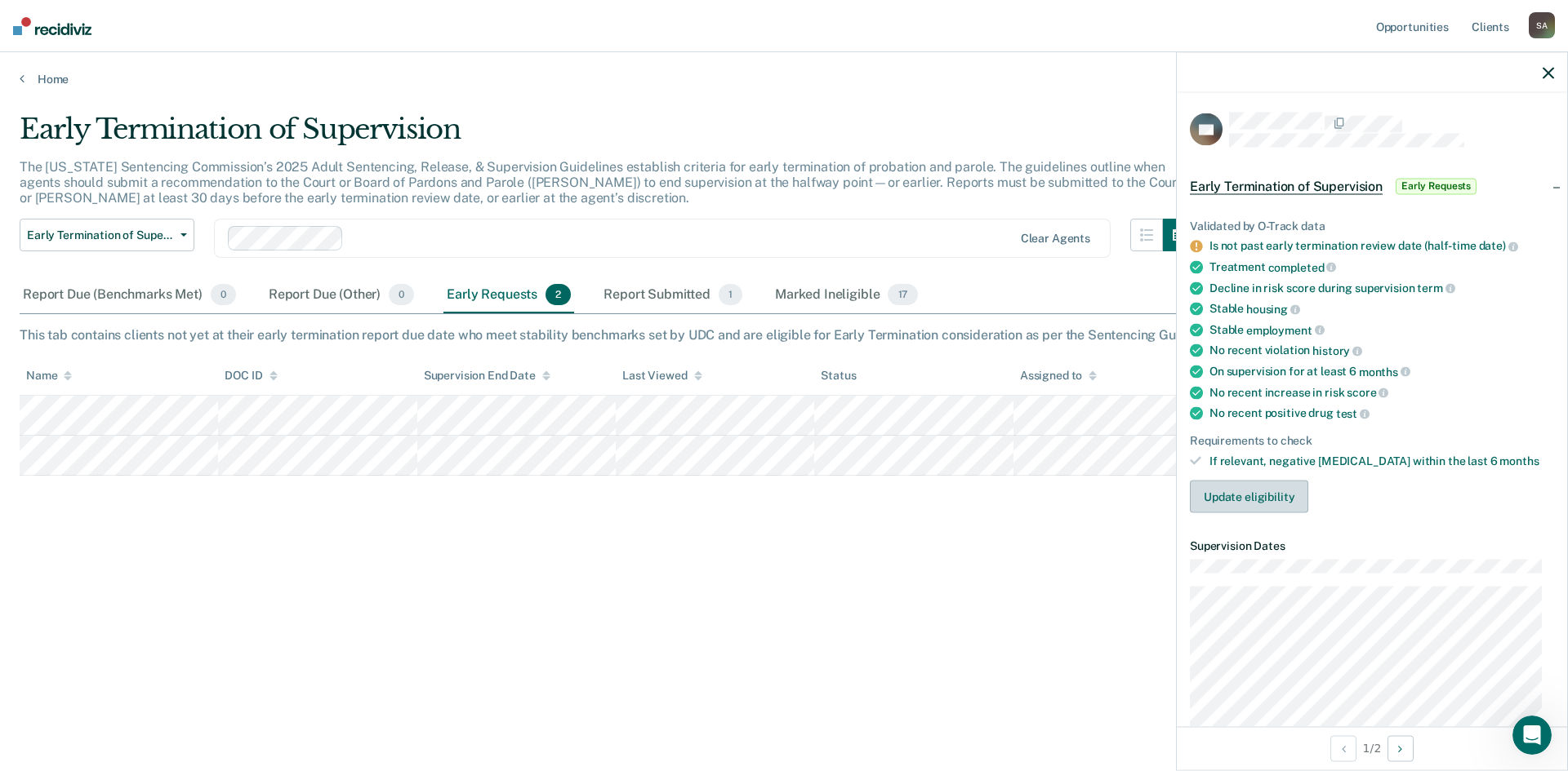
click at [1269, 503] on button "Update eligibility" at bounding box center [1248, 496] width 118 height 33
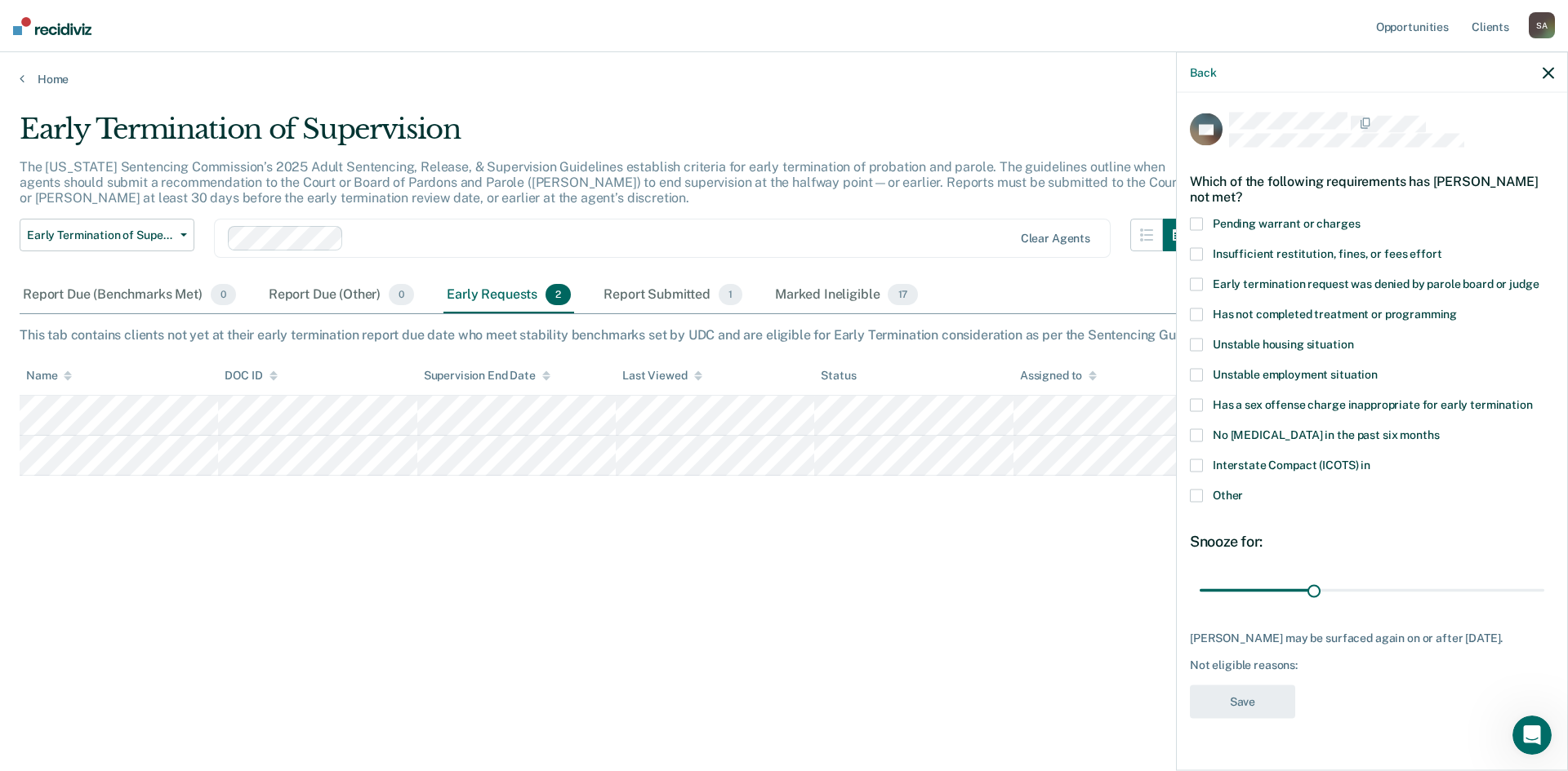
click at [1200, 402] on span at bounding box center [1196, 406] width 13 height 13
click at [1533, 399] on input "Has a sex offense charge inappropriate for early termination" at bounding box center [1533, 399] width 0 height 0
drag, startPoint x: 1314, startPoint y: 591, endPoint x: 1567, endPoint y: 606, distance: 253.4
type input "90"
click at [1545, 605] on input "range" at bounding box center [1372, 590] width 345 height 29
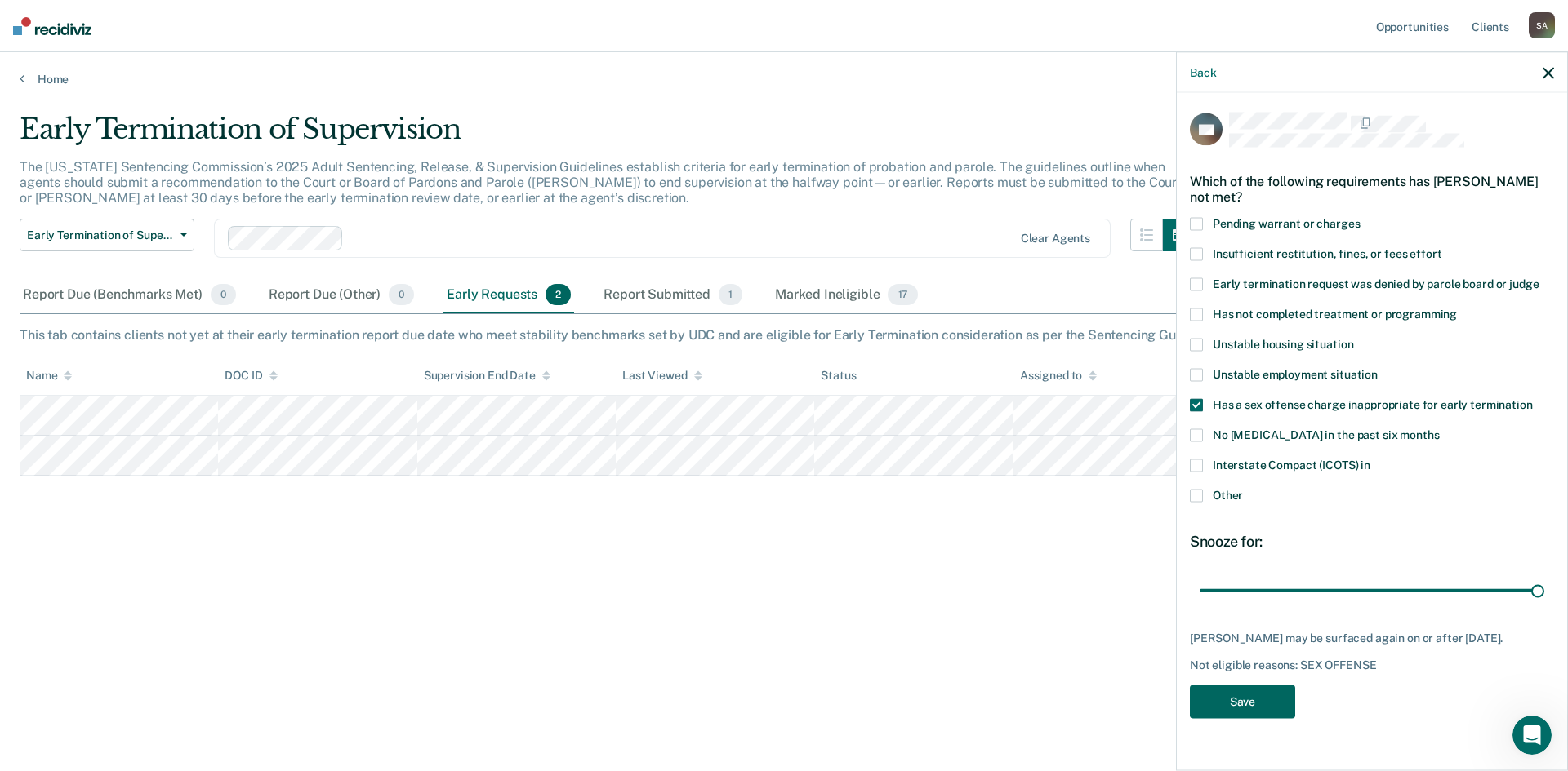
click at [1240, 718] on button "Save" at bounding box center [1242, 702] width 105 height 34
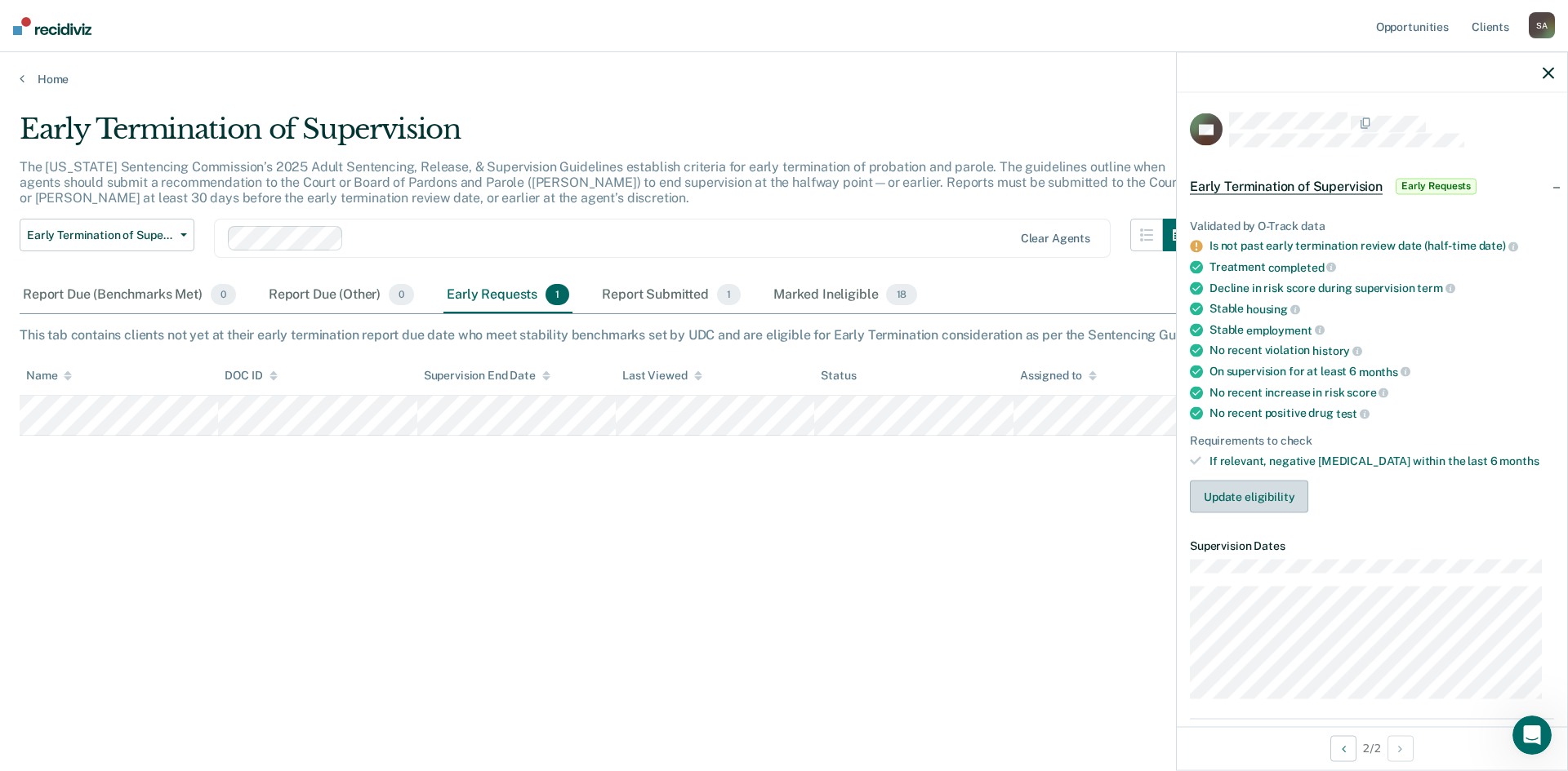
click at [1236, 495] on button "Update eligibility" at bounding box center [1248, 496] width 118 height 33
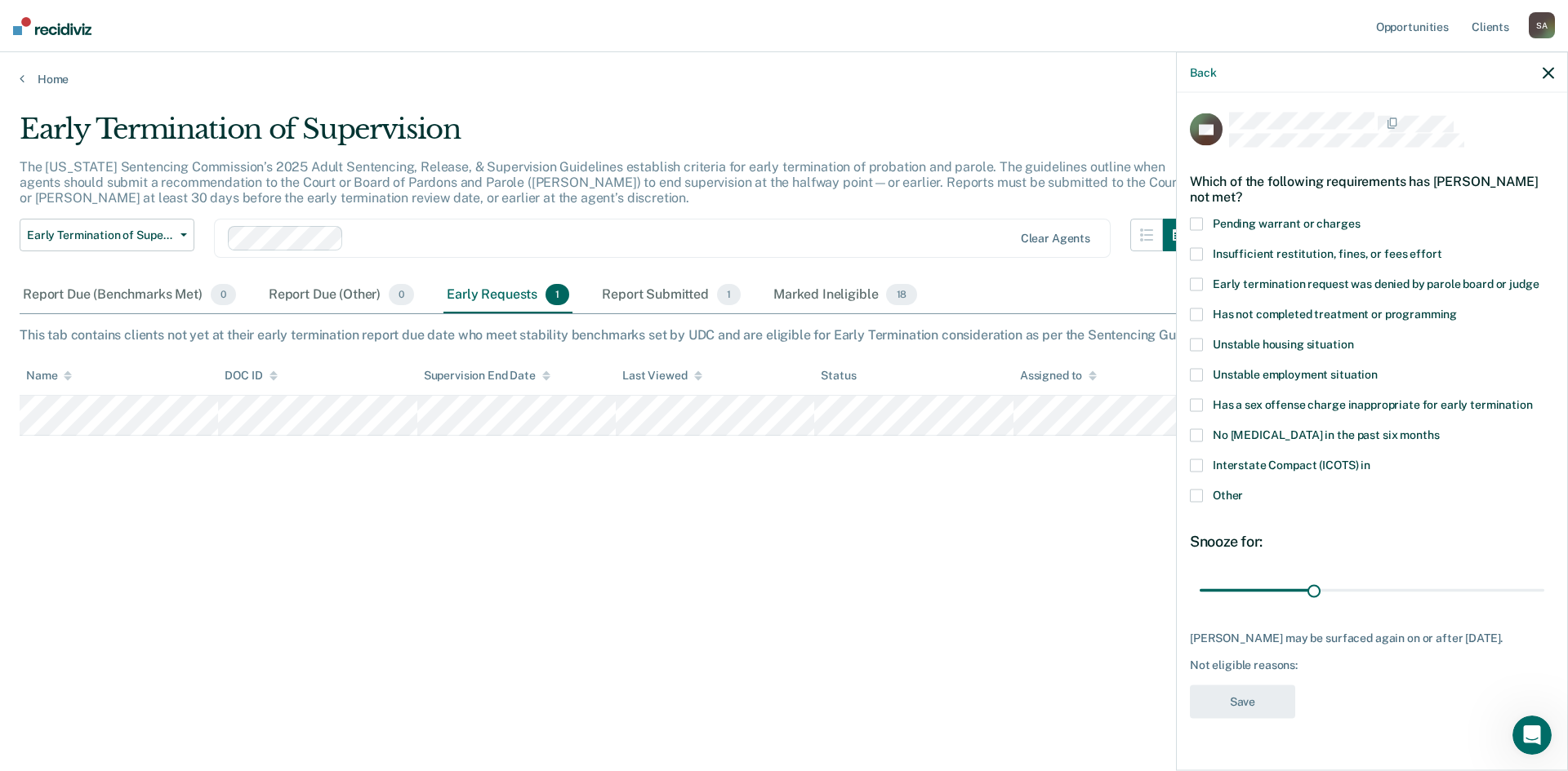
click at [1194, 284] on span at bounding box center [1196, 285] width 13 height 13
click at [1538, 278] on input "Early termination request was denied by parole board or judge" at bounding box center [1538, 278] width 0 height 0
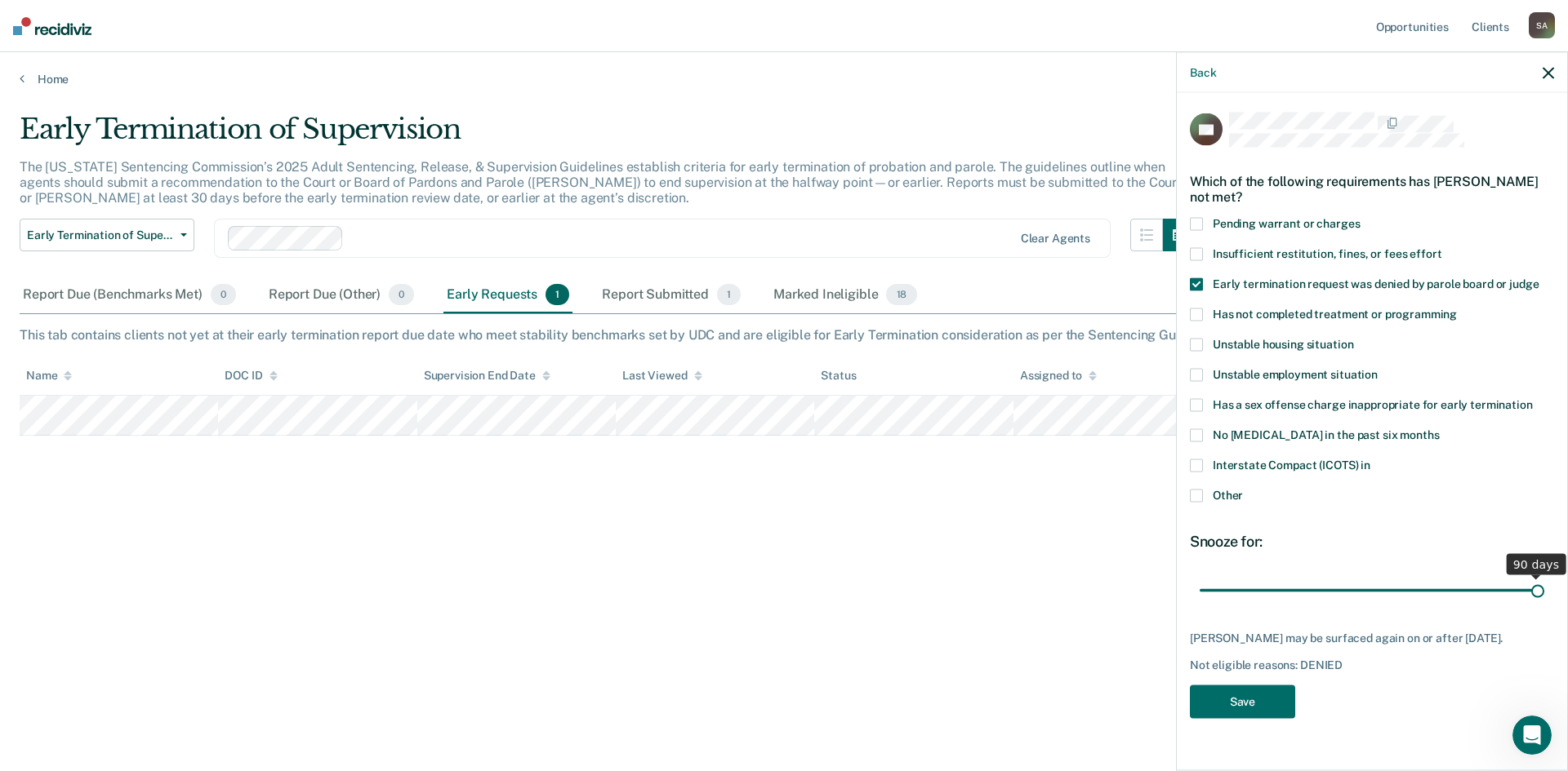
drag, startPoint x: 1314, startPoint y: 587, endPoint x: 1567, endPoint y: 591, distance: 253.0
type input "90"
click at [1545, 591] on input "range" at bounding box center [1372, 590] width 345 height 29
click at [1213, 719] on button "Save" at bounding box center [1242, 702] width 105 height 34
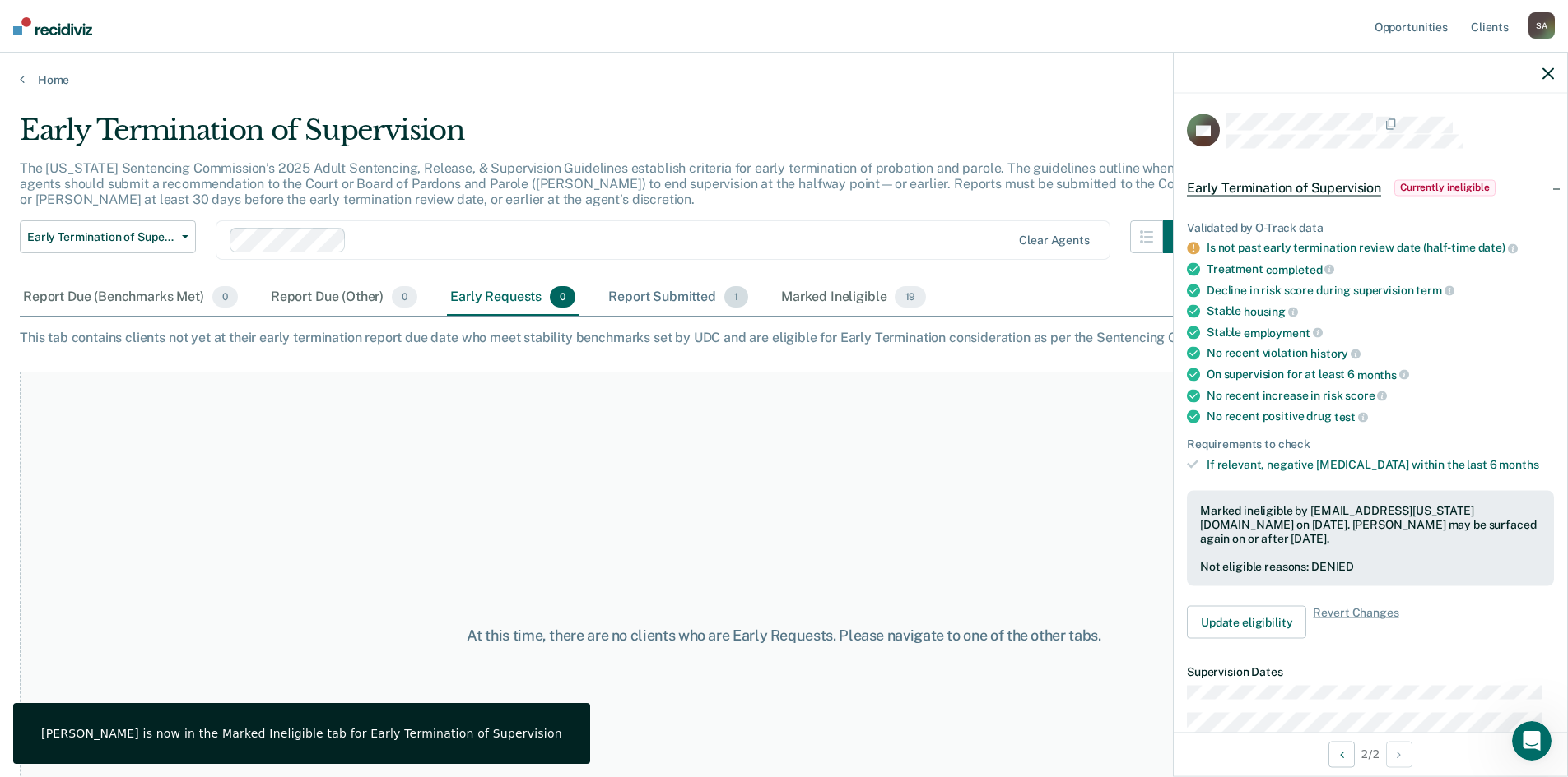
click at [664, 293] on div "Report Submitted 1" at bounding box center [678, 297] width 146 height 37
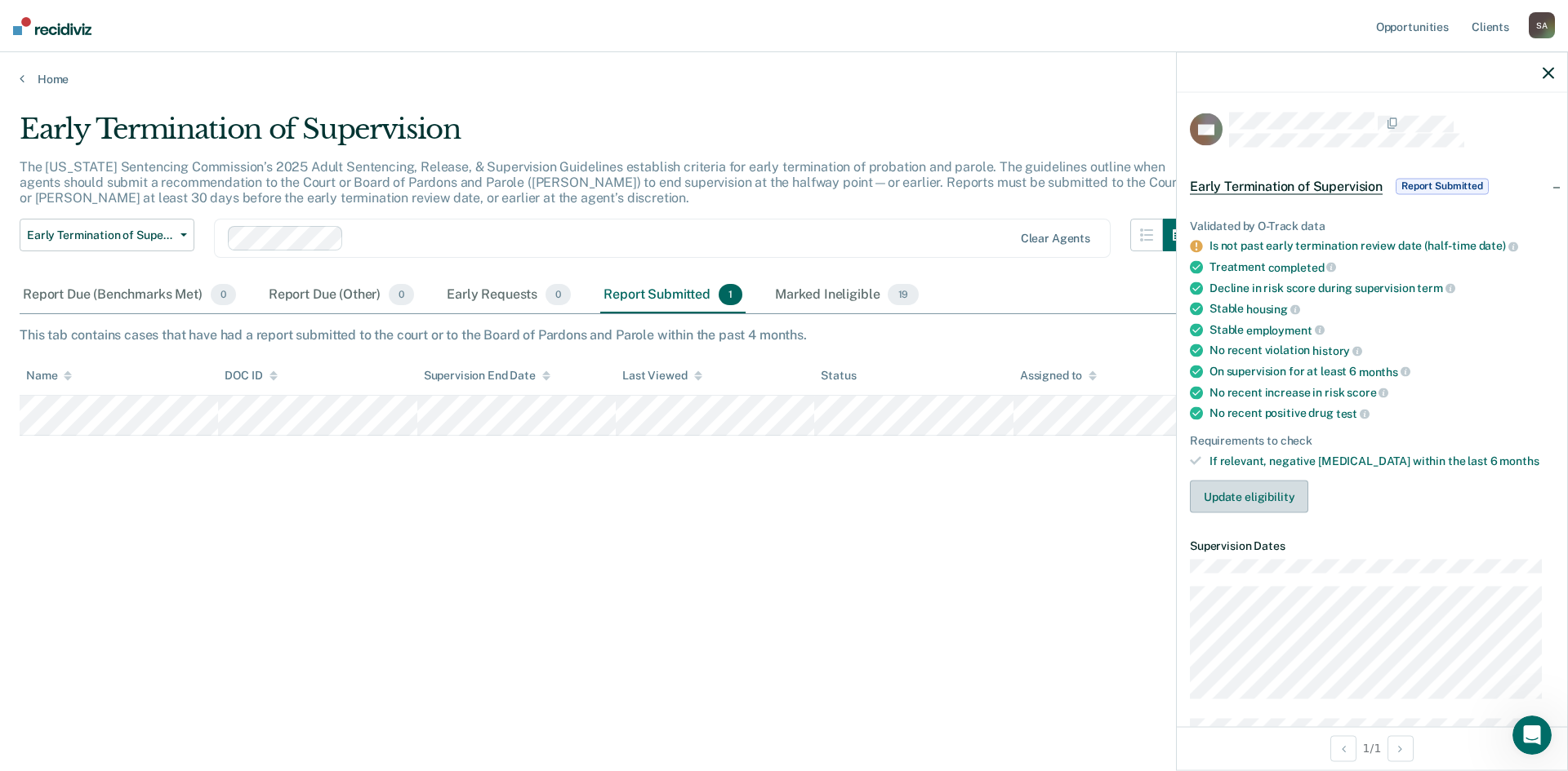
click at [1262, 488] on button "Update eligibility" at bounding box center [1248, 496] width 118 height 33
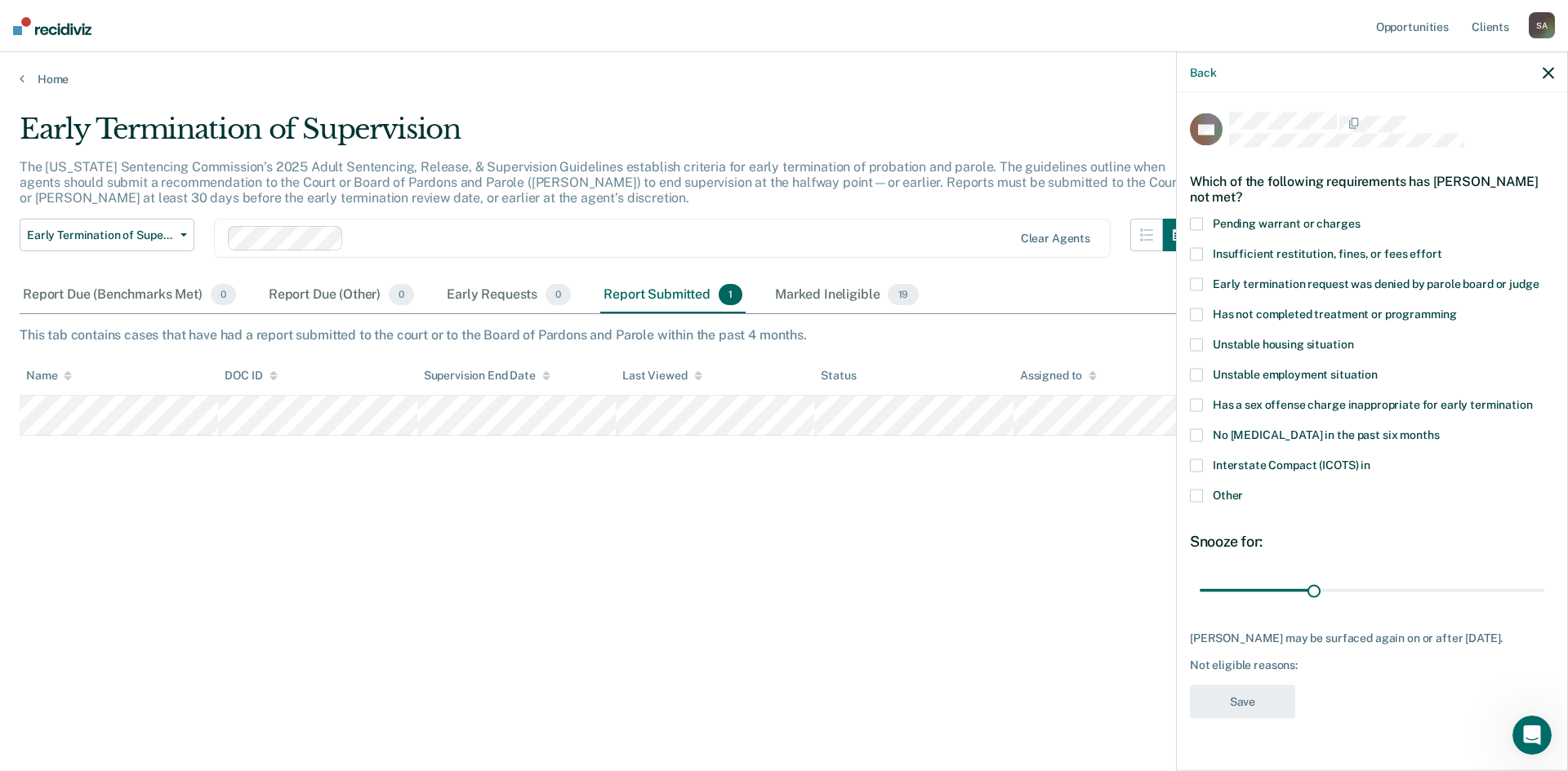
click at [1546, 73] on icon "button" at bounding box center [1548, 73] width 11 height 11
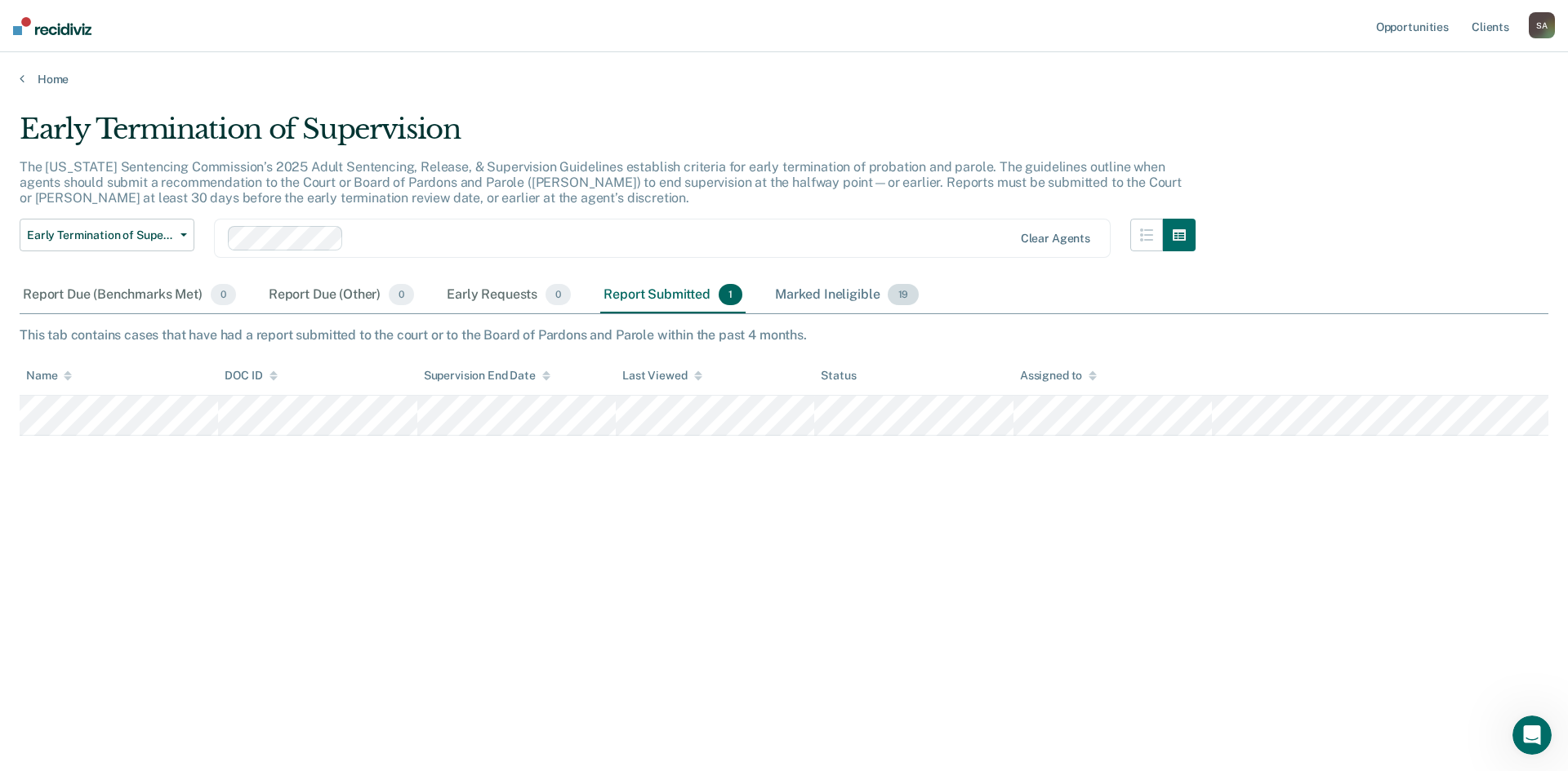
click at [824, 297] on div "Marked Ineligible 19" at bounding box center [846, 295] width 149 height 36
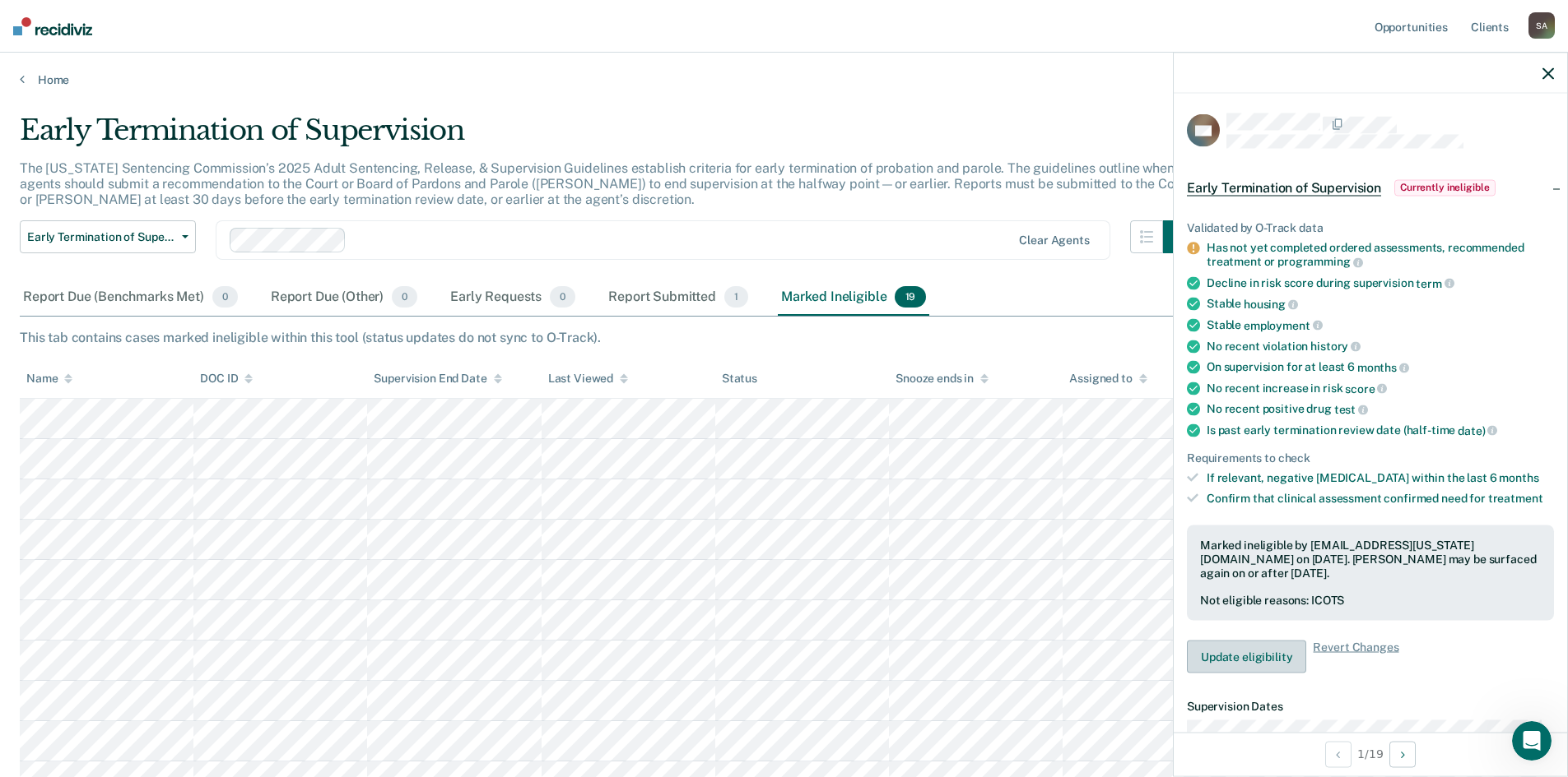
click at [1237, 655] on button "Update eligibility" at bounding box center [1246, 657] width 119 height 33
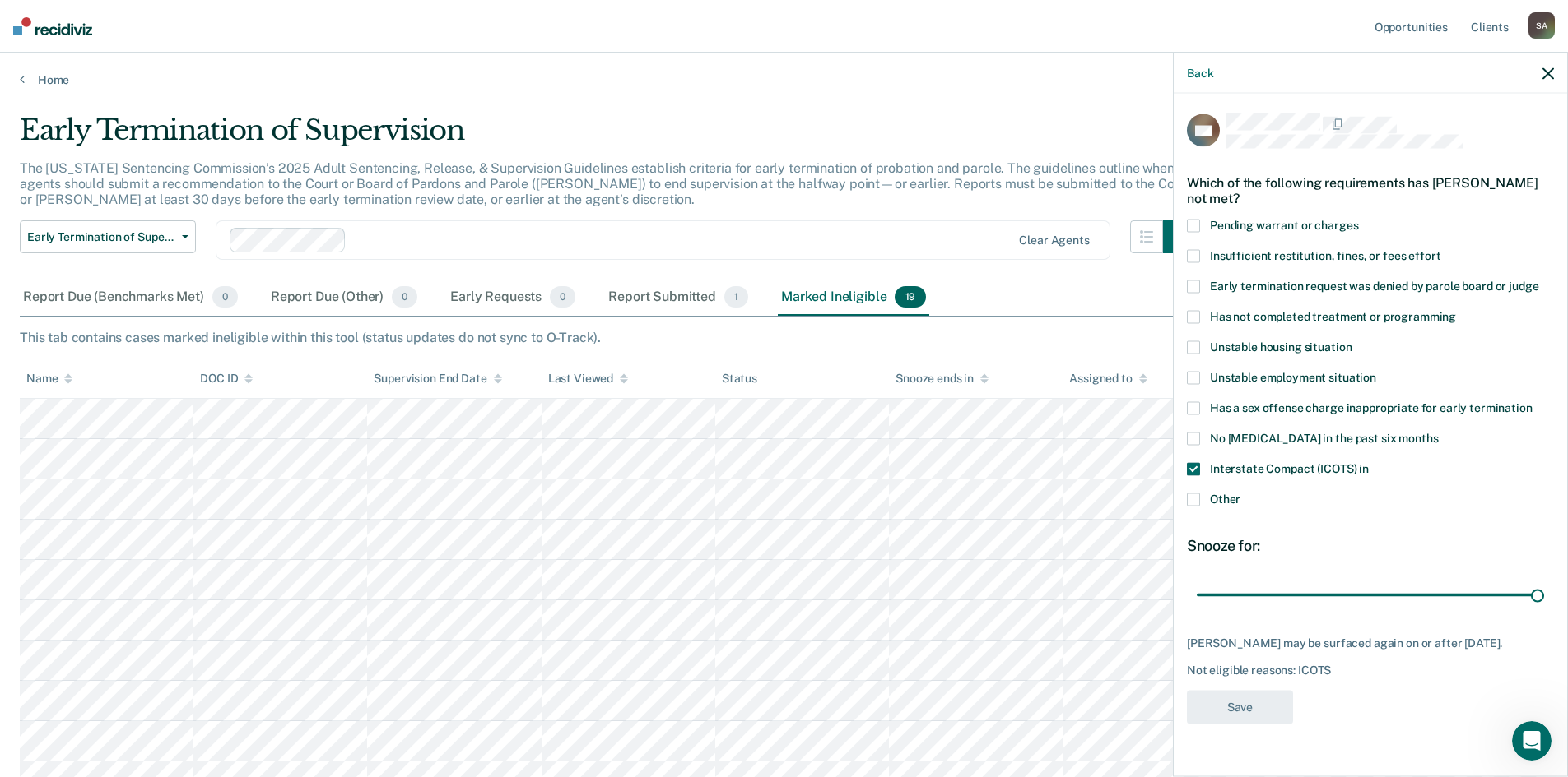
click at [1193, 466] on span at bounding box center [1193, 470] width 13 height 13
click at [1369, 464] on input "Interstate Compact (ICOTS) in" at bounding box center [1369, 464] width 0 height 0
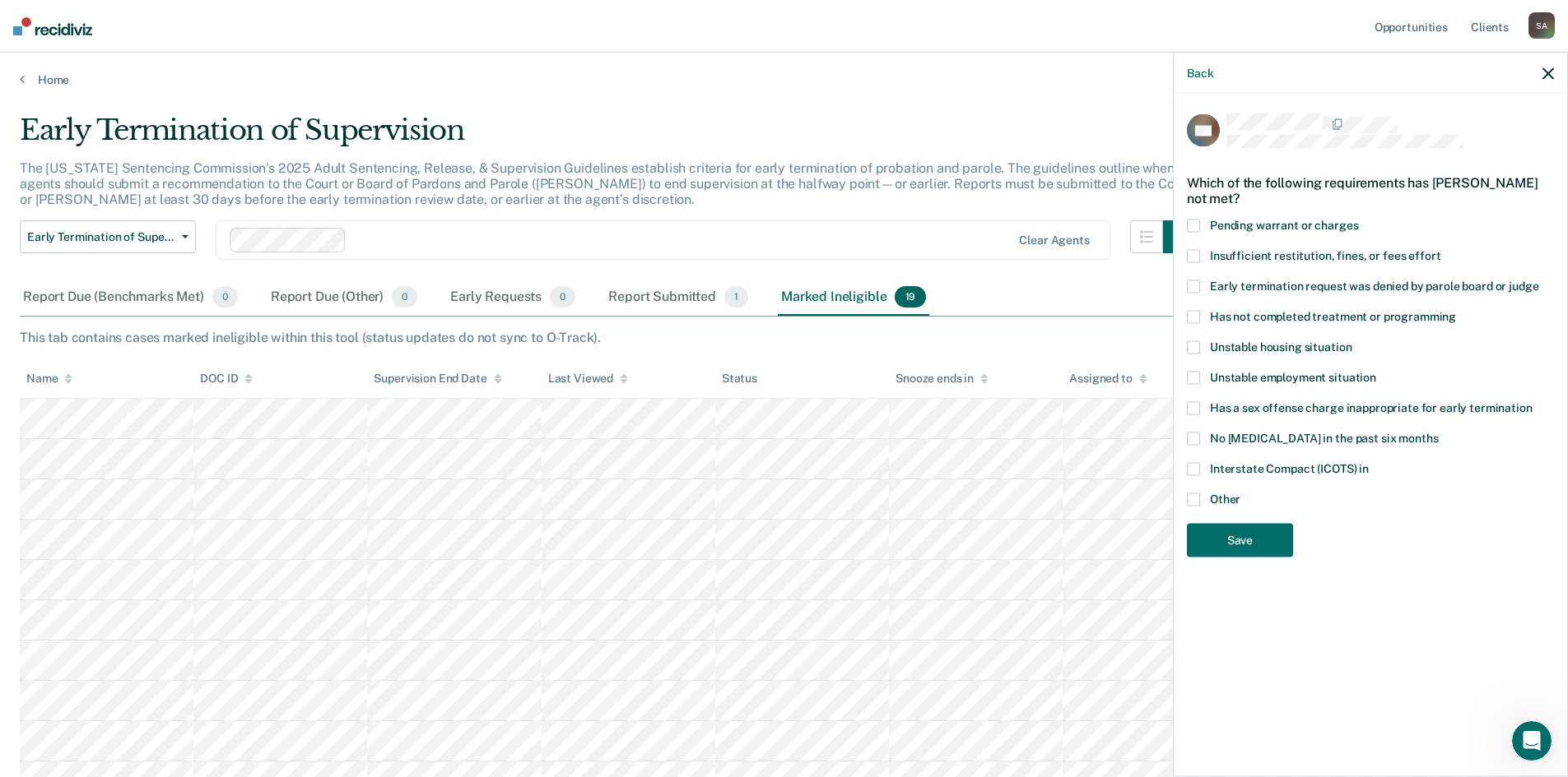
click at [1193, 466] on span at bounding box center [1193, 470] width 13 height 13
click at [1369, 464] on input "Interstate Compact (ICOTS) in" at bounding box center [1369, 464] width 0 height 0
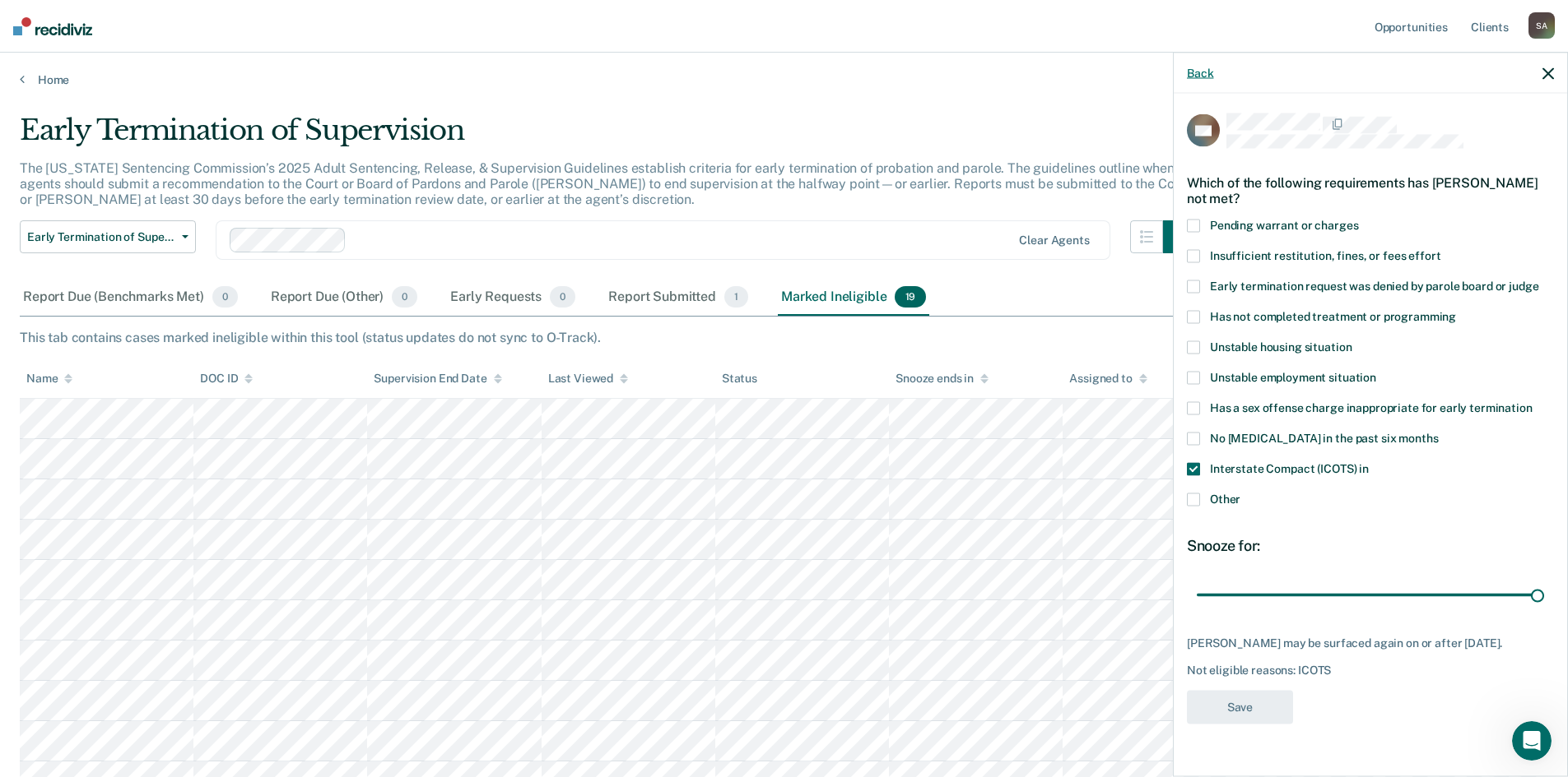
click at [1204, 70] on button "Back" at bounding box center [1200, 72] width 26 height 14
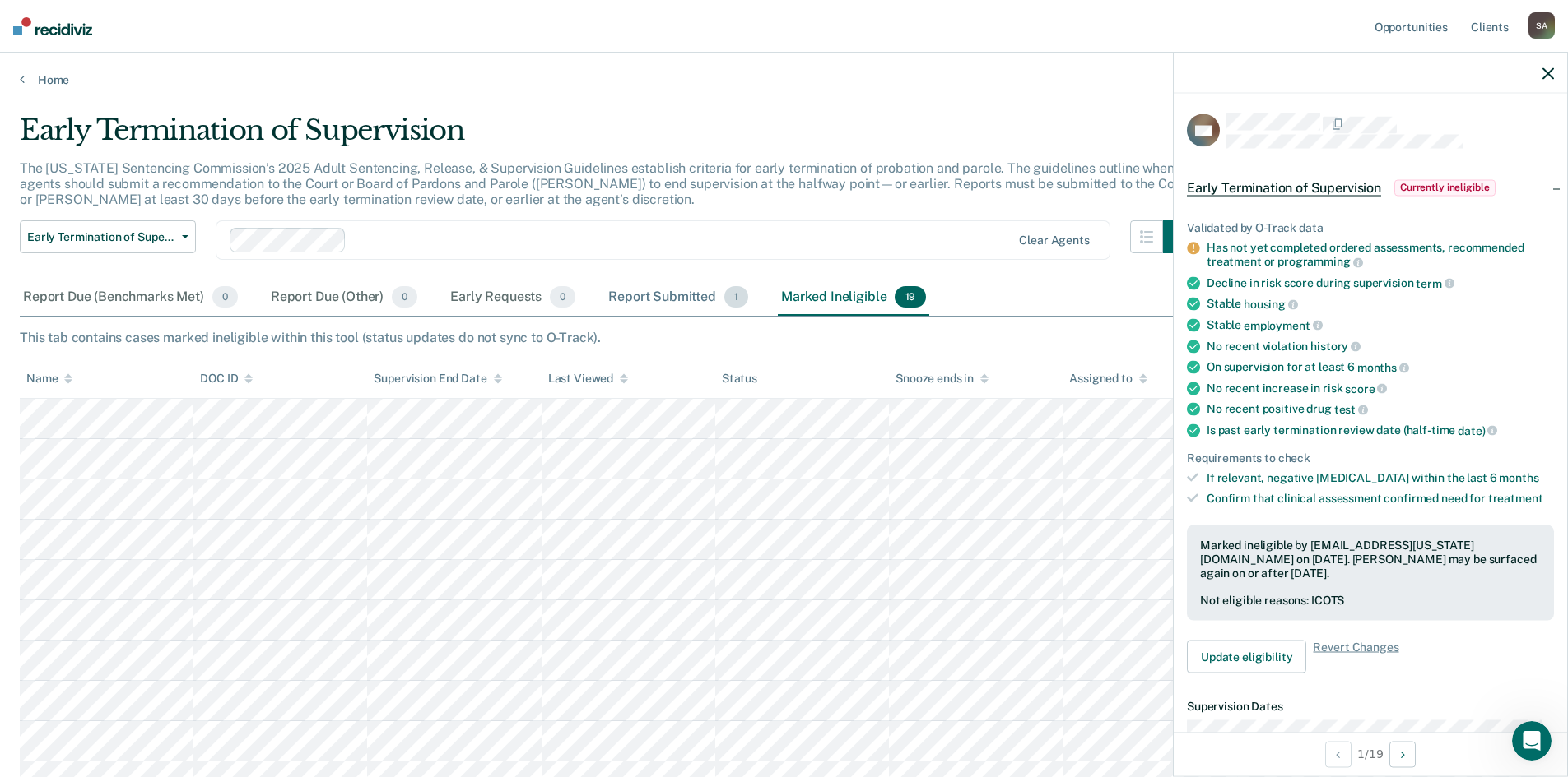
click at [671, 297] on div "Report Submitted 1" at bounding box center [678, 297] width 146 height 37
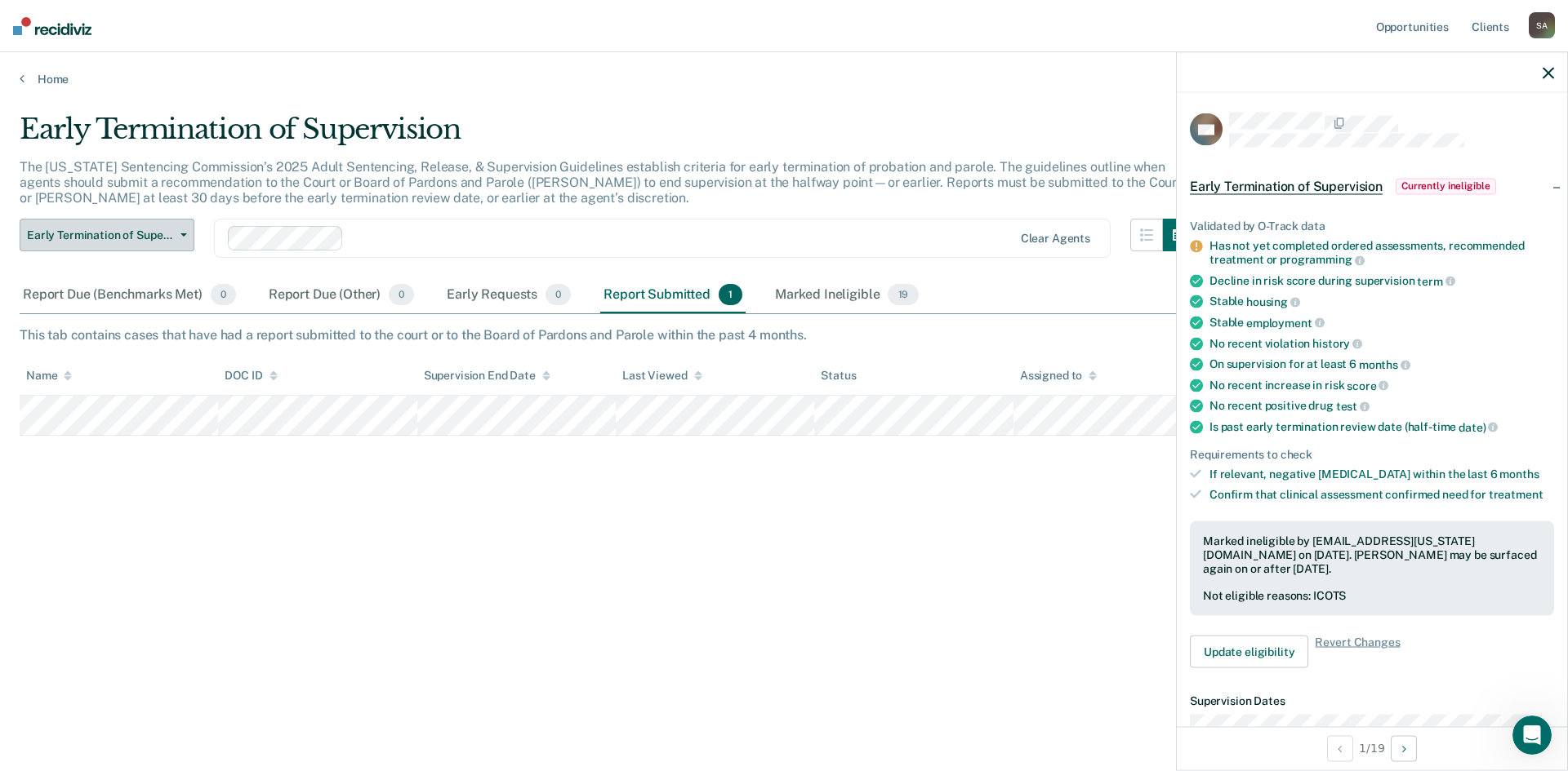
click at [179, 235] on span "button" at bounding box center [181, 236] width 13 height 4
click at [175, 238] on button "Early Termination of Supervision" at bounding box center [107, 235] width 175 height 33
